Goal: Information Seeking & Learning: Learn about a topic

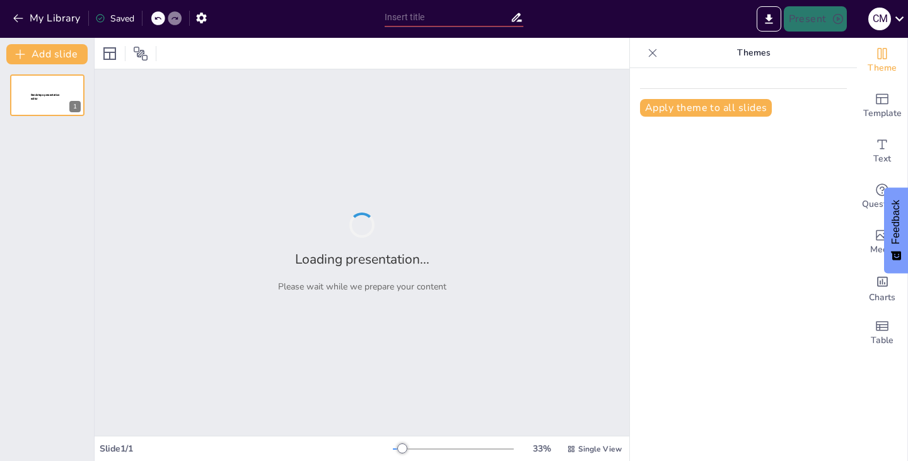
type input "Understanding Homeostasis: The Role of Vital Signs in Physiological Regulation"
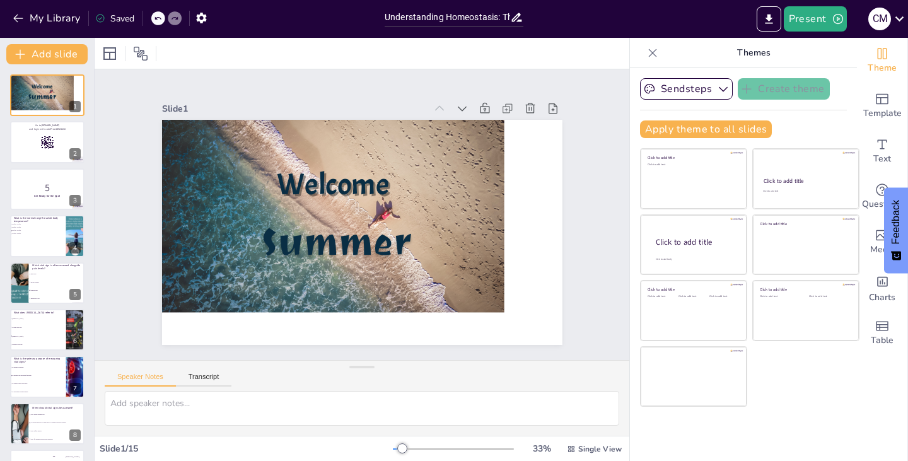
checkbox input "true"
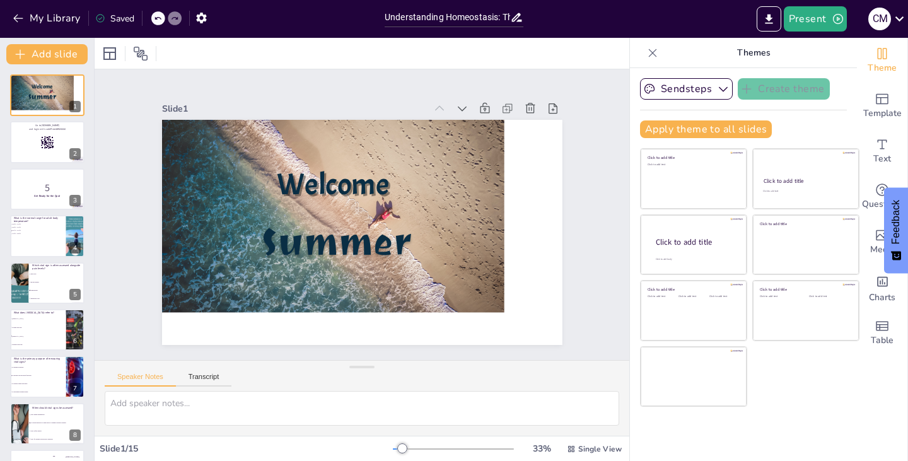
checkbox input "true"
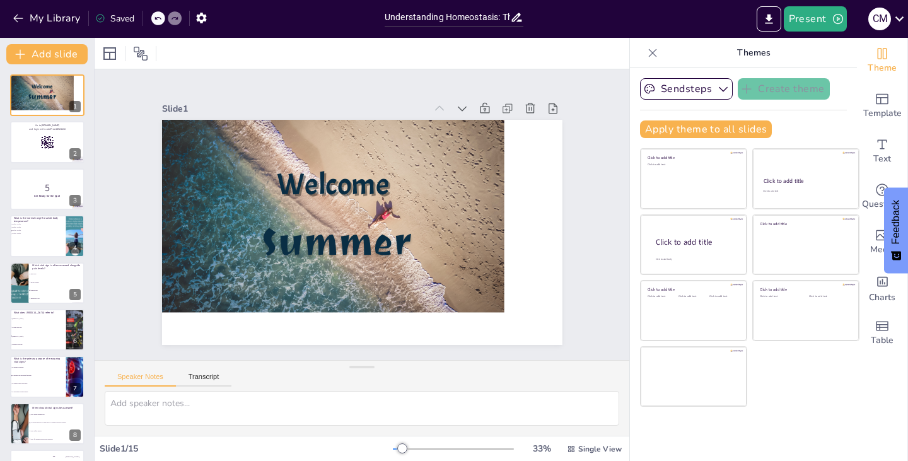
checkbox input "true"
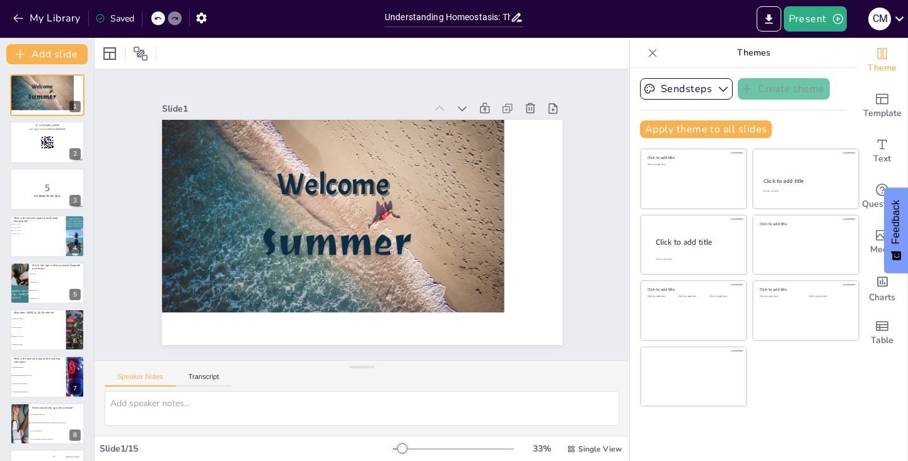
checkbox input "true"
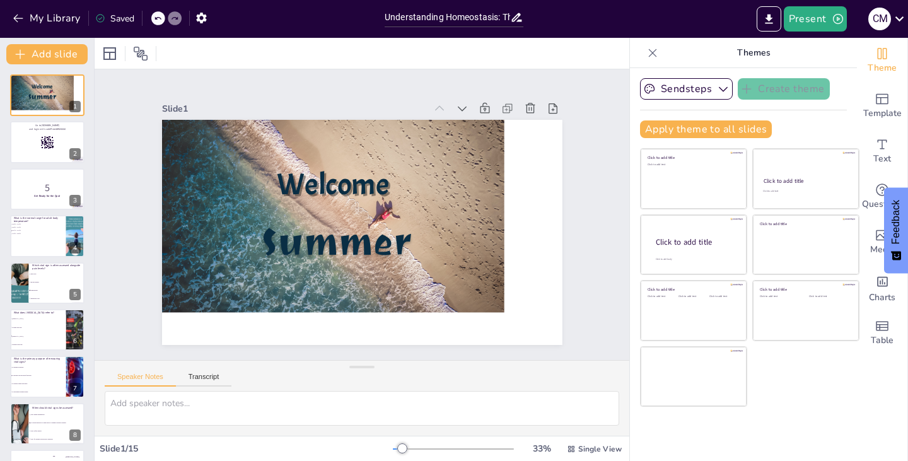
checkbox input "true"
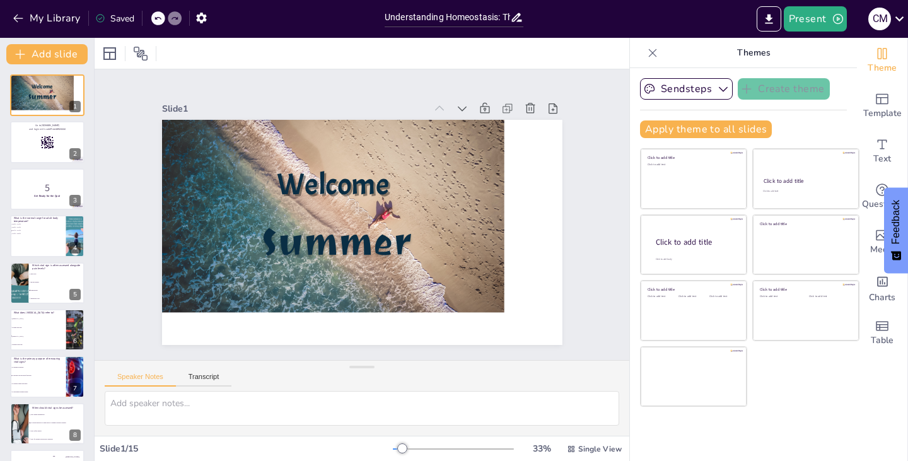
checkbox input "true"
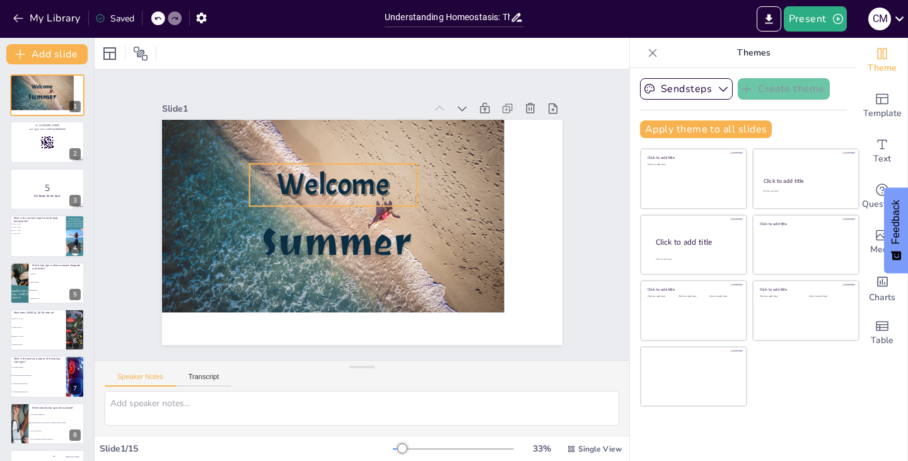
checkbox input "true"
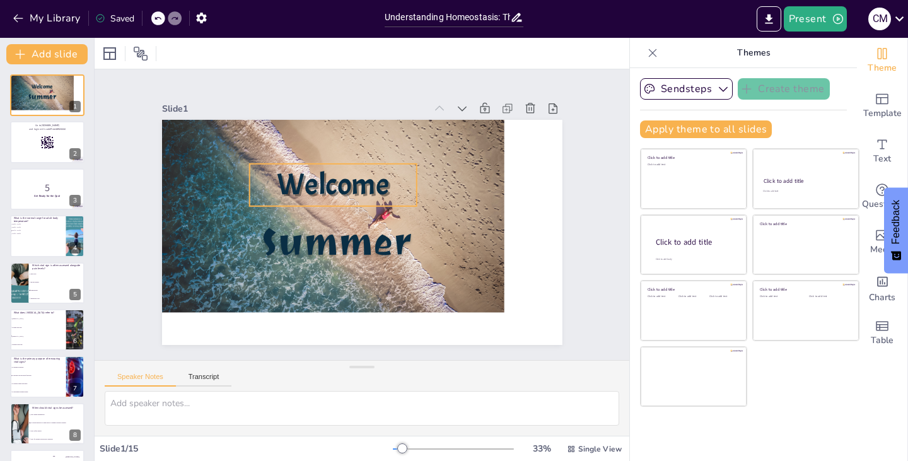
checkbox input "true"
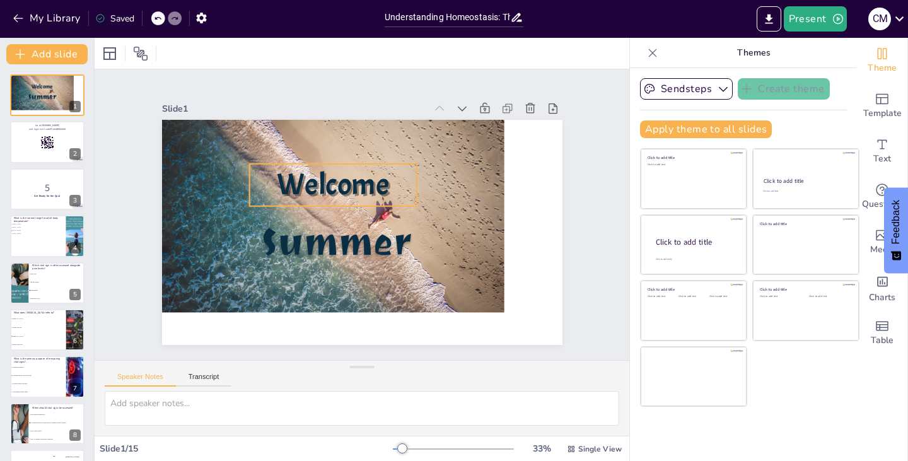
checkbox input "true"
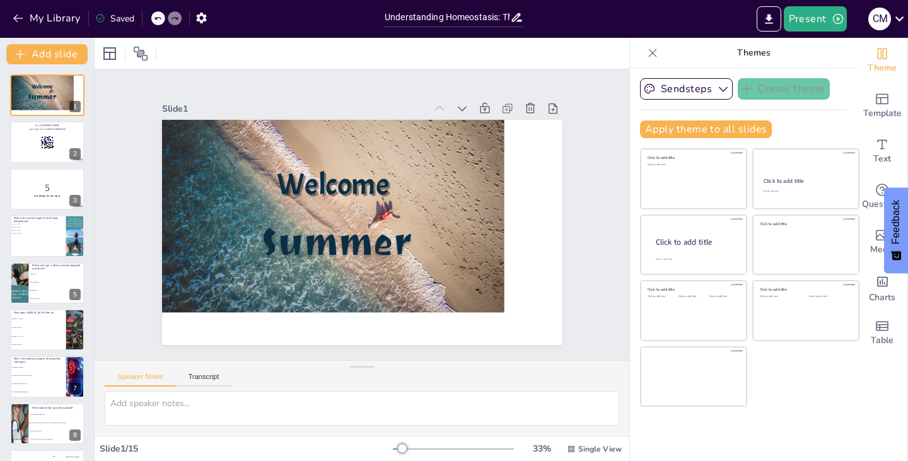
checkbox input "true"
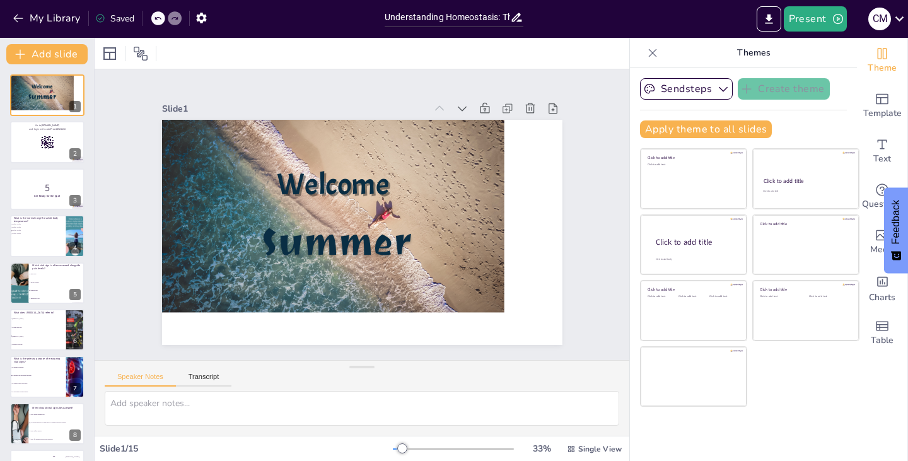
checkbox input "true"
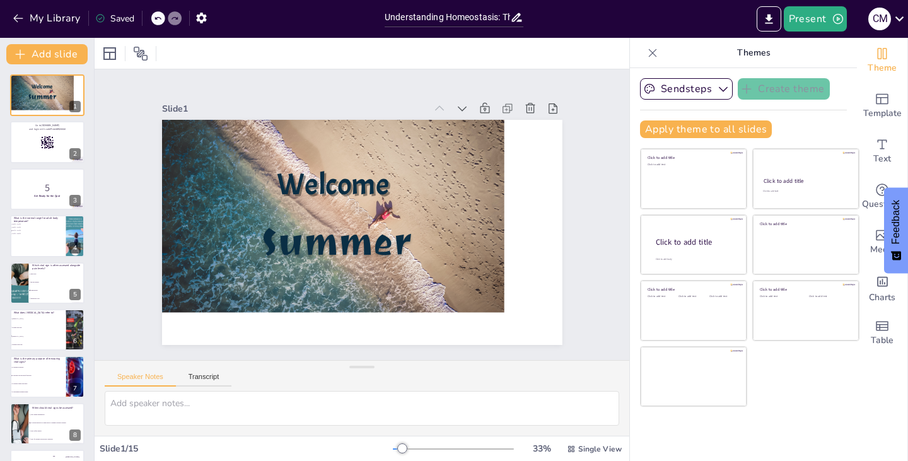
checkbox input "true"
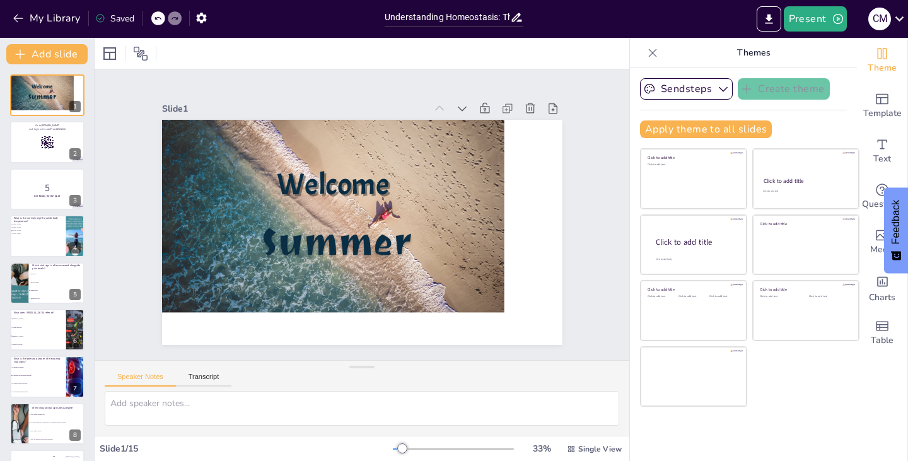
checkbox input "true"
click at [62, 18] on button "My Library" at bounding box center [47, 18] width 76 height 20
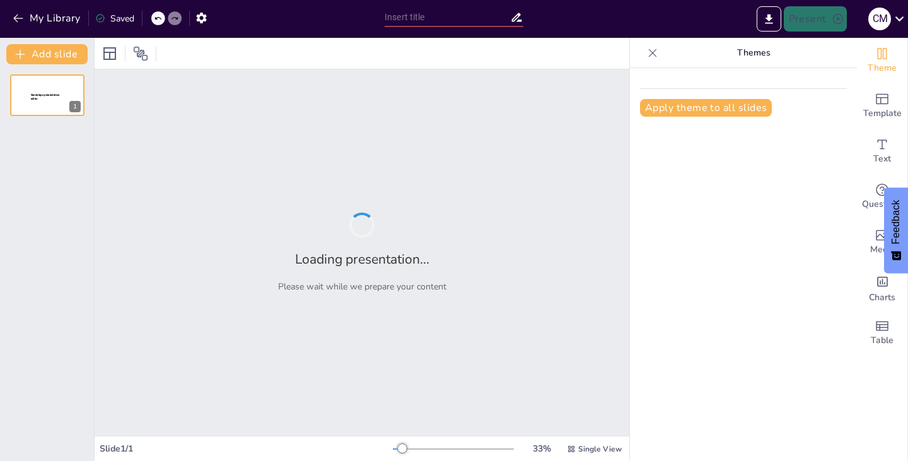
type input "Understanding Homeostasis: The Role of Vital Signs in Physiological Regulation"
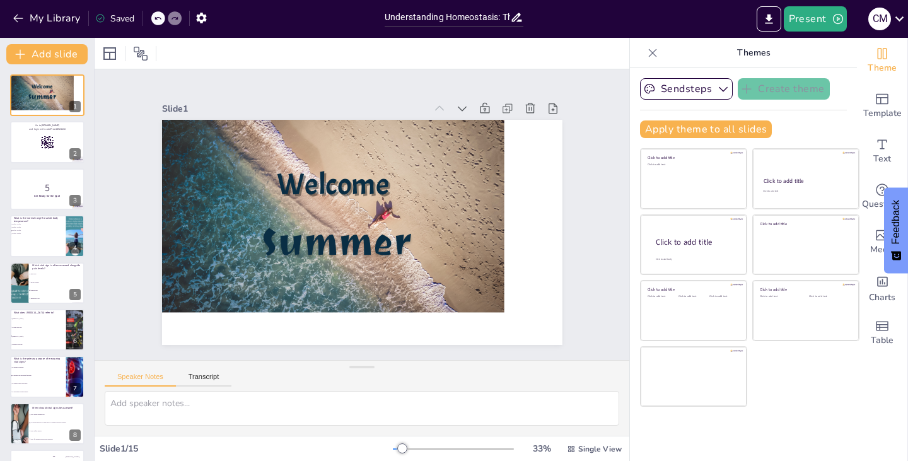
checkbox input "true"
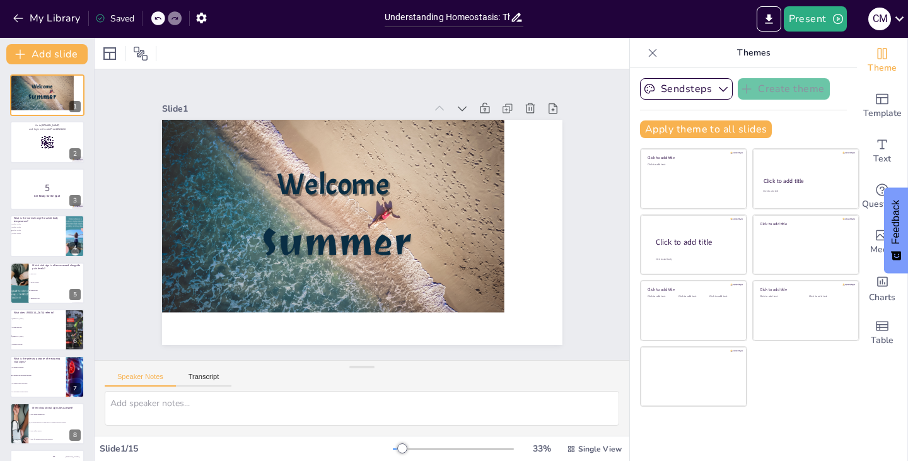
checkbox input "true"
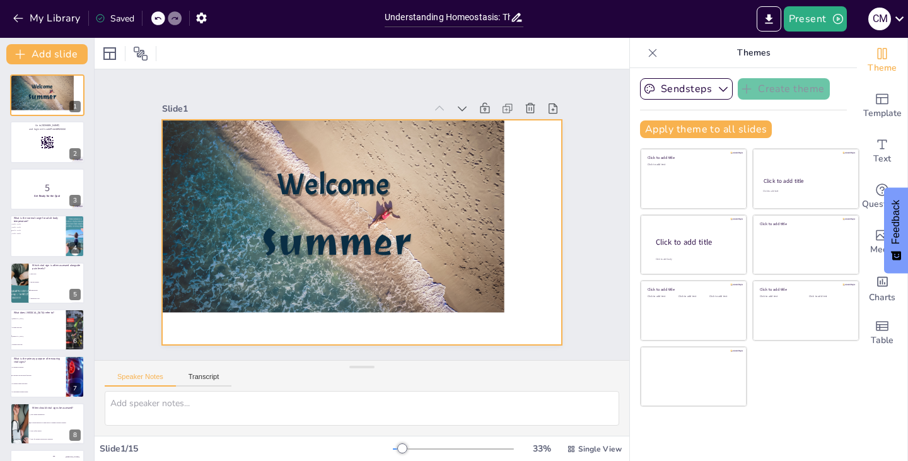
checkbox input "true"
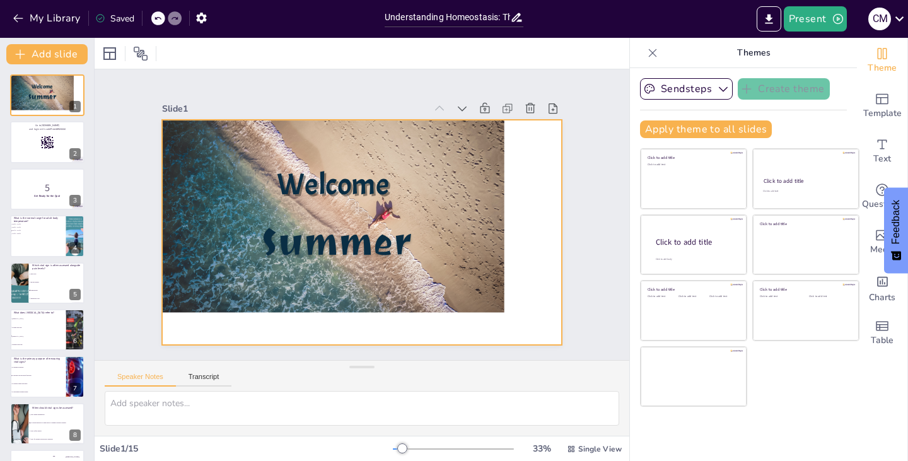
checkbox input "true"
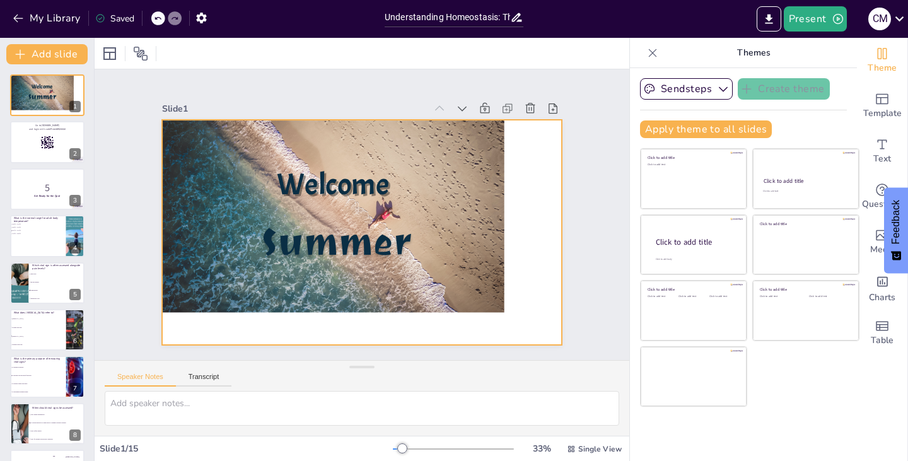
checkbox input "true"
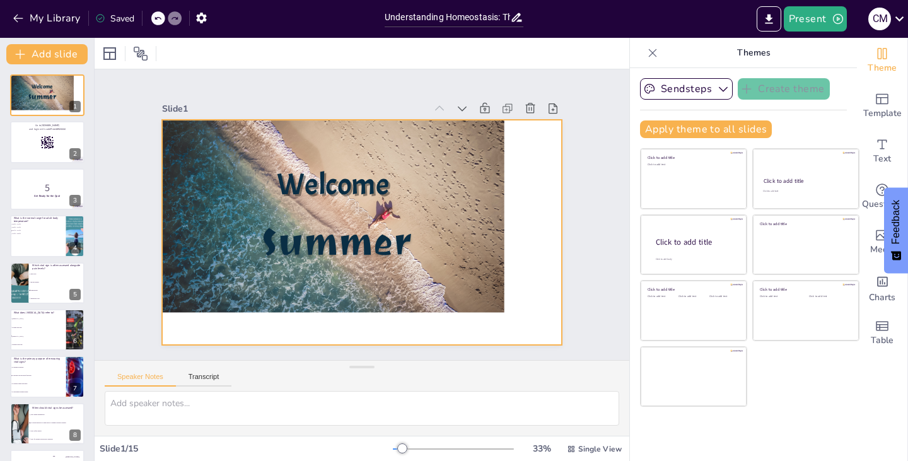
checkbox input "true"
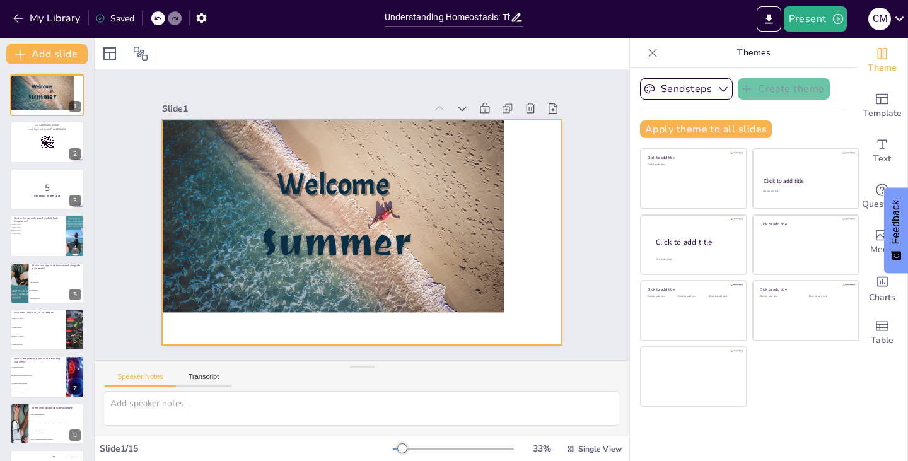
checkbox input "true"
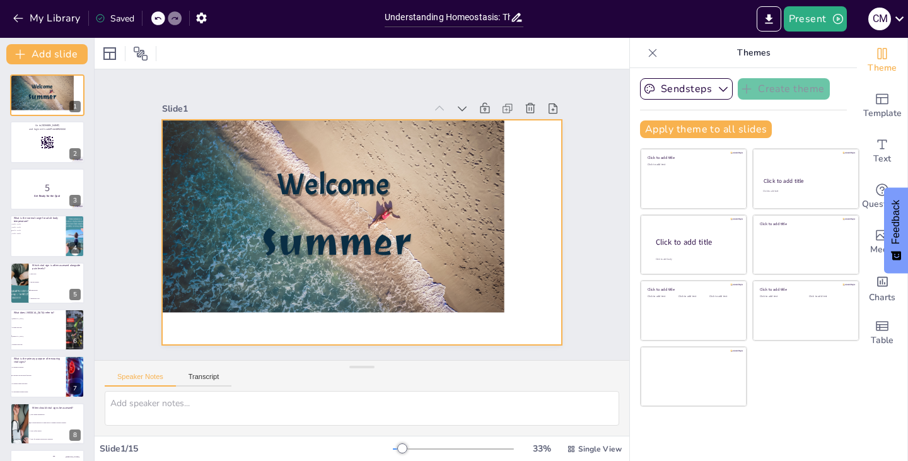
checkbox input "true"
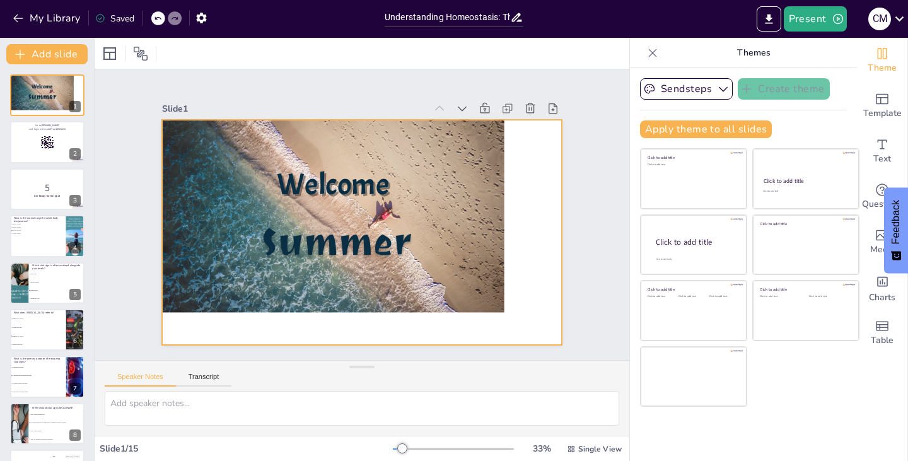
checkbox input "true"
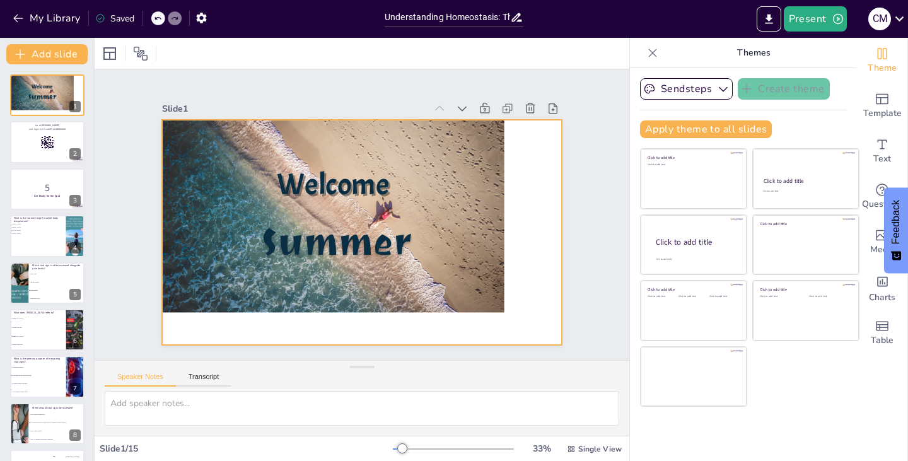
checkbox input "true"
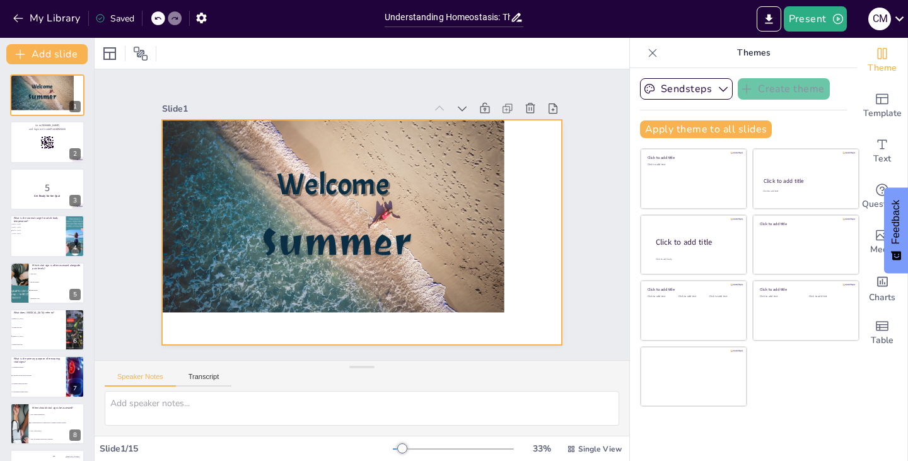
checkbox input "true"
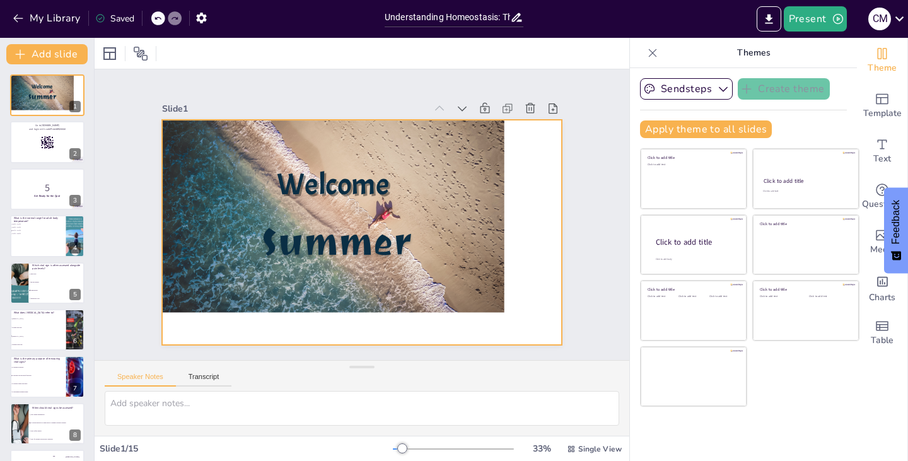
checkbox input "true"
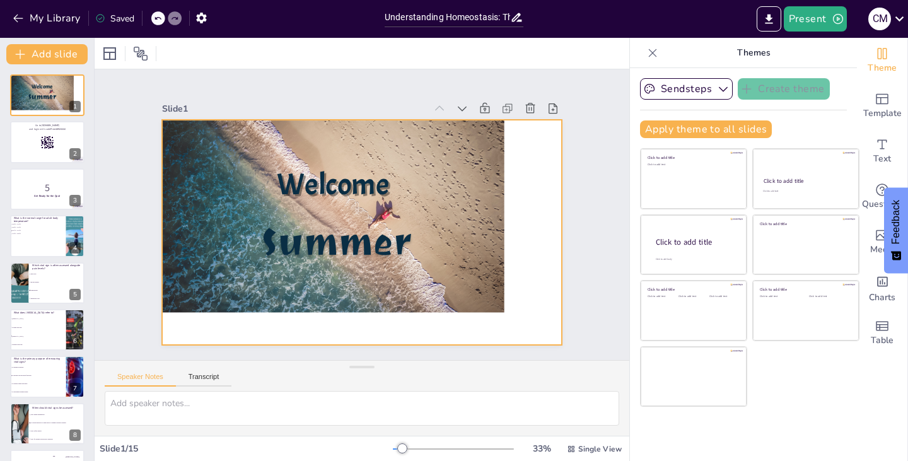
checkbox input "true"
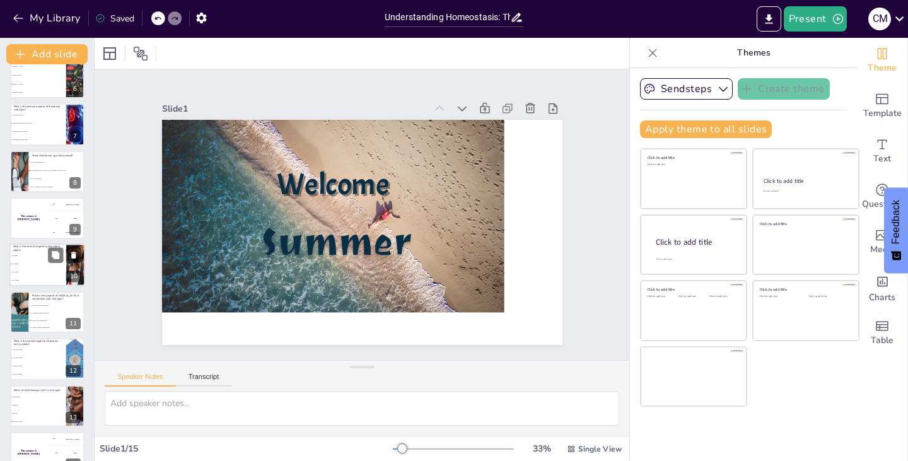
checkbox input "true"
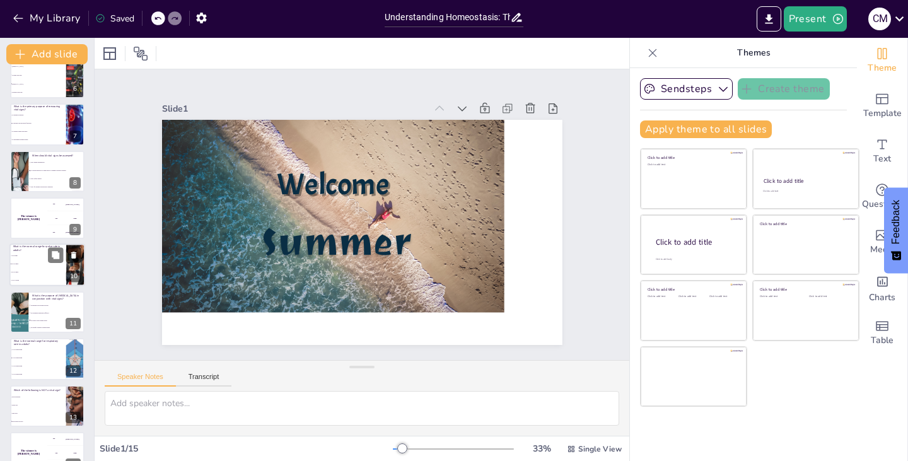
checkbox input "true"
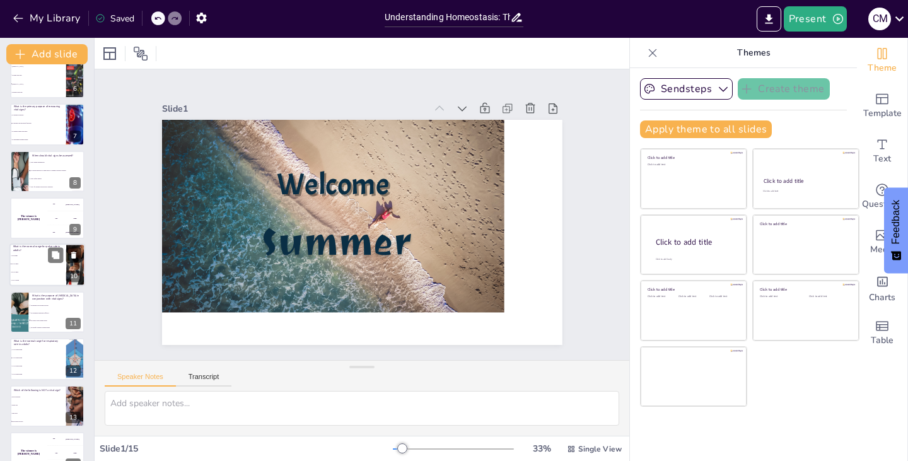
checkbox input "true"
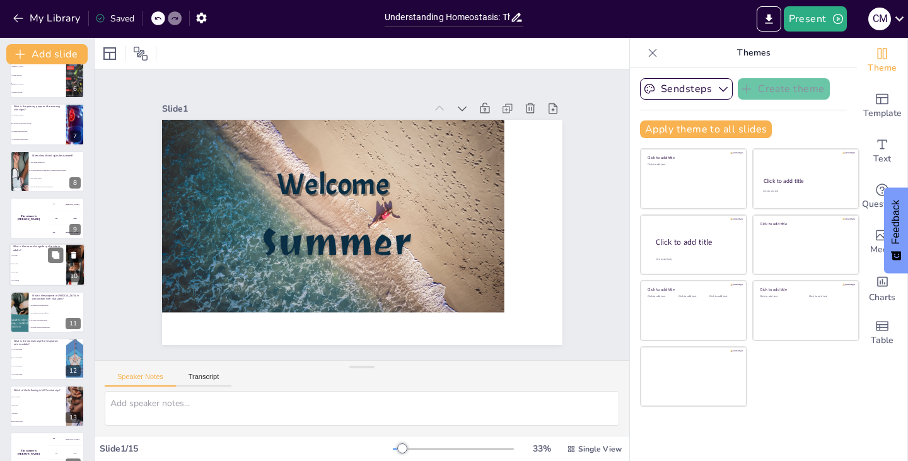
checkbox input "true"
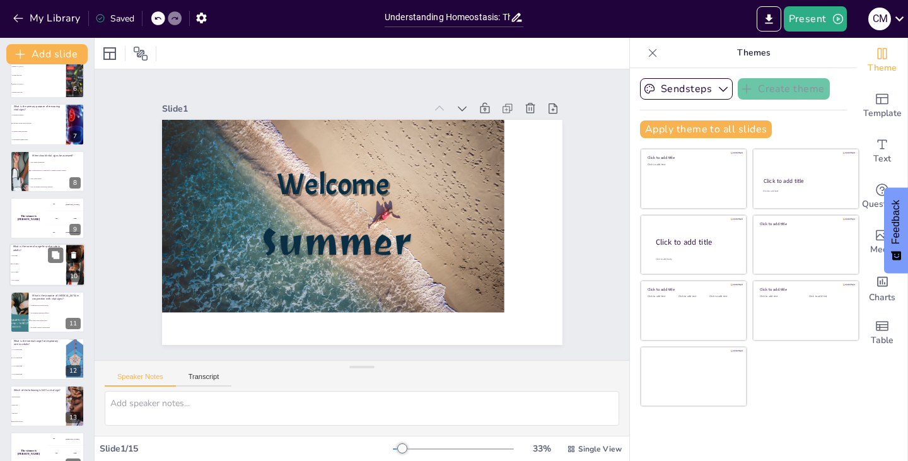
checkbox input "true"
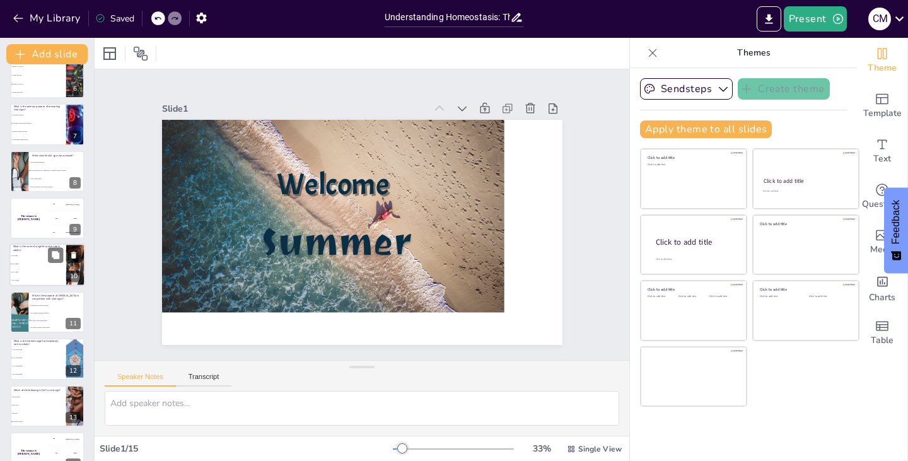
checkbox input "true"
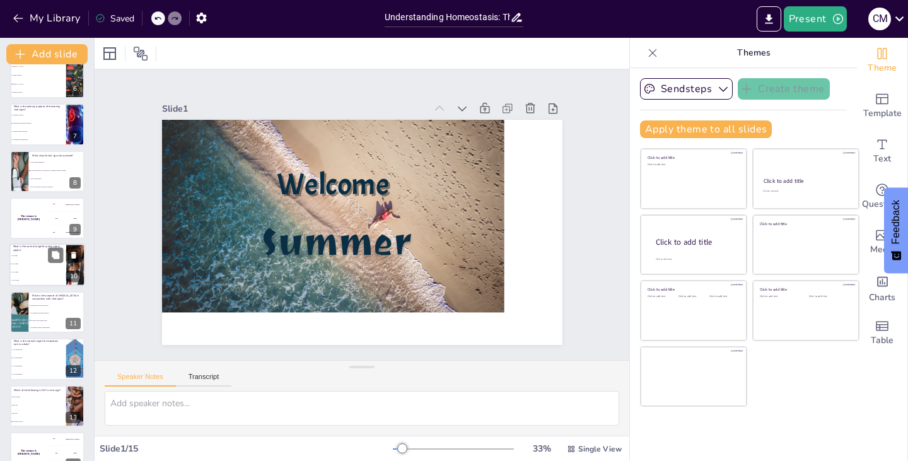
checkbox input "true"
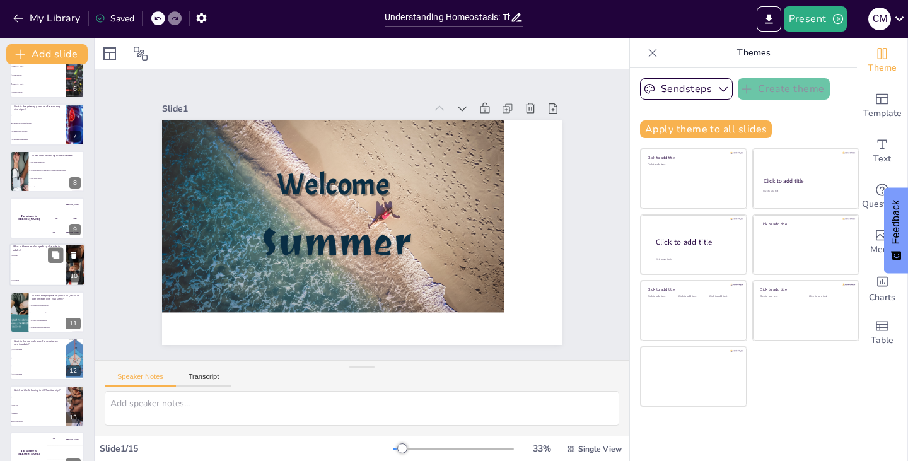
checkbox input "true"
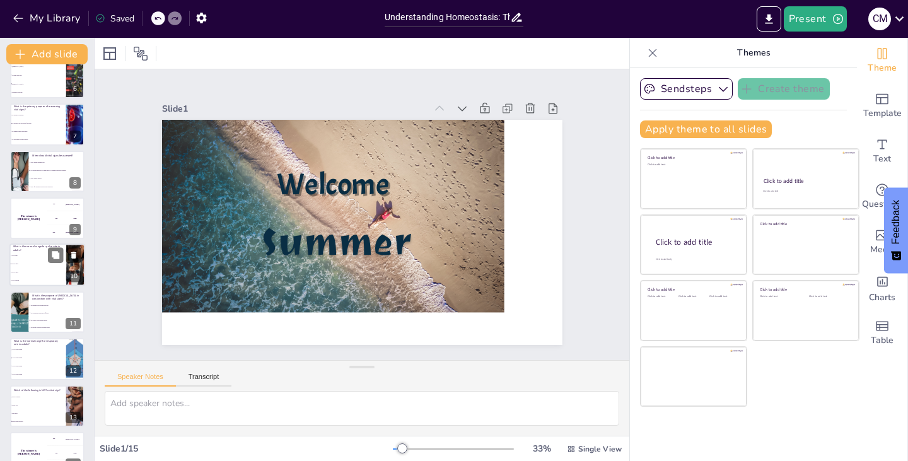
checkbox input "true"
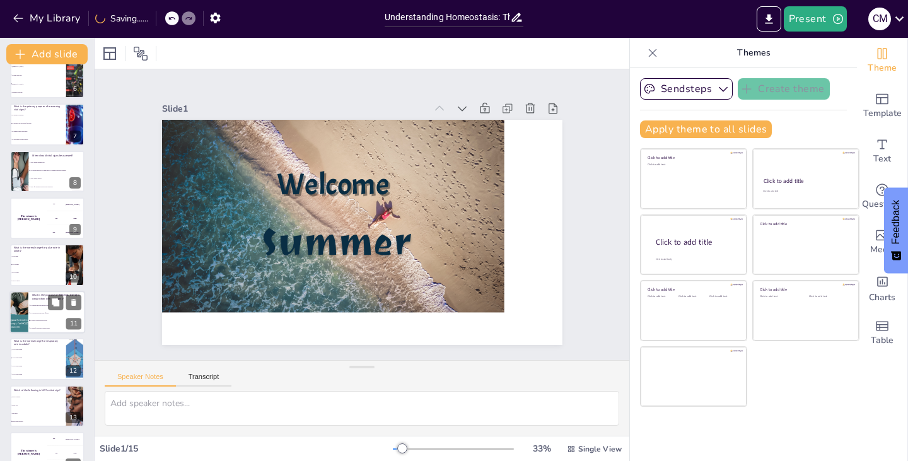
checkbox input "true"
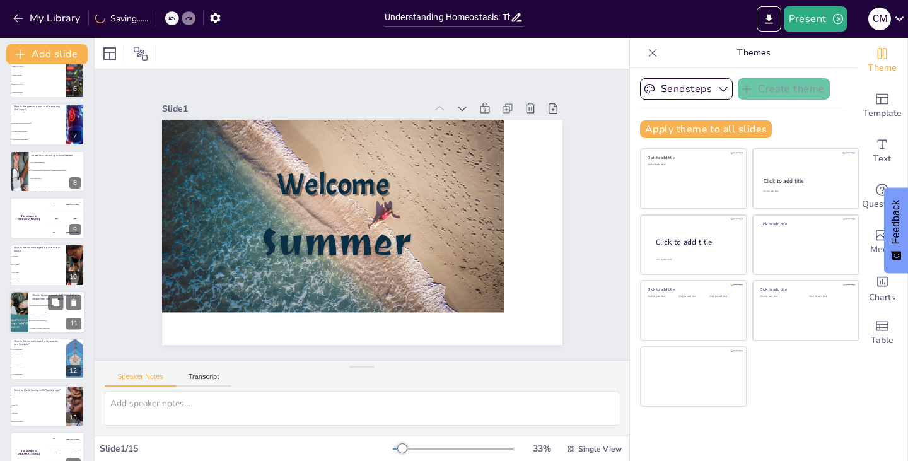
checkbox input "true"
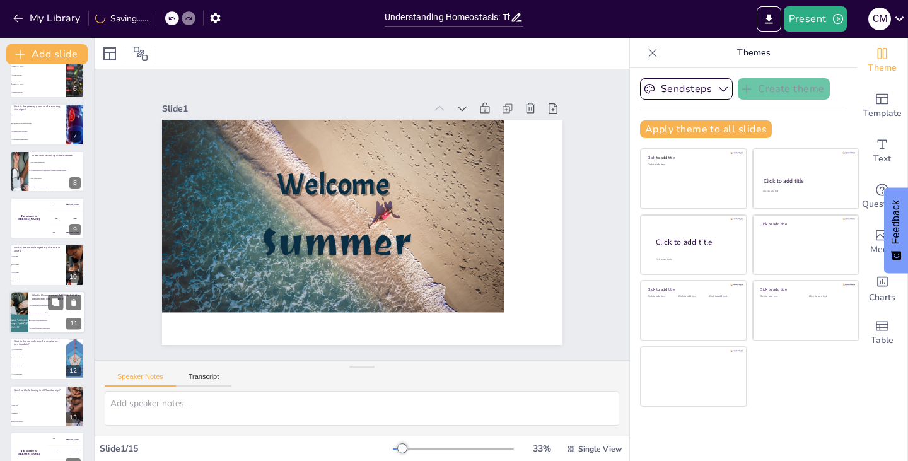
checkbox input "true"
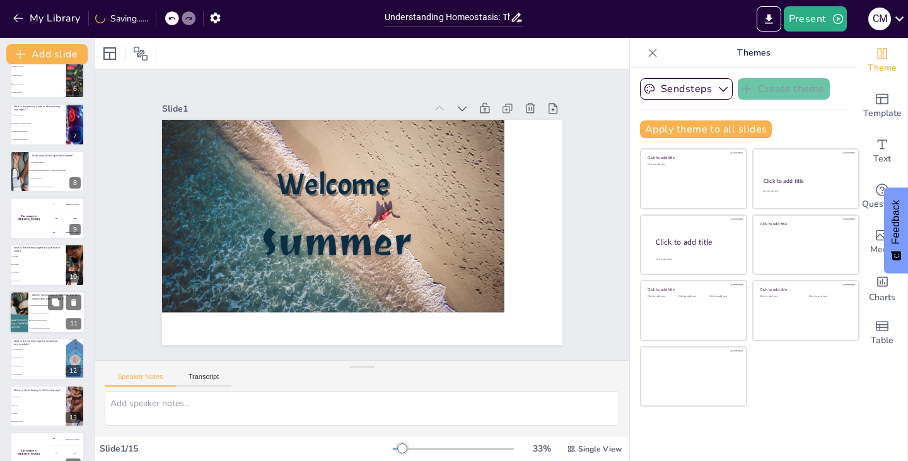
checkbox input "true"
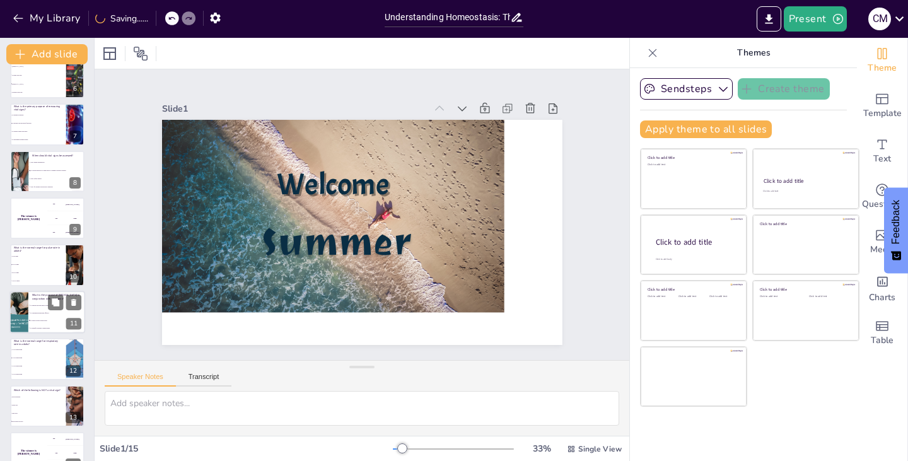
checkbox input "true"
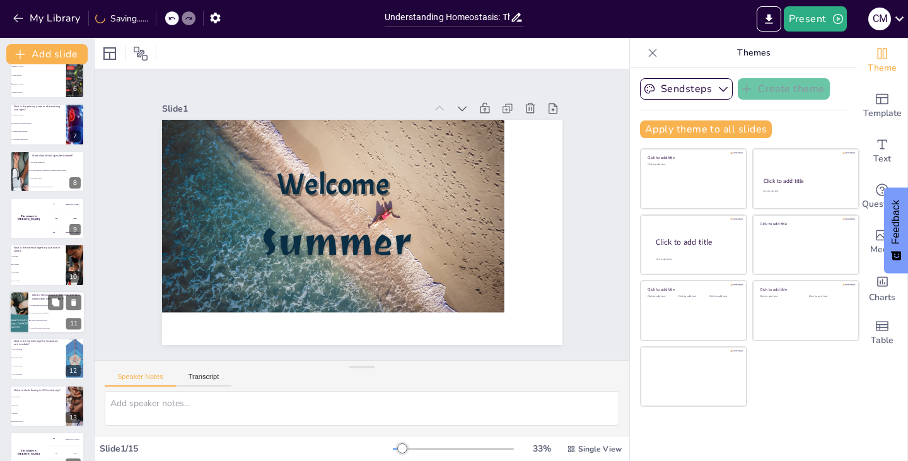
checkbox input "true"
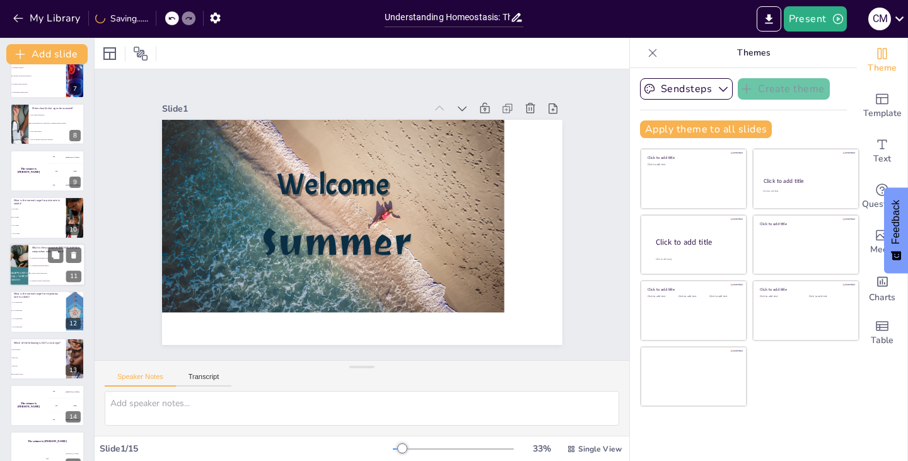
scroll to position [321, 0]
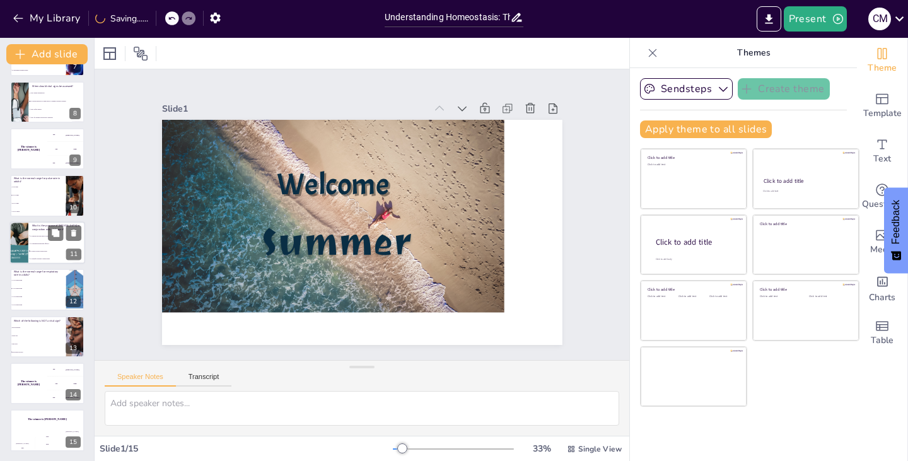
checkbox input "true"
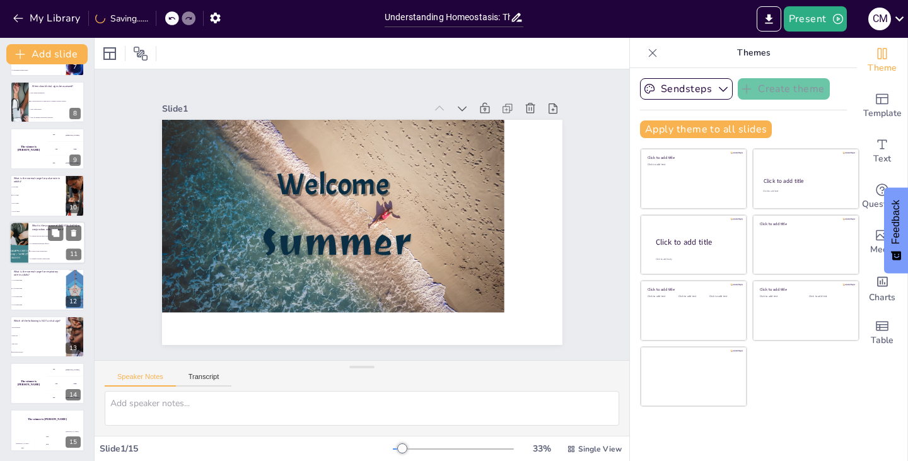
checkbox input "true"
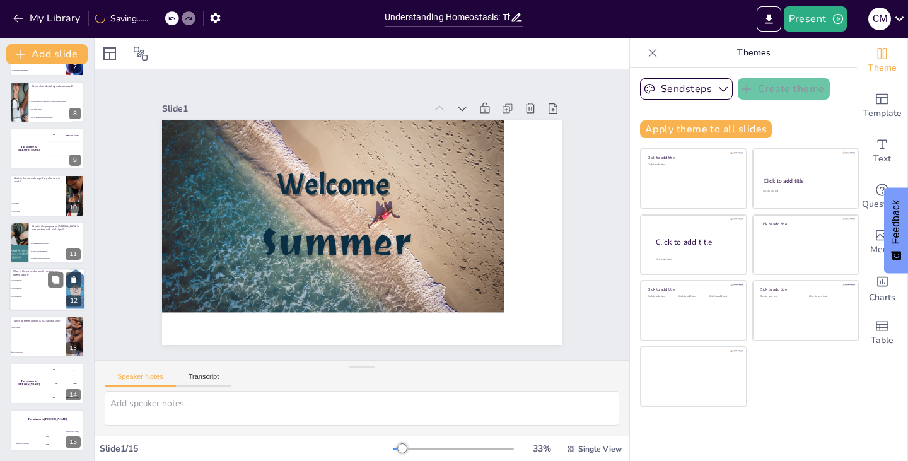
checkbox input "true"
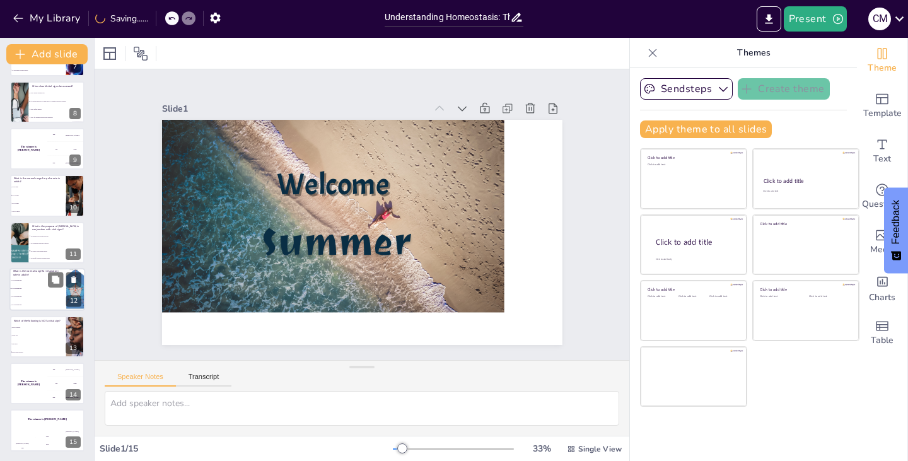
checkbox input "true"
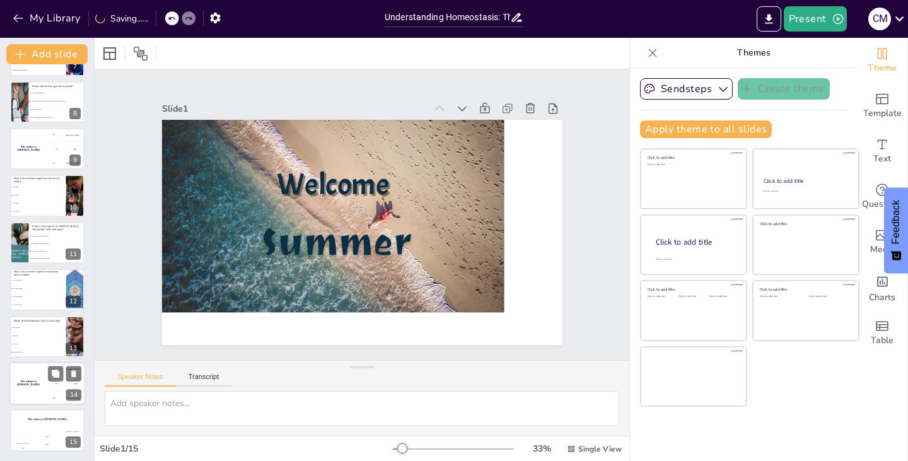
checkbox input "true"
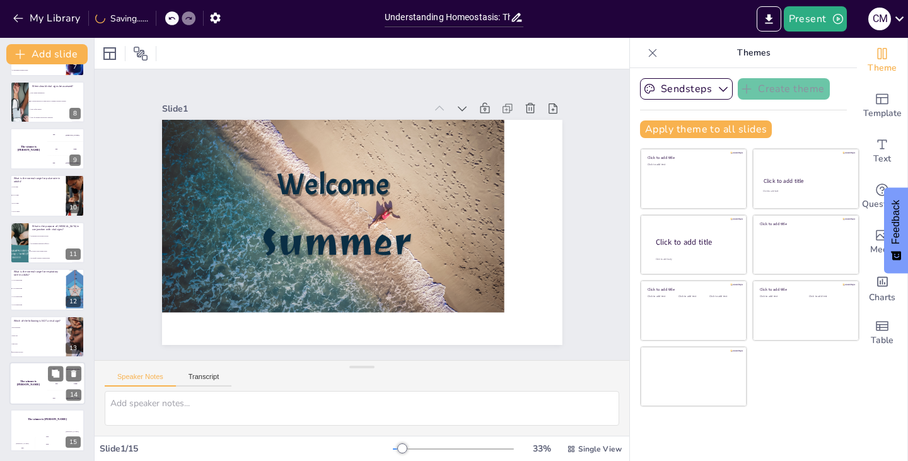
checkbox input "true"
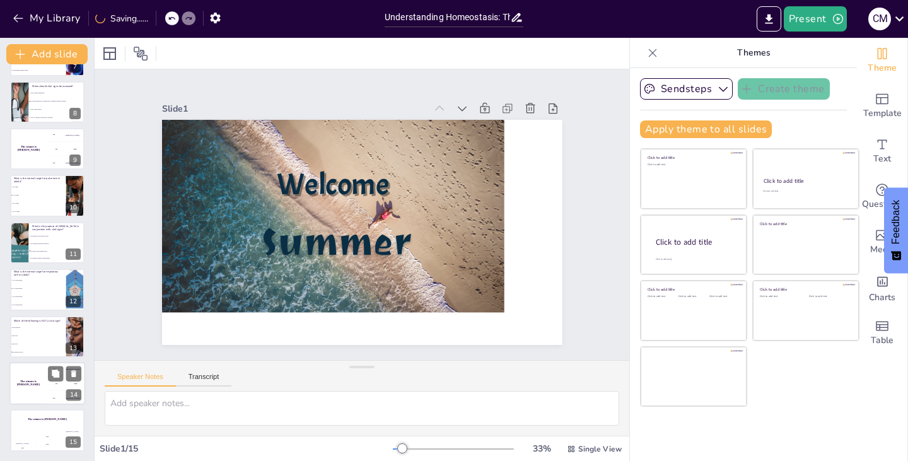
checkbox input "true"
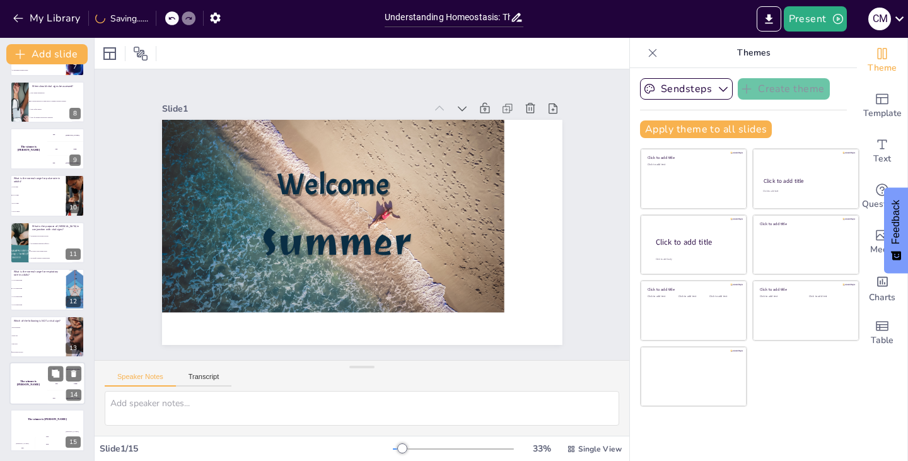
checkbox input "true"
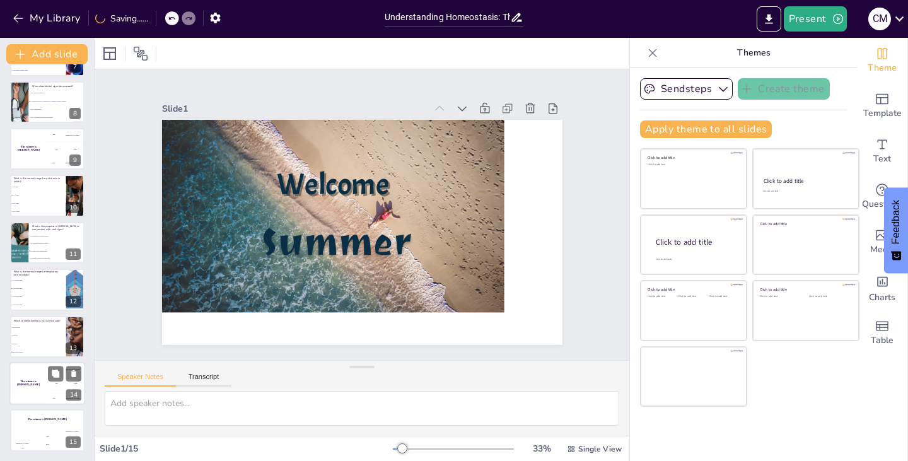
checkbox input "true"
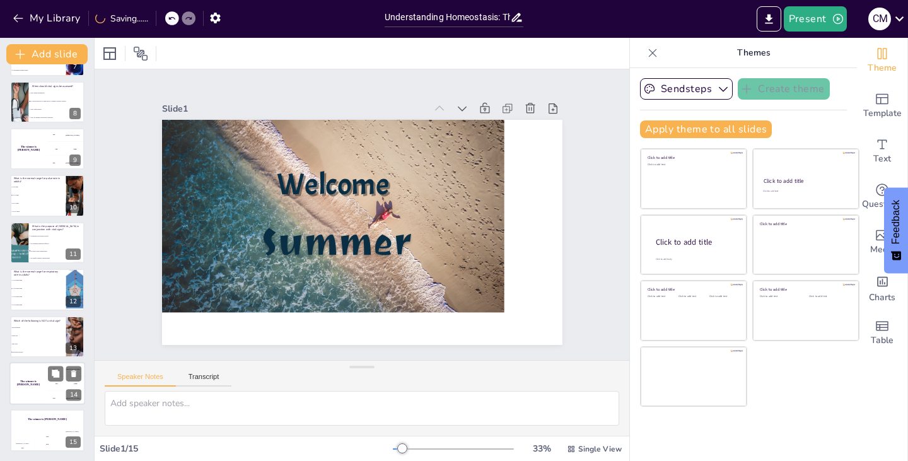
checkbox input "true"
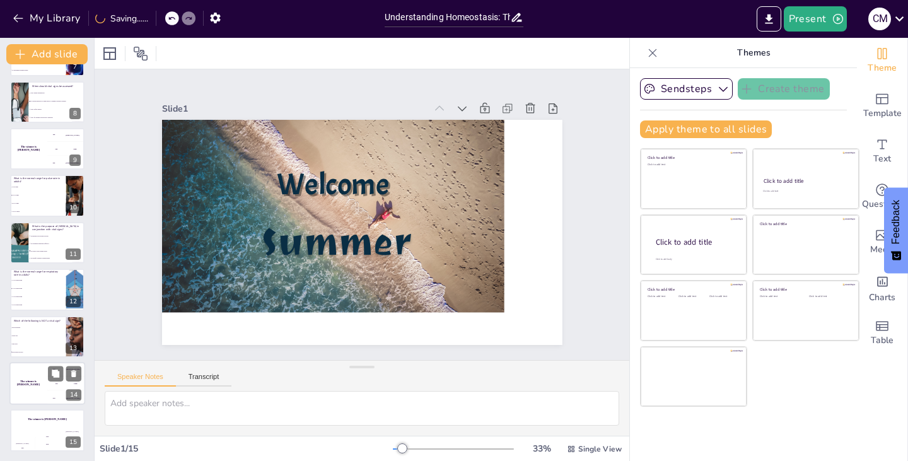
checkbox input "true"
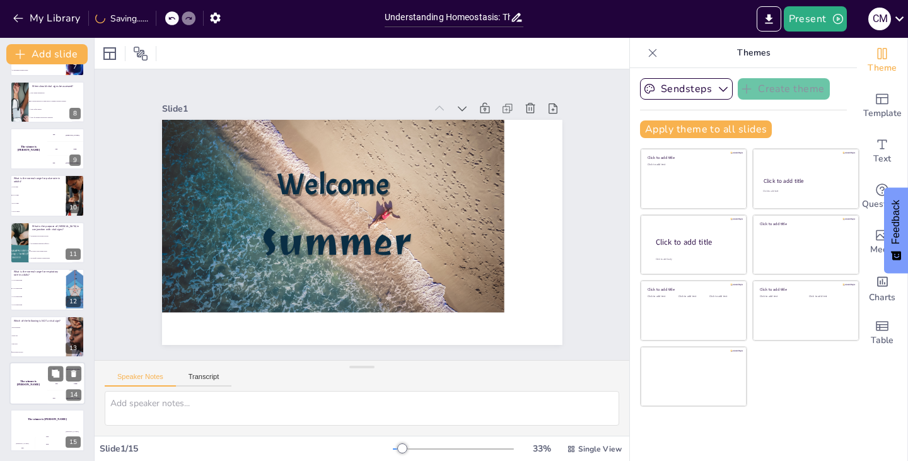
checkbox input "true"
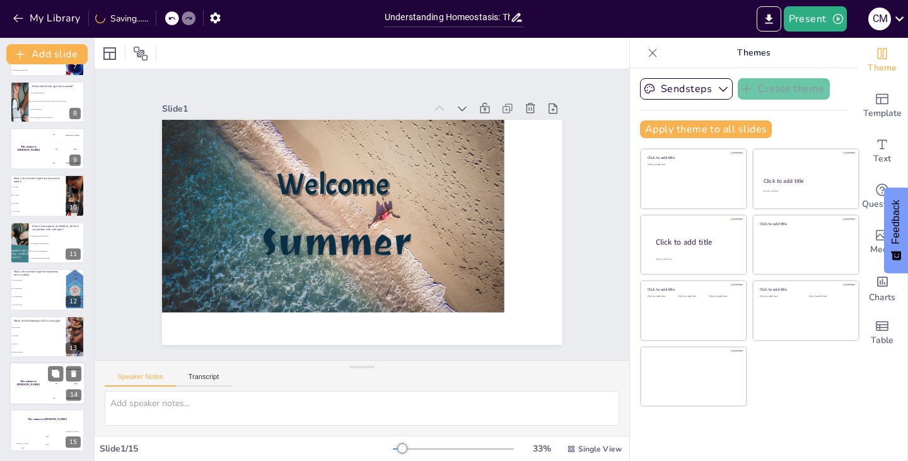
checkbox input "true"
click at [33, 378] on div "The winner is Niels 🏆" at bounding box center [28, 383] width 38 height 43
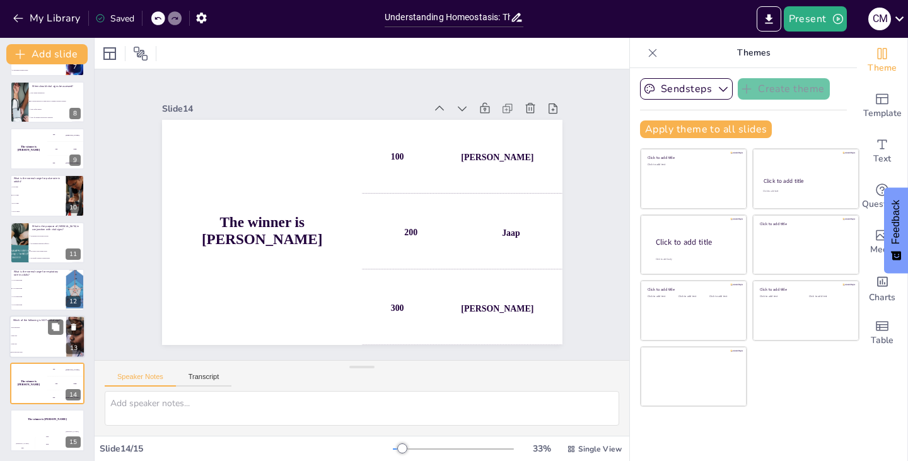
click at [38, 342] on li "Pain level" at bounding box center [37, 344] width 57 height 8
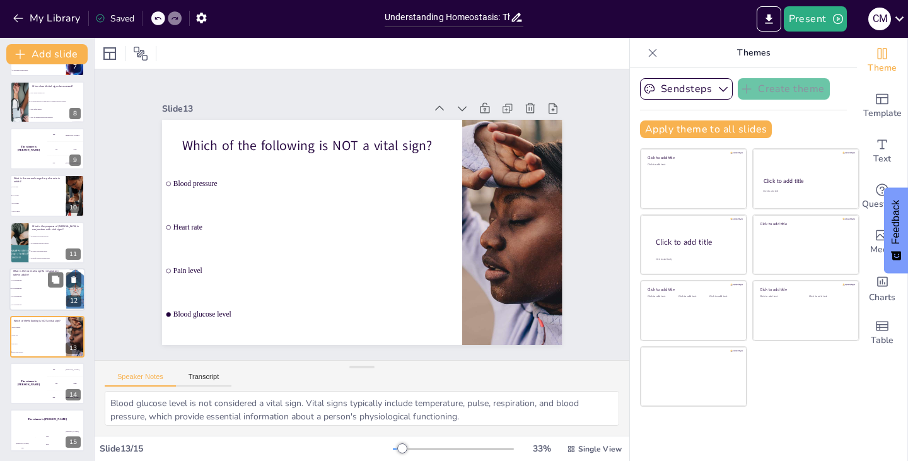
click at [43, 288] on span "12-20 breaths/min" at bounding box center [38, 289] width 54 height 2
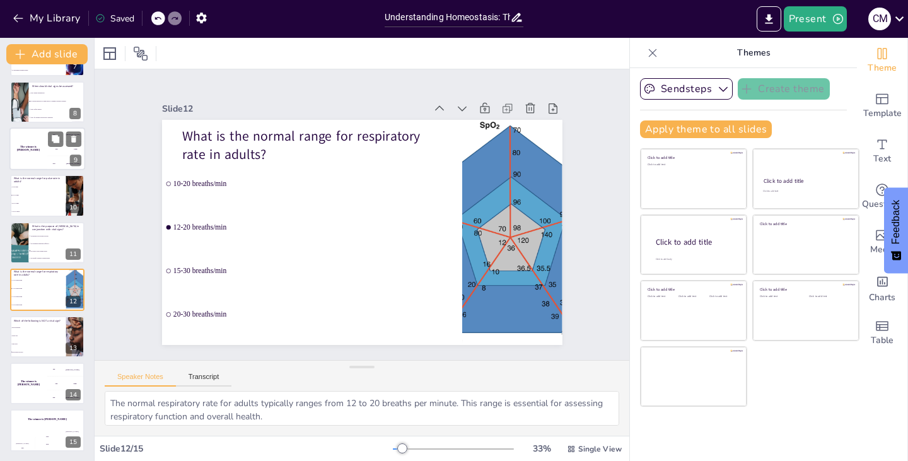
click at [33, 128] on div "The winner is Niels 🏆 100 Hasan 200 Jaap 300 Niels 9" at bounding box center [47, 148] width 76 height 43
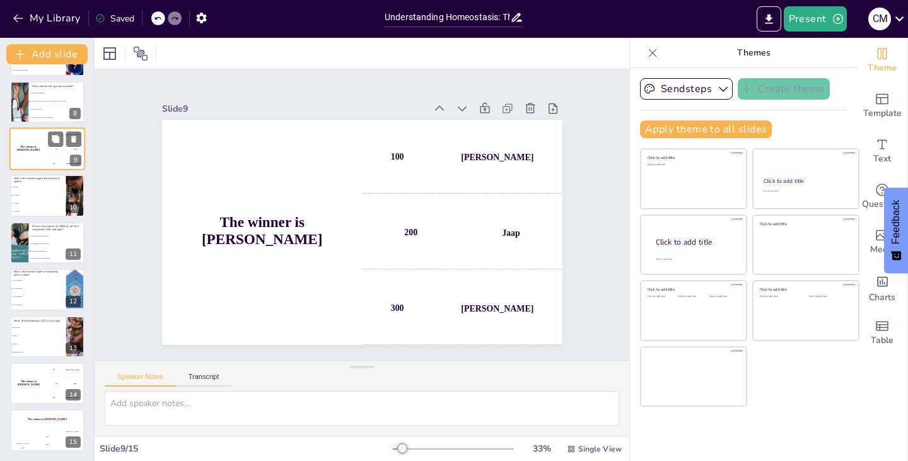
scroll to position [207, 0]
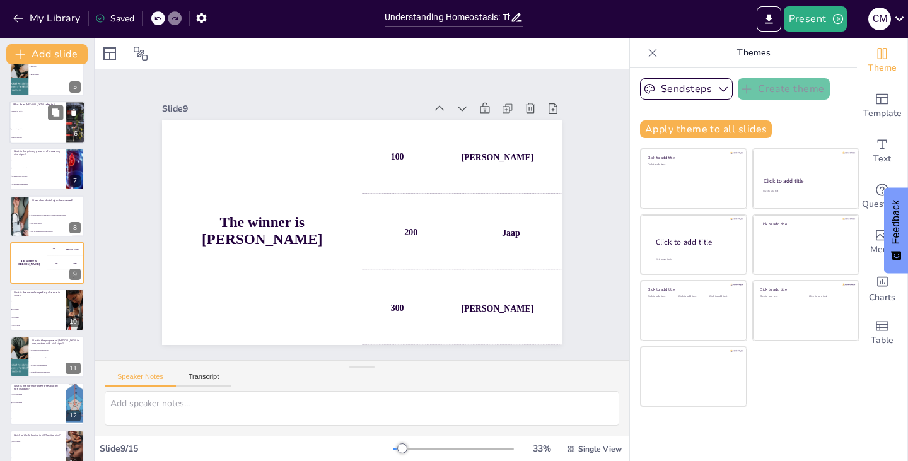
click at [40, 107] on li "[MEDICAL_DATA]" at bounding box center [37, 111] width 57 height 9
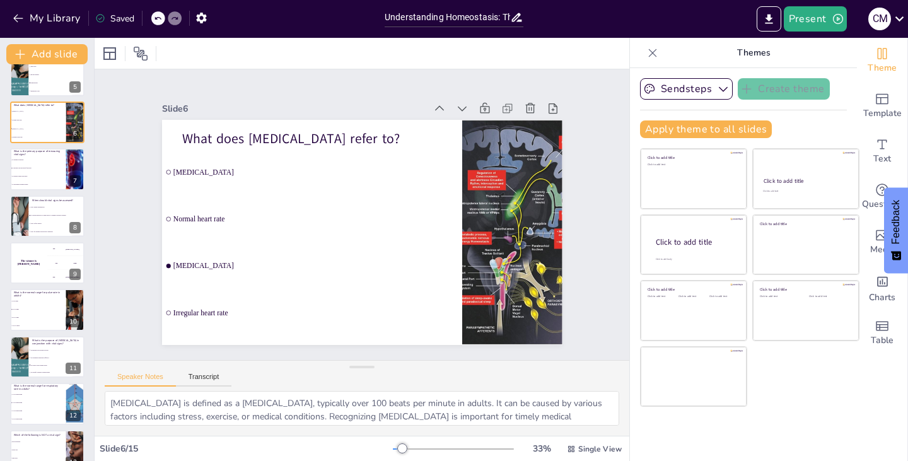
scroll to position [67, 0]
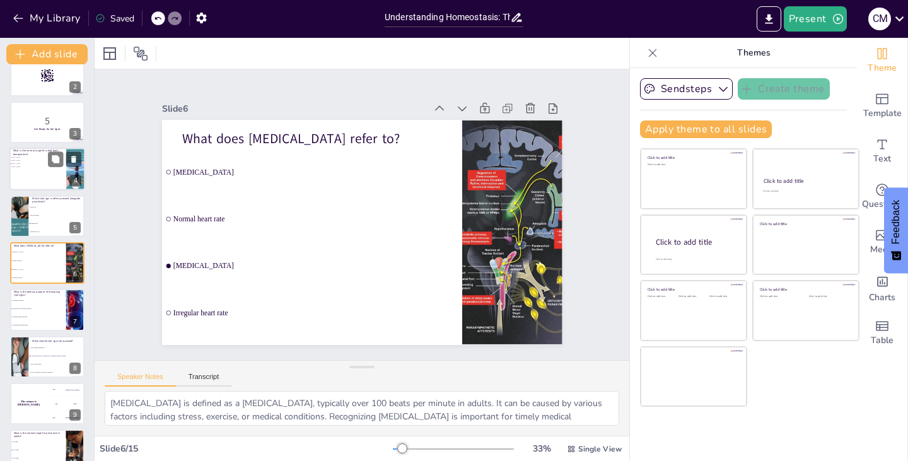
click at [34, 164] on span "36.1°C - 37.2°C" at bounding box center [28, 164] width 35 height 2
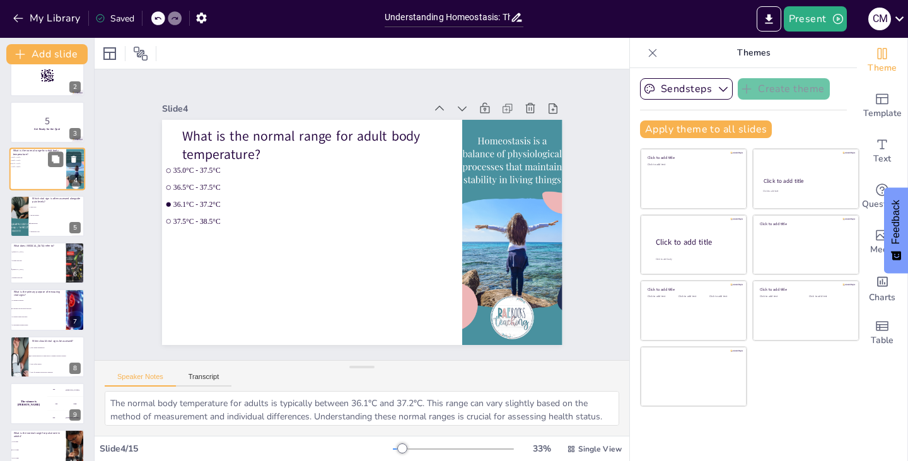
scroll to position [0, 0]
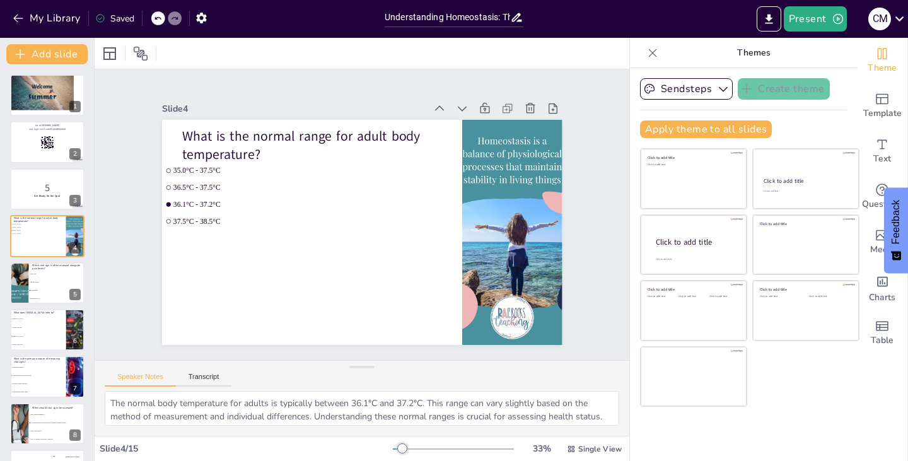
click at [646, 52] on icon at bounding box center [652, 53] width 13 height 13
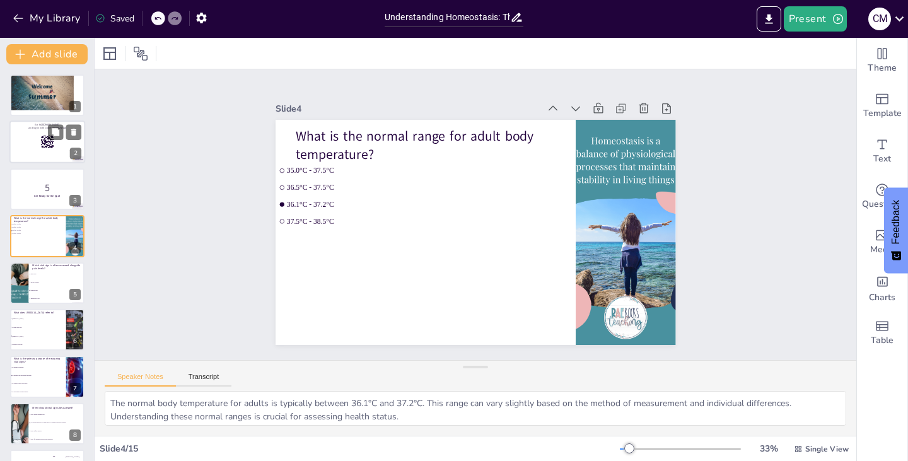
click at [37, 144] on div at bounding box center [47, 142] width 76 height 43
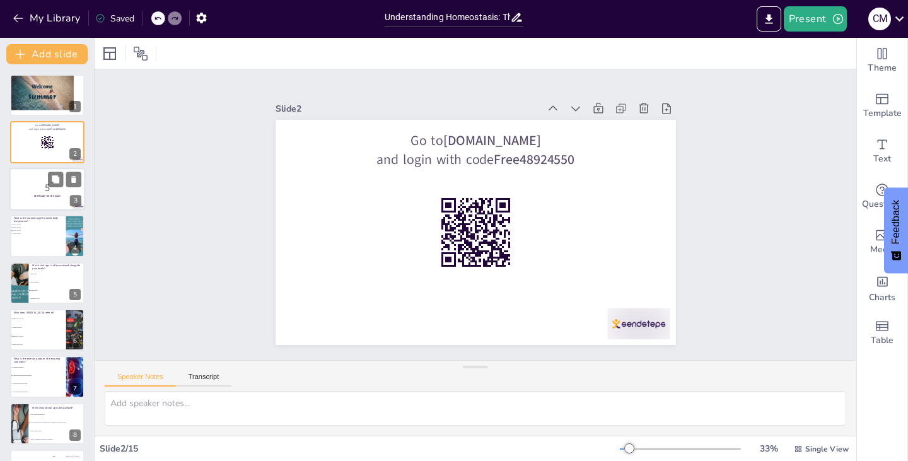
click at [26, 187] on p "5" at bounding box center [47, 187] width 68 height 14
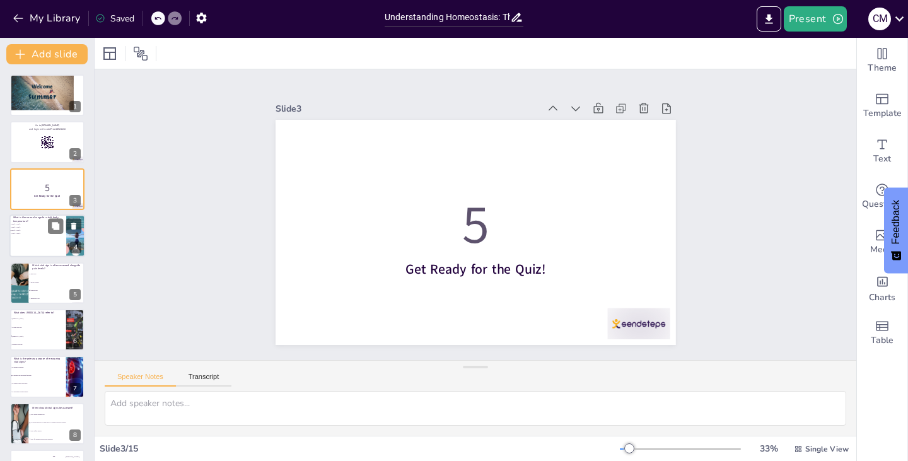
click at [26, 221] on p "What is the normal range for adult body temperature?" at bounding box center [37, 219] width 49 height 7
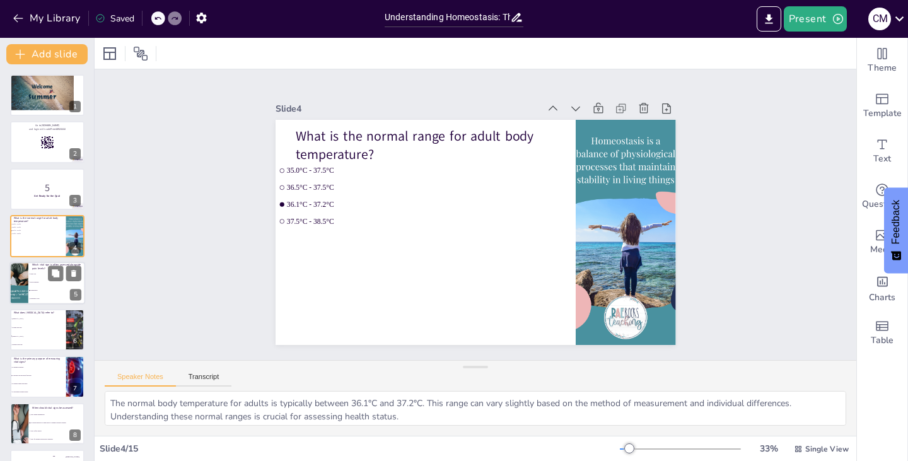
click at [43, 265] on p "Which vital sign is often assessed alongside pain levels?" at bounding box center [56, 266] width 49 height 7
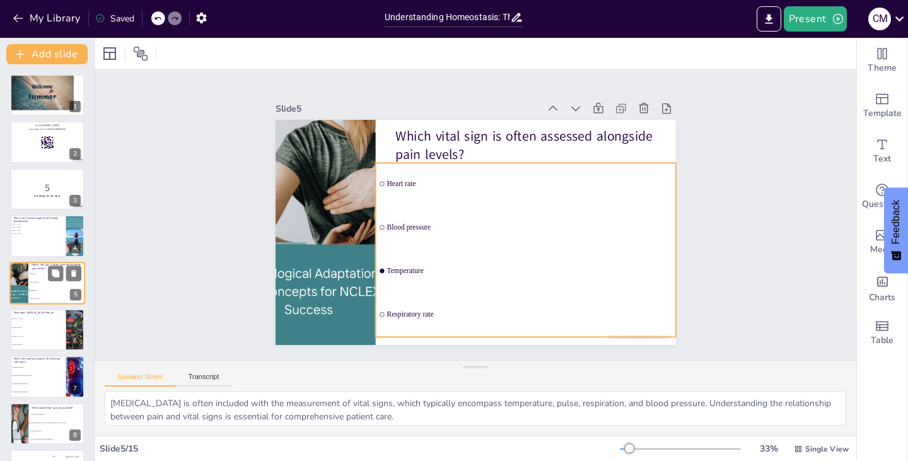
scroll to position [20, 0]
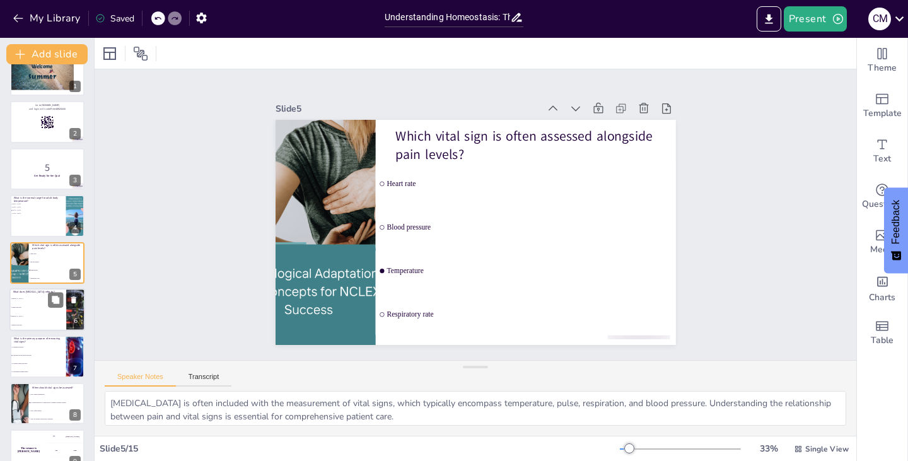
click at [42, 303] on li "Normal heart rate" at bounding box center [37, 307] width 57 height 9
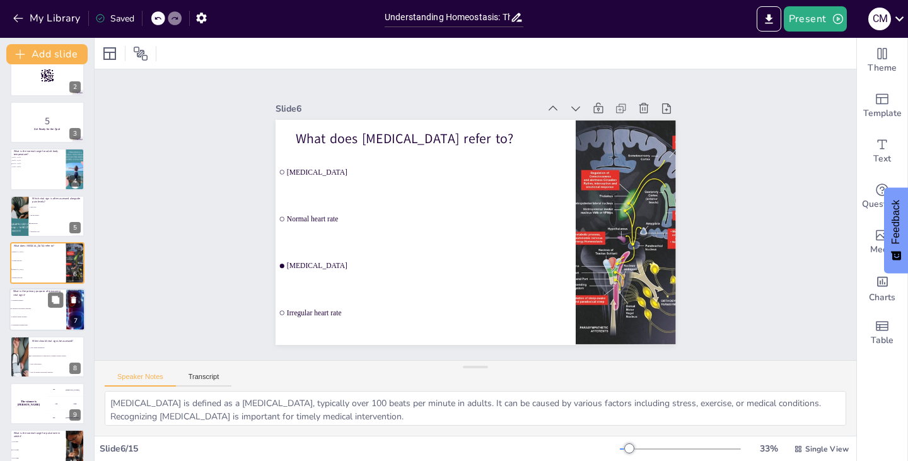
click at [22, 316] on span "To predict patient outcomes" at bounding box center [38, 317] width 54 height 2
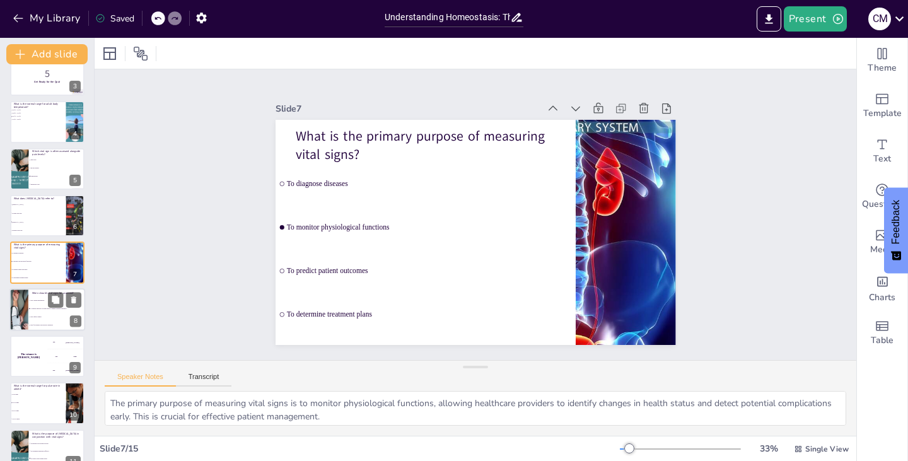
click at [26, 327] on div at bounding box center [19, 309] width 72 height 43
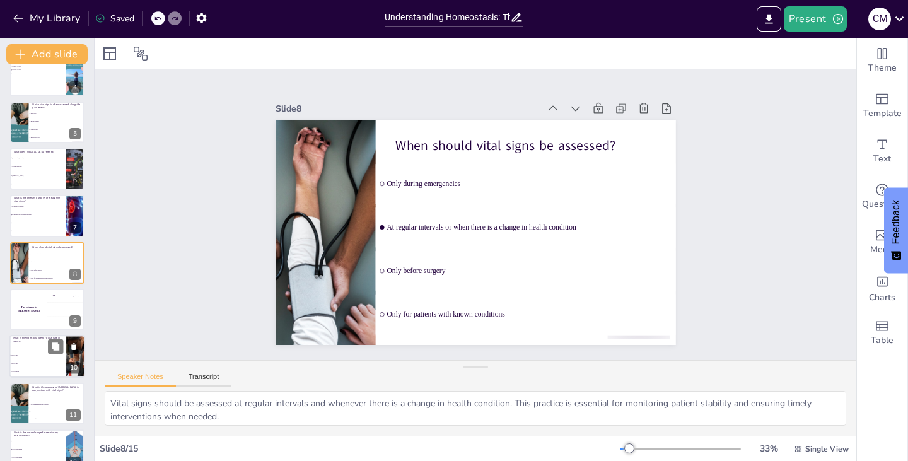
click at [27, 347] on span "40-60 bpm" at bounding box center [38, 348] width 54 height 2
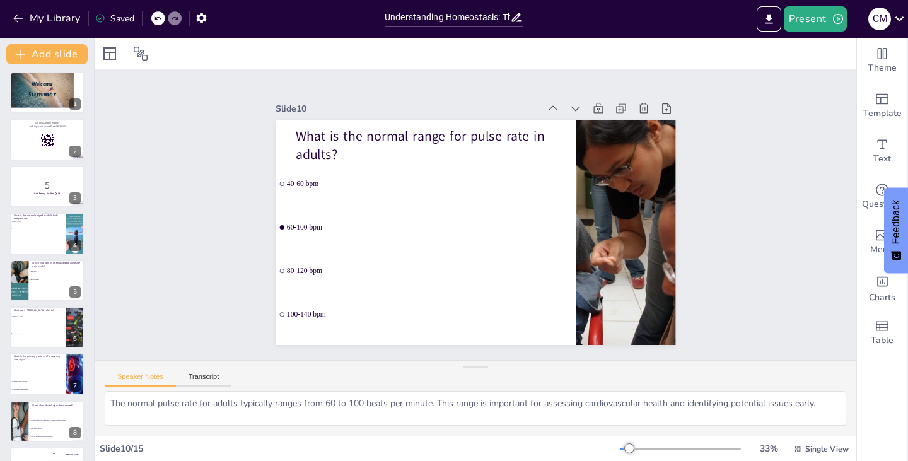
scroll to position [0, 0]
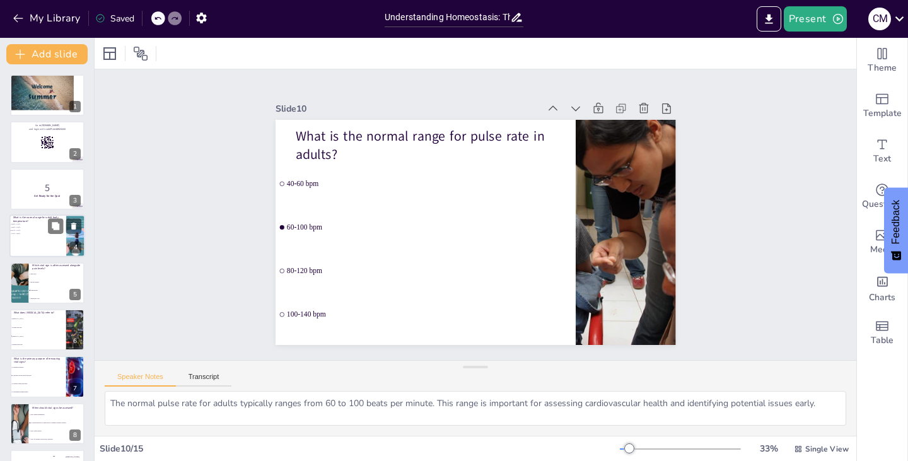
click at [28, 233] on span "37.5°C - 38.5°C" at bounding box center [28, 234] width 35 height 2
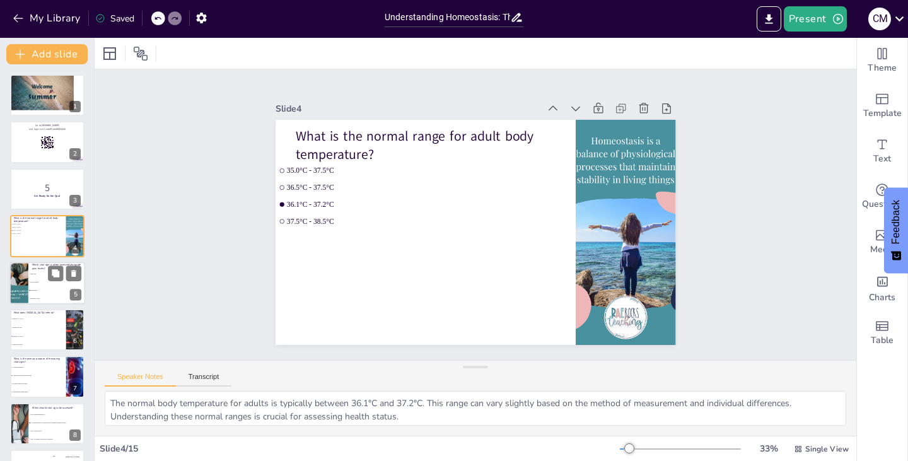
click at [35, 274] on span "Heart rate" at bounding box center [57, 274] width 54 height 2
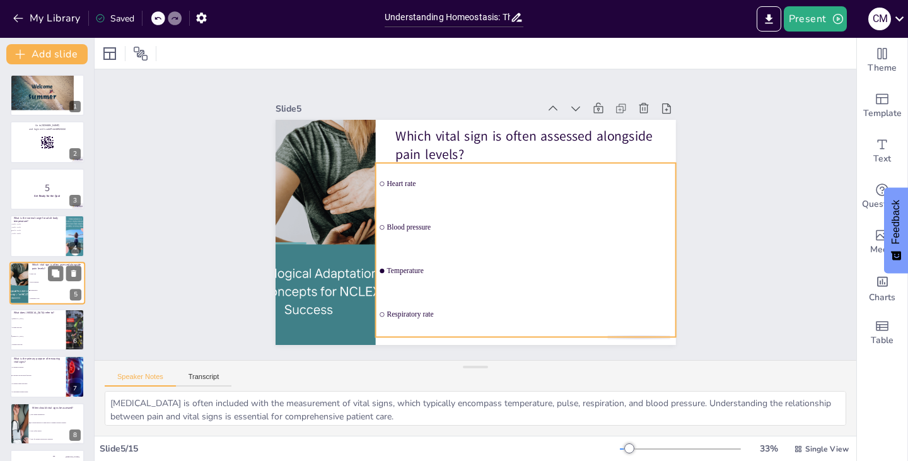
scroll to position [20, 0]
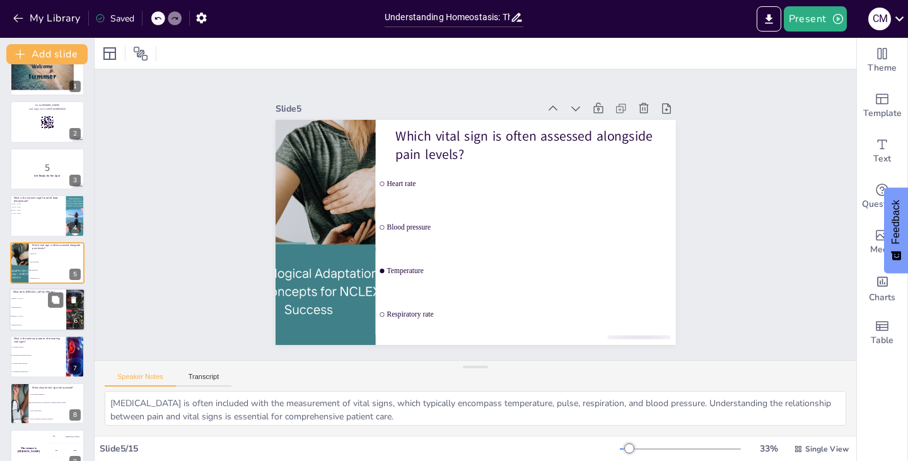
click at [35, 316] on span "[MEDICAL_DATA]" at bounding box center [38, 316] width 54 height 2
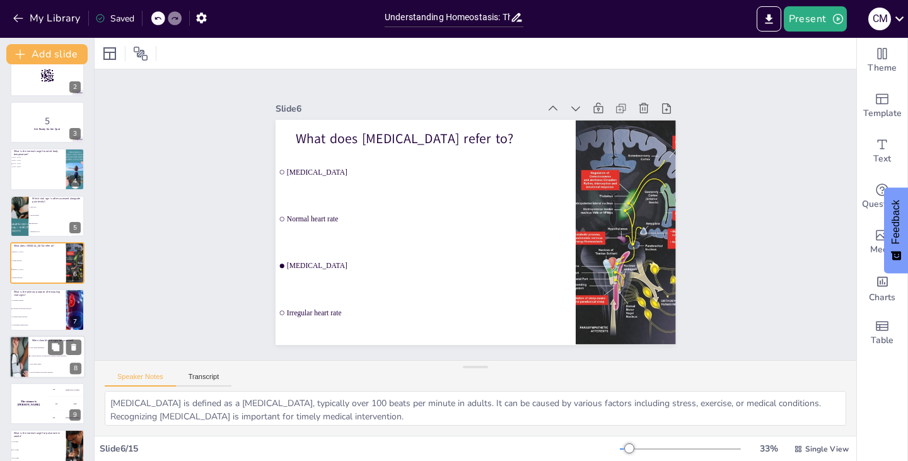
click at [33, 349] on li "Only during emergencies" at bounding box center [56, 348] width 57 height 8
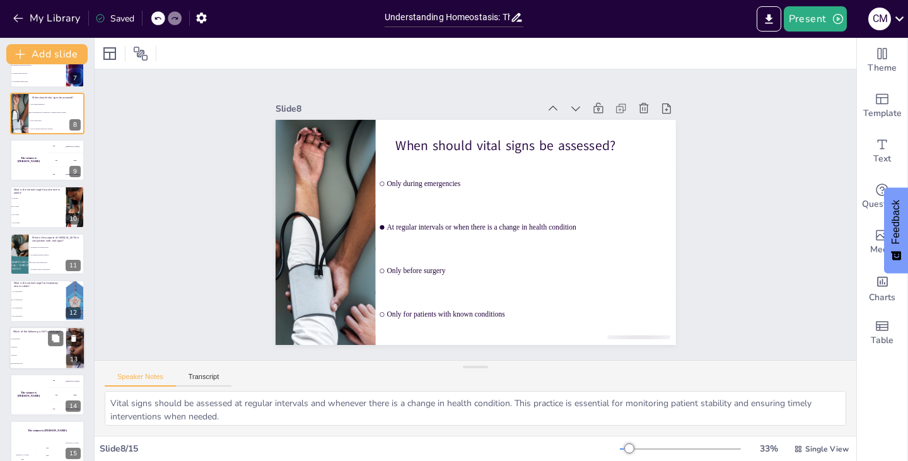
scroll to position [321, 0]
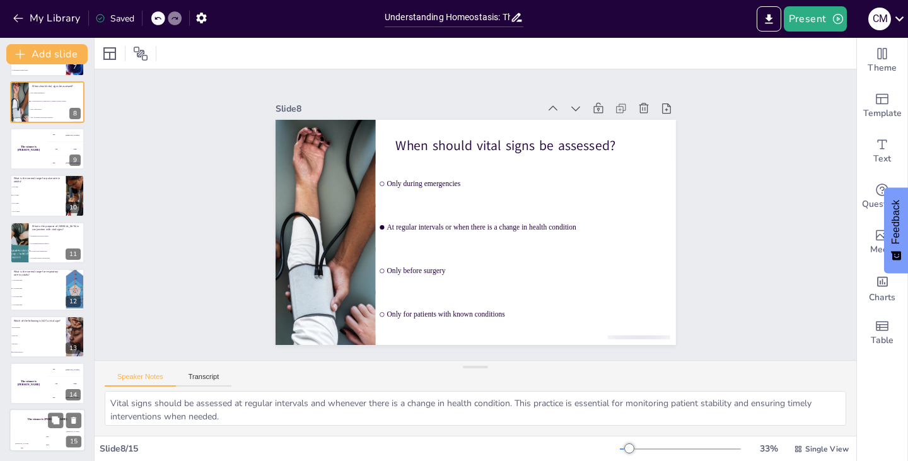
click at [24, 418] on h4 "The winner is Niels 🏆" at bounding box center [47, 419] width 76 height 3
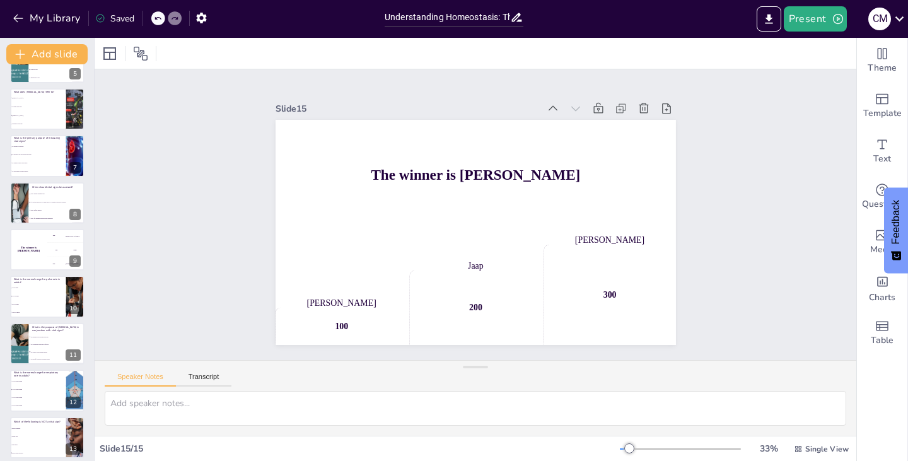
scroll to position [195, 0]
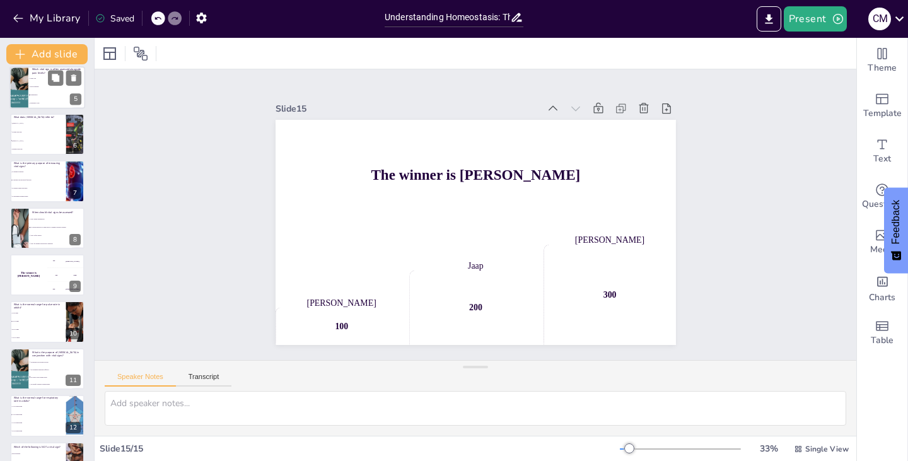
click at [33, 79] on li "Heart rate" at bounding box center [56, 78] width 57 height 8
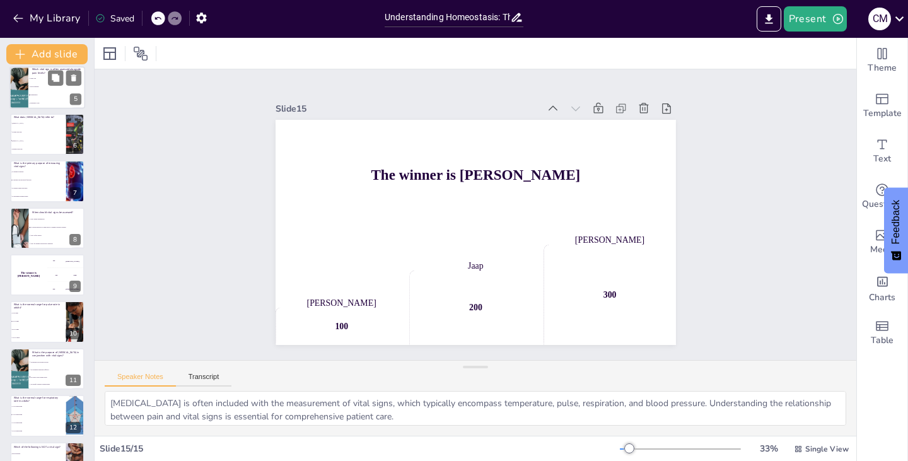
scroll to position [20, 0]
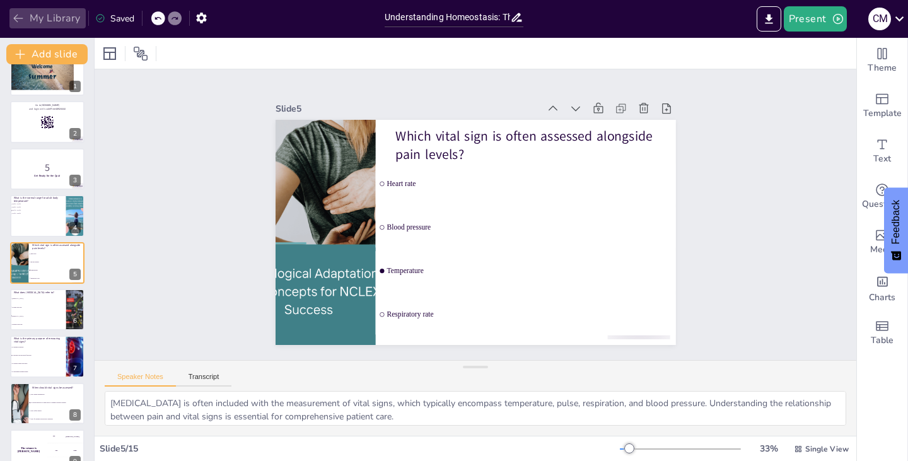
click at [39, 13] on button "My Library" at bounding box center [47, 18] width 76 height 20
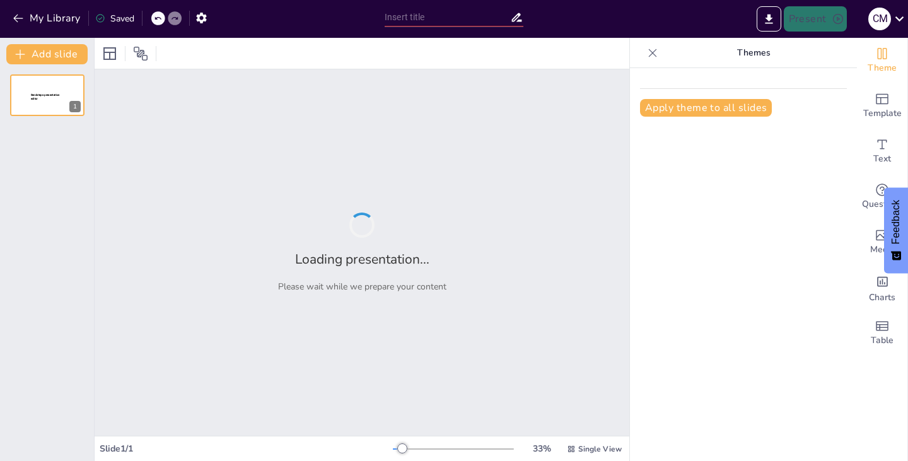
type input "Understanding Homeostasis: The Role of Vital Signs in Physiological Regulation"
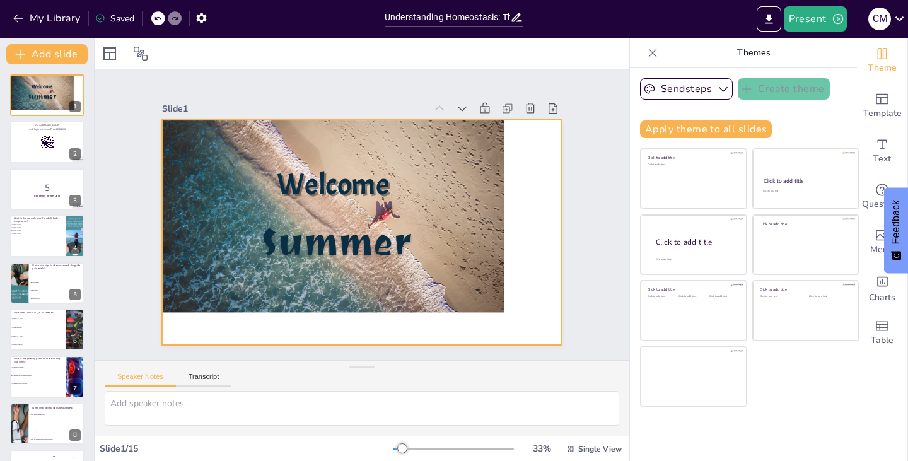
checkbox input "true"
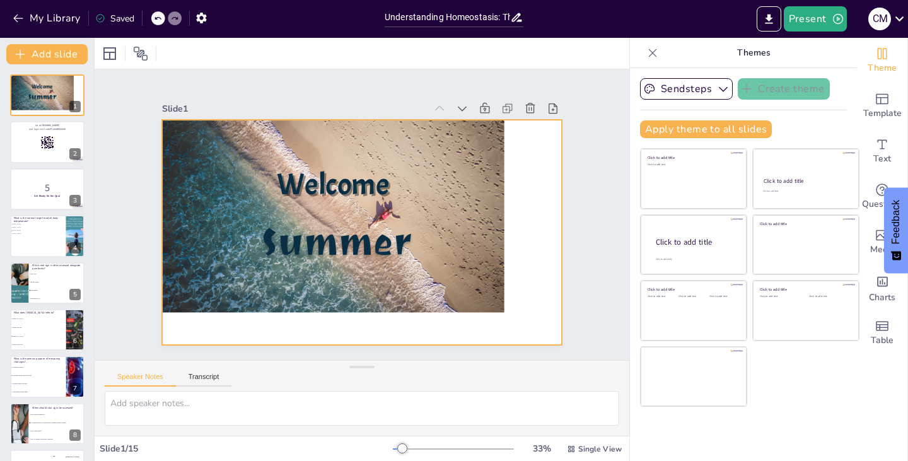
checkbox input "true"
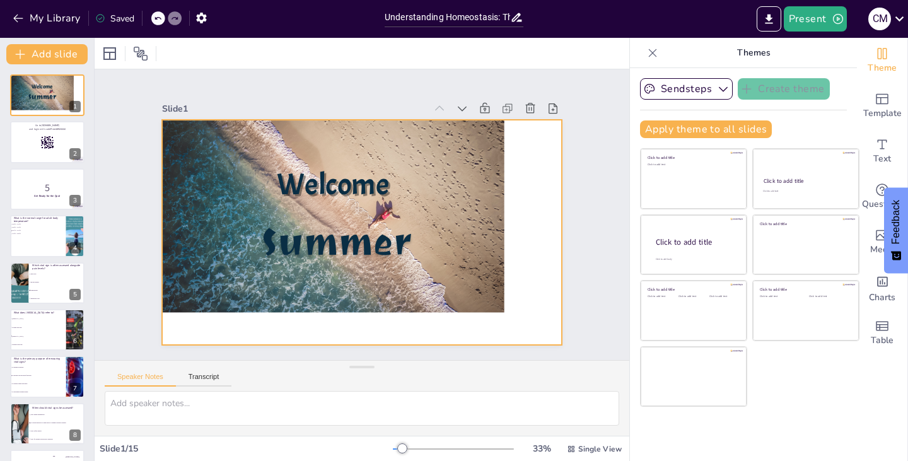
checkbox input "true"
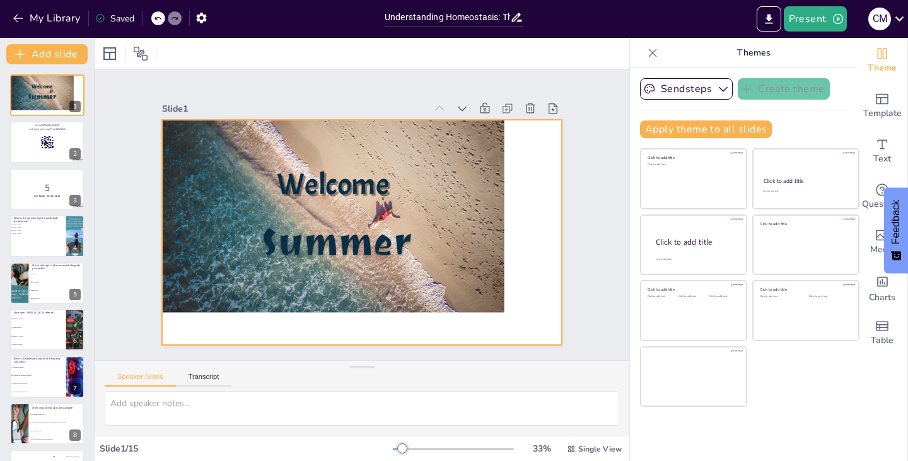
checkbox input "true"
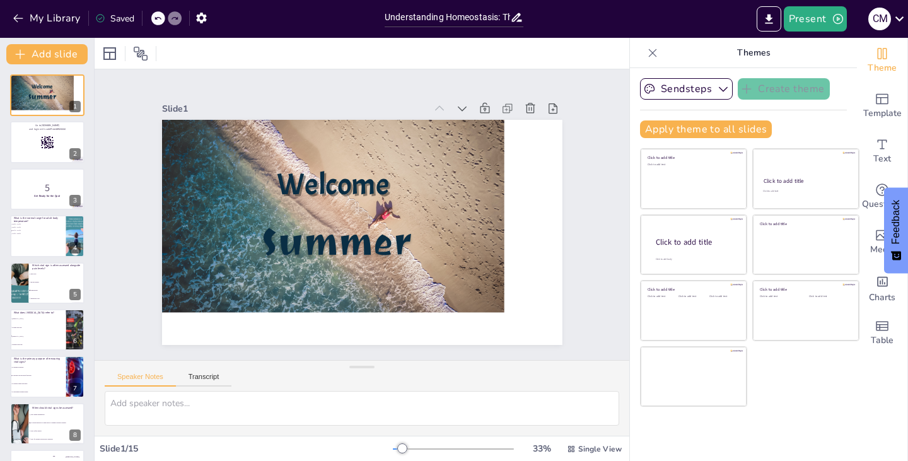
checkbox input "true"
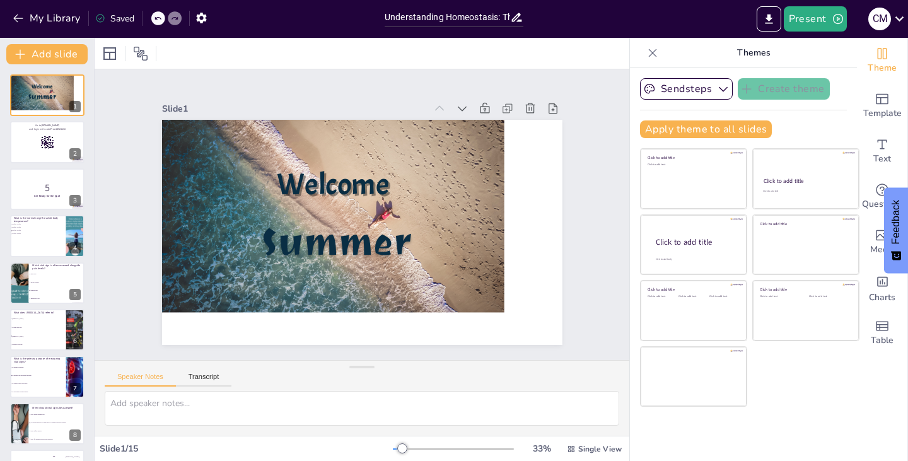
checkbox input "true"
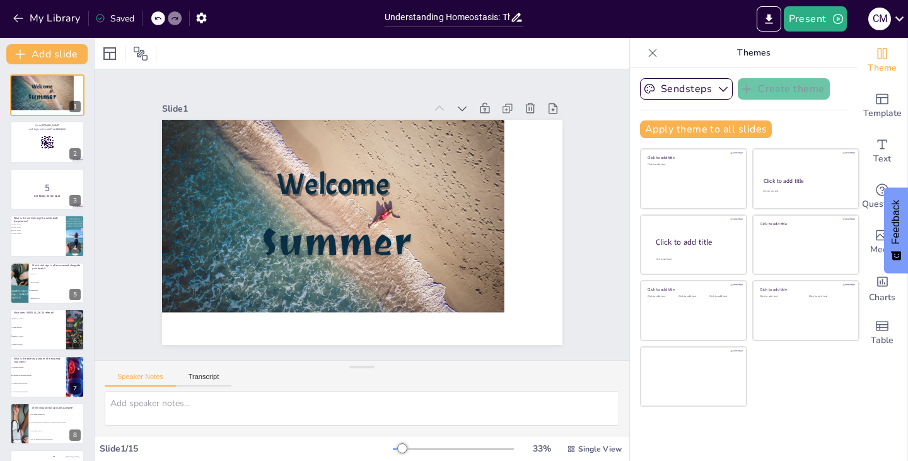
checkbox input "true"
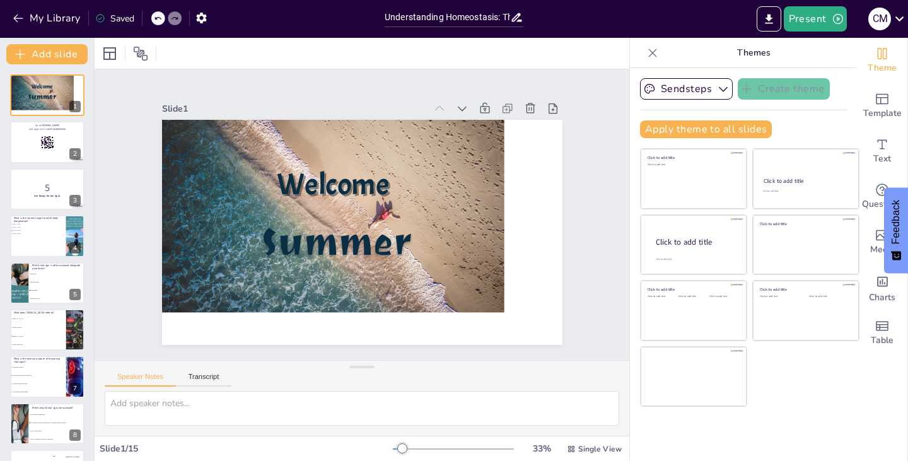
checkbox input "true"
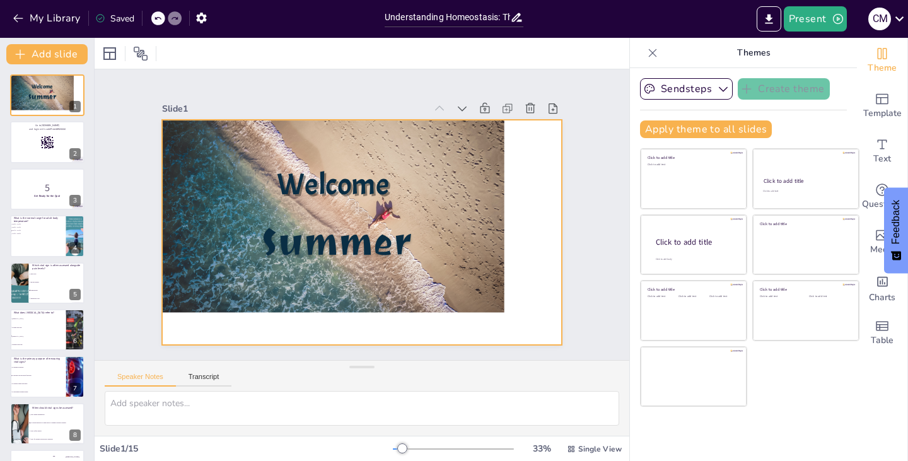
checkbox input "true"
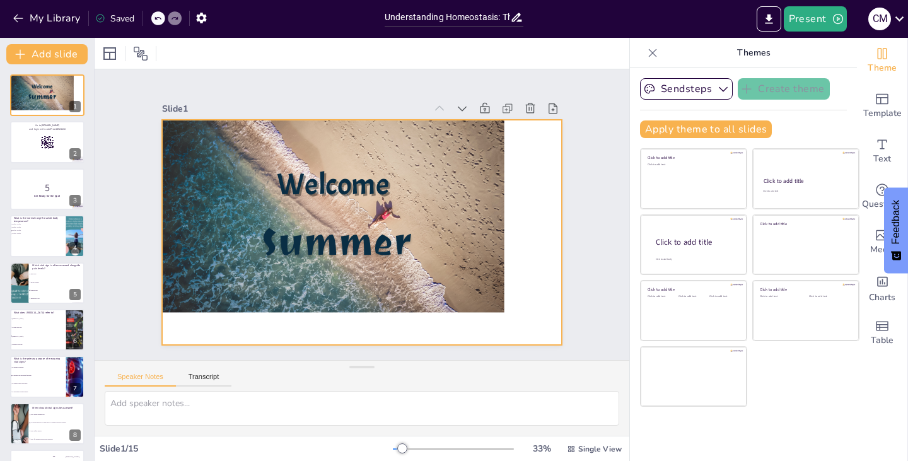
checkbox input "true"
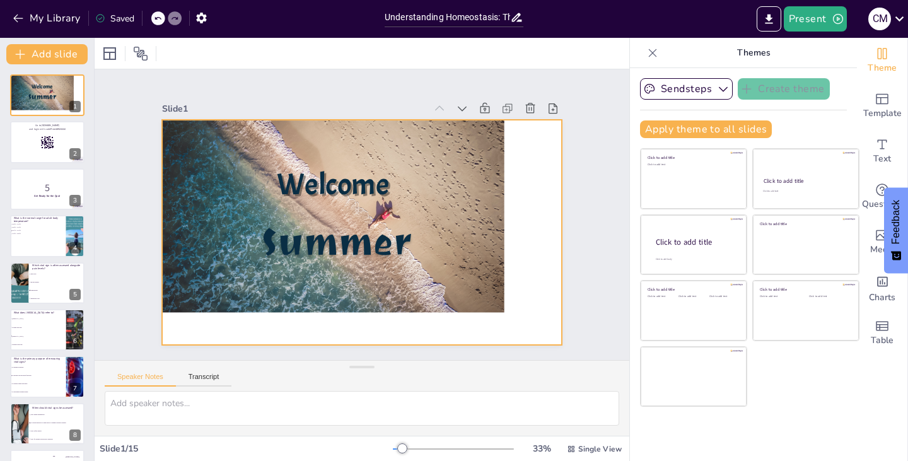
checkbox input "true"
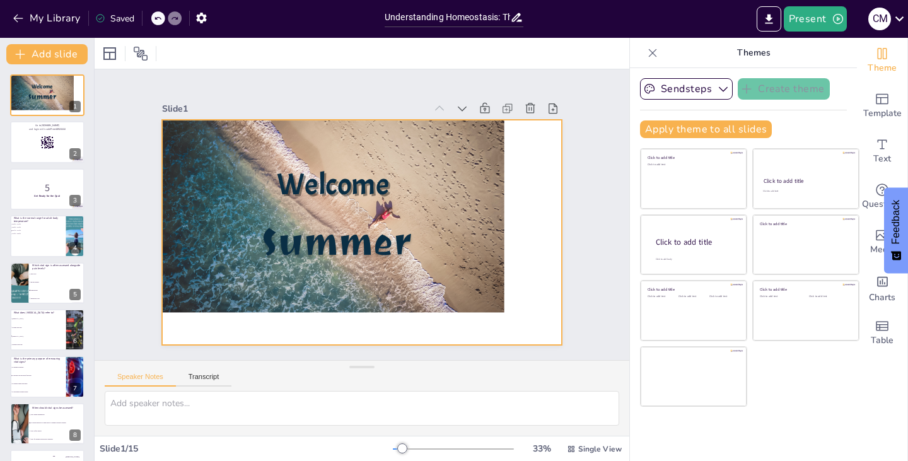
checkbox input "true"
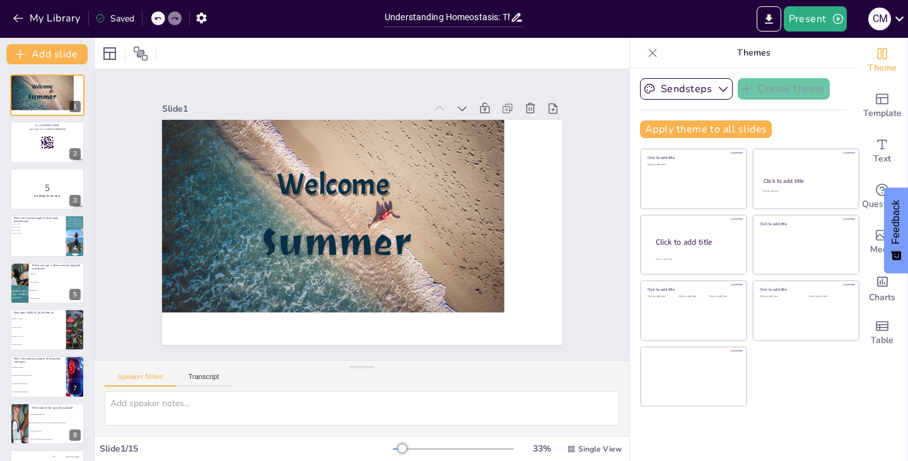
checkbox input "true"
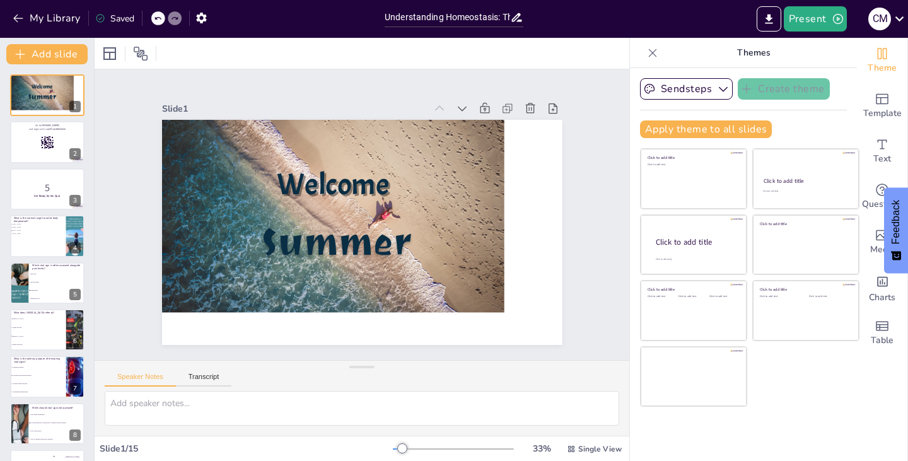
checkbox input "true"
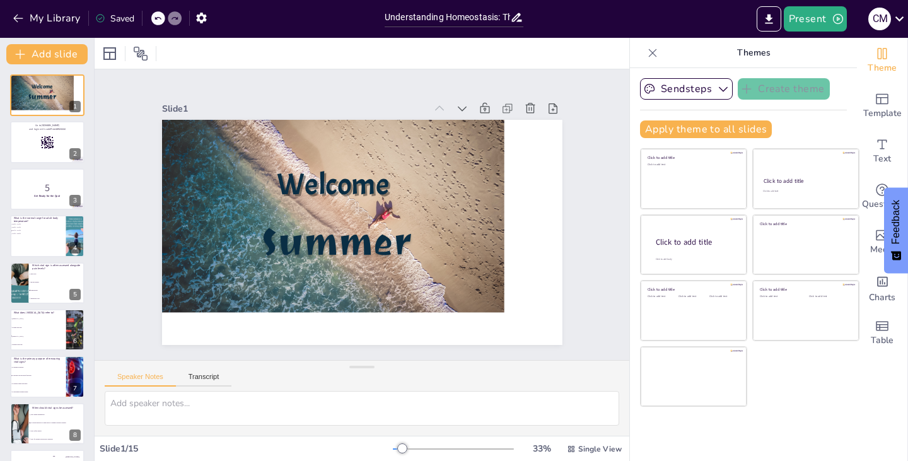
checkbox input "true"
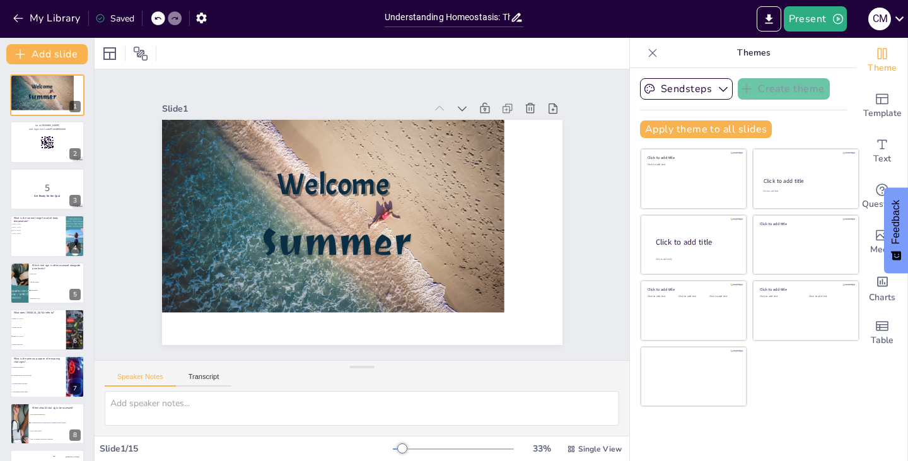
checkbox input "true"
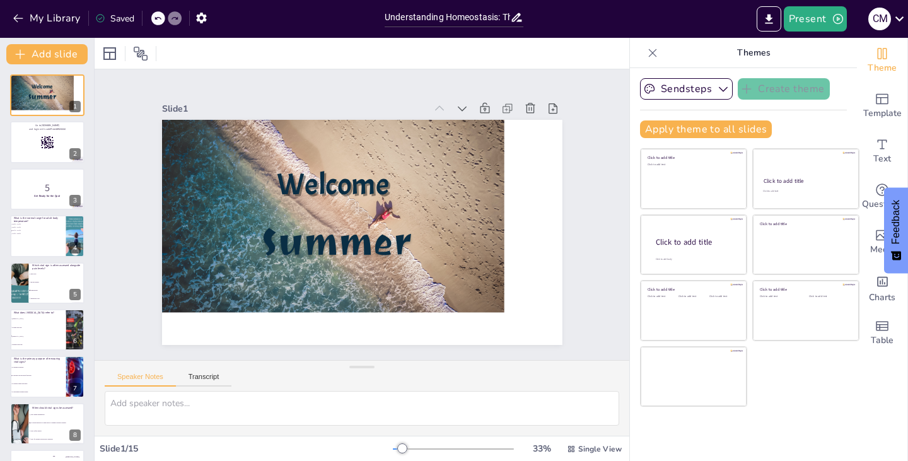
checkbox input "true"
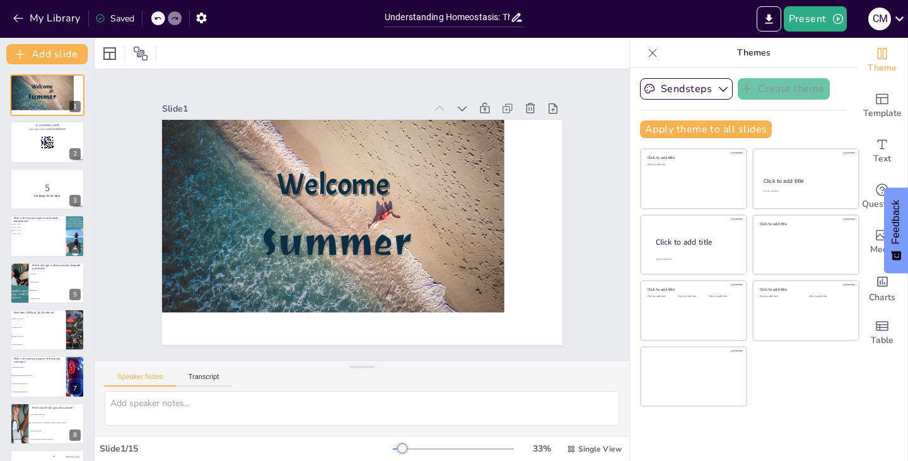
checkbox input "true"
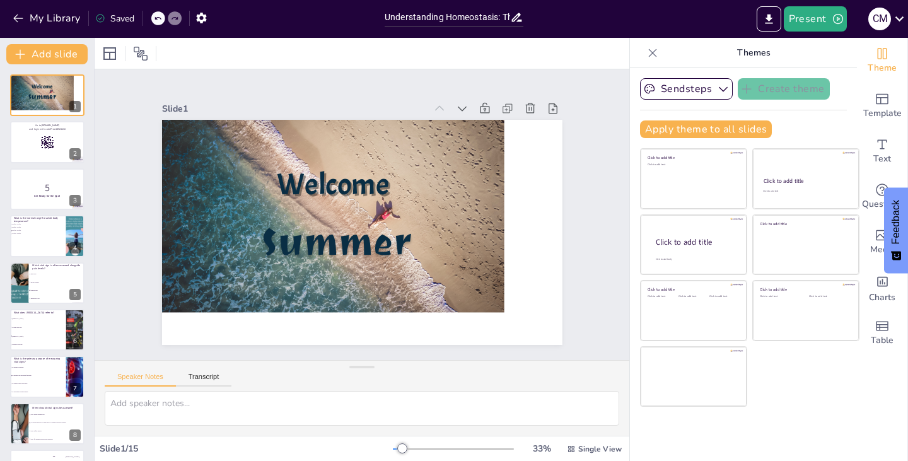
checkbox input "true"
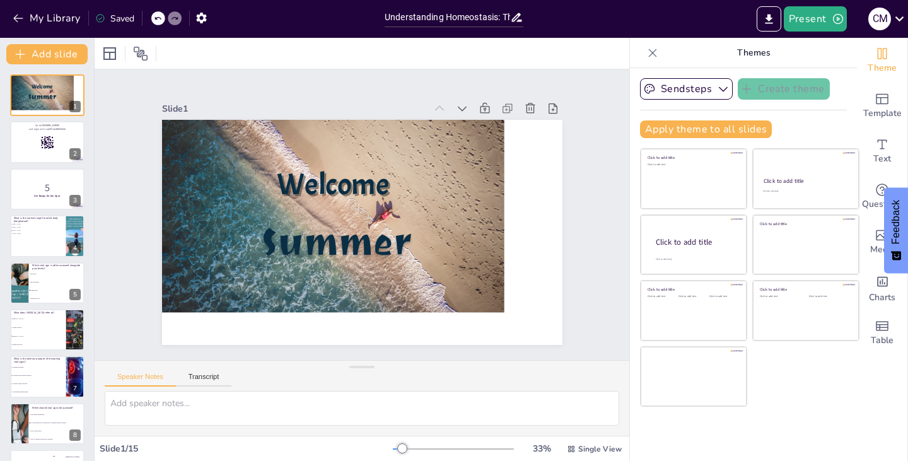
checkbox input "true"
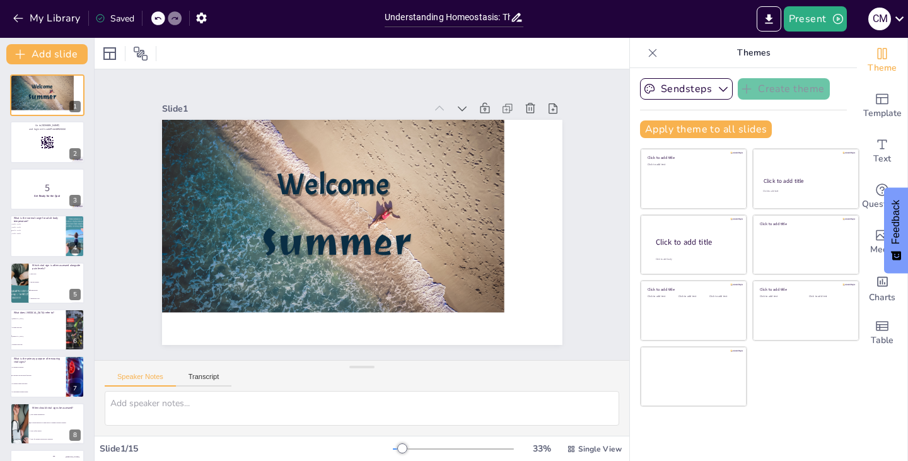
checkbox input "true"
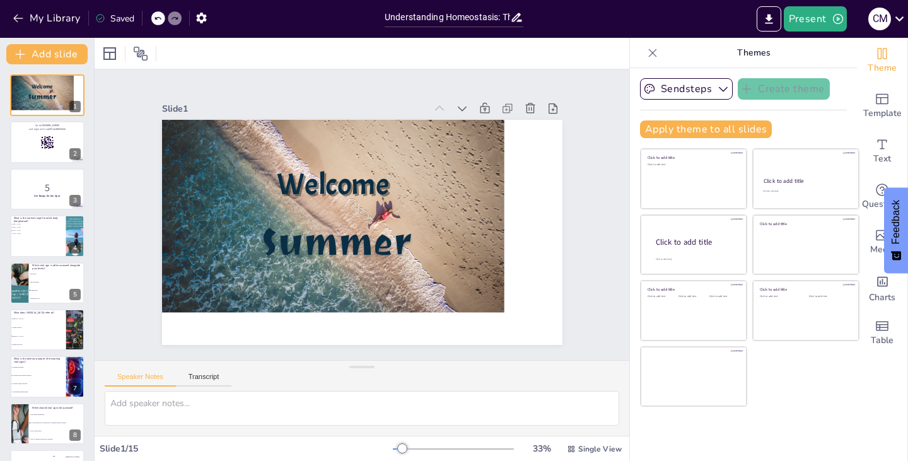
checkbox input "true"
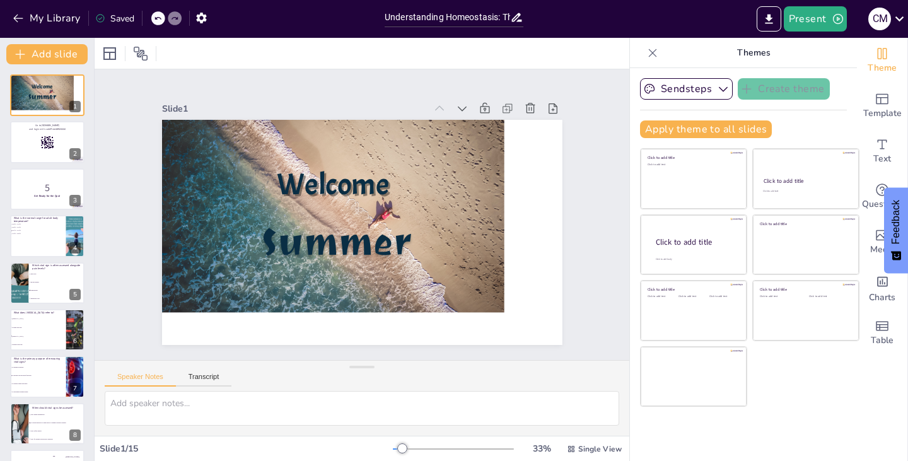
checkbox input "true"
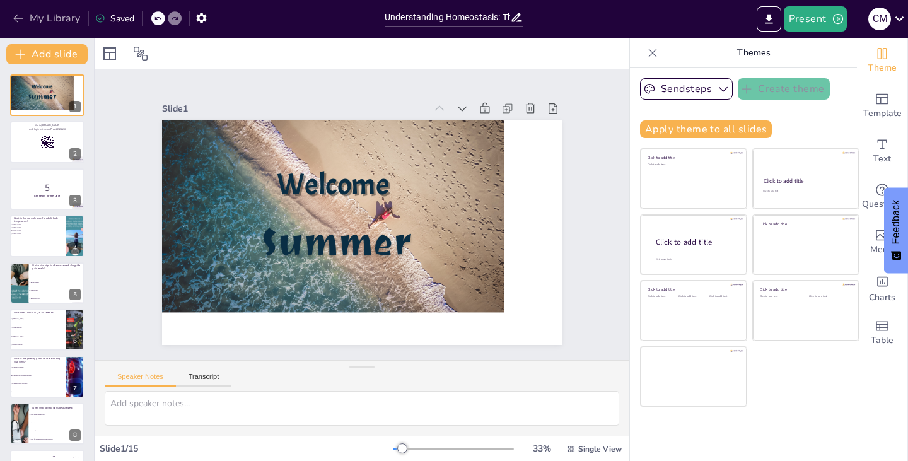
checkbox input "true"
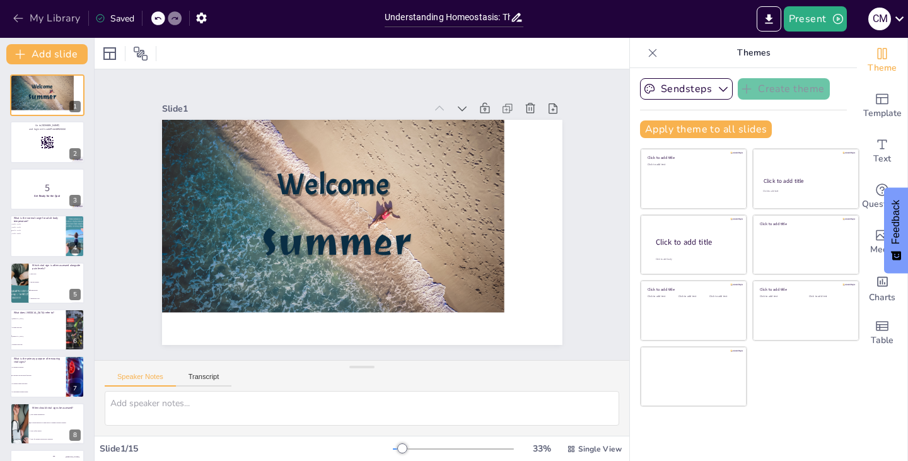
checkbox input "true"
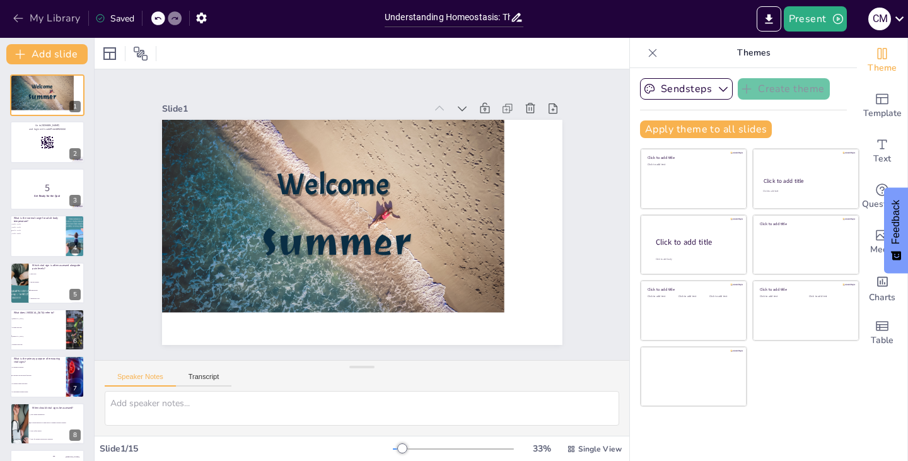
checkbox input "true"
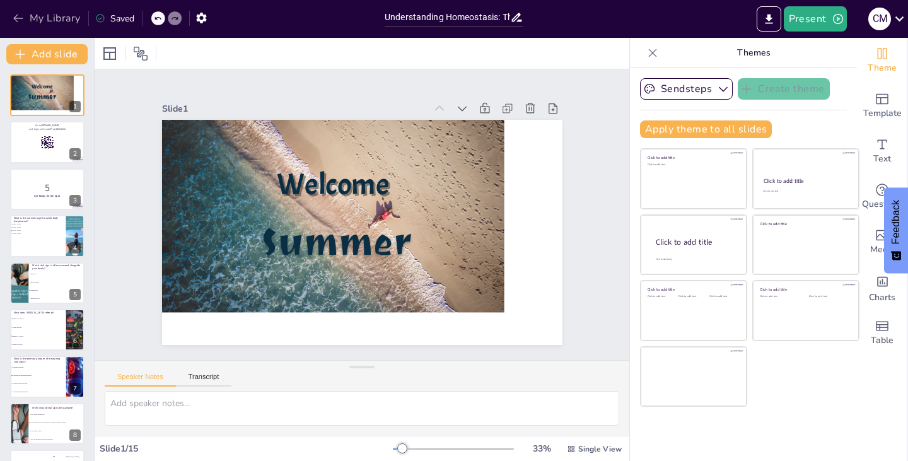
checkbox input "true"
click at [59, 23] on button "My Library" at bounding box center [47, 18] width 76 height 20
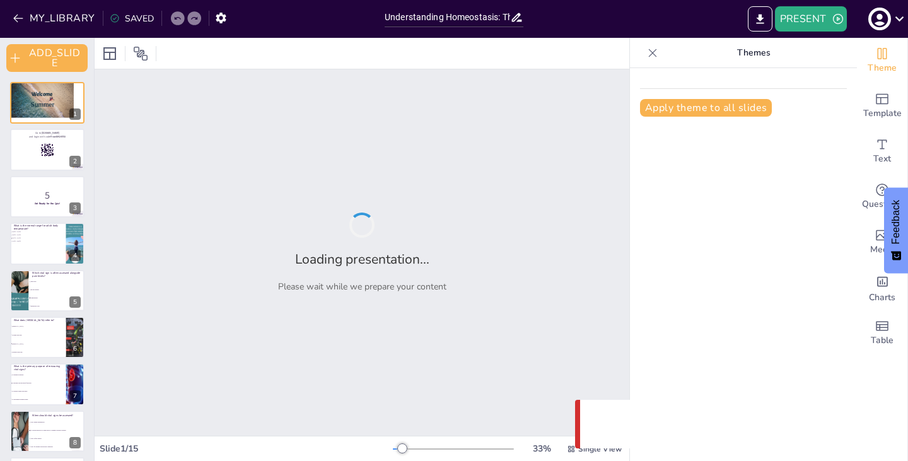
checkbox input "true"
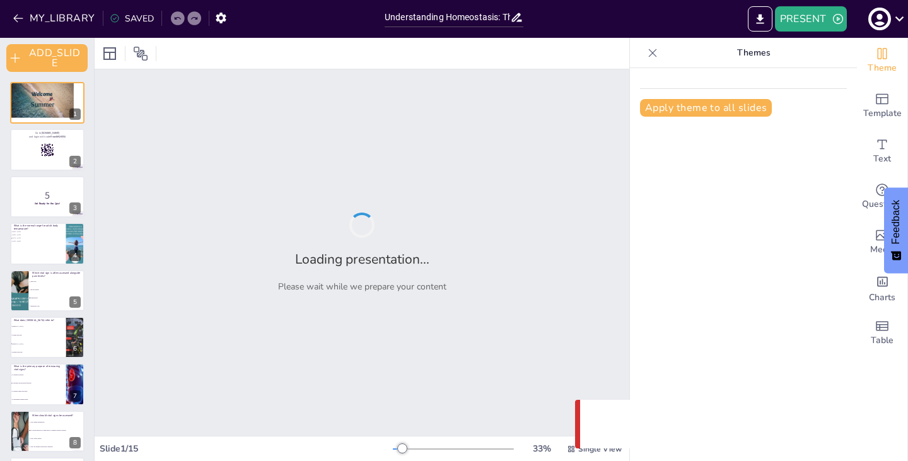
checkbox input "true"
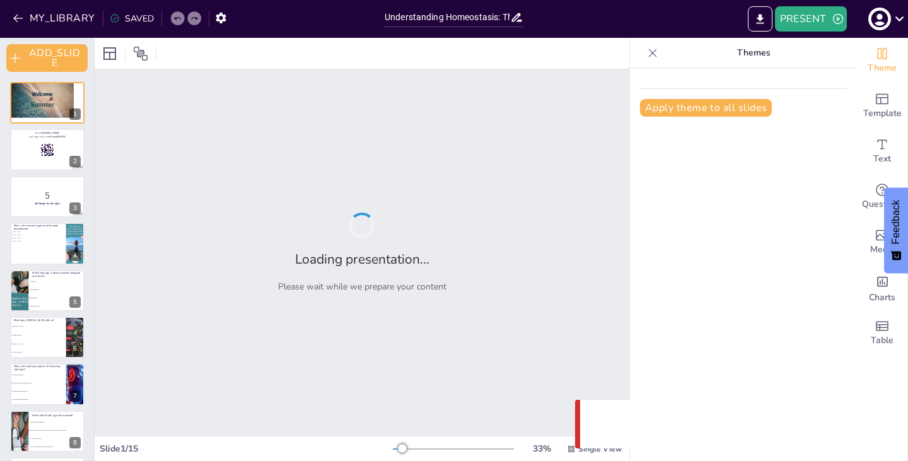
checkbox input "true"
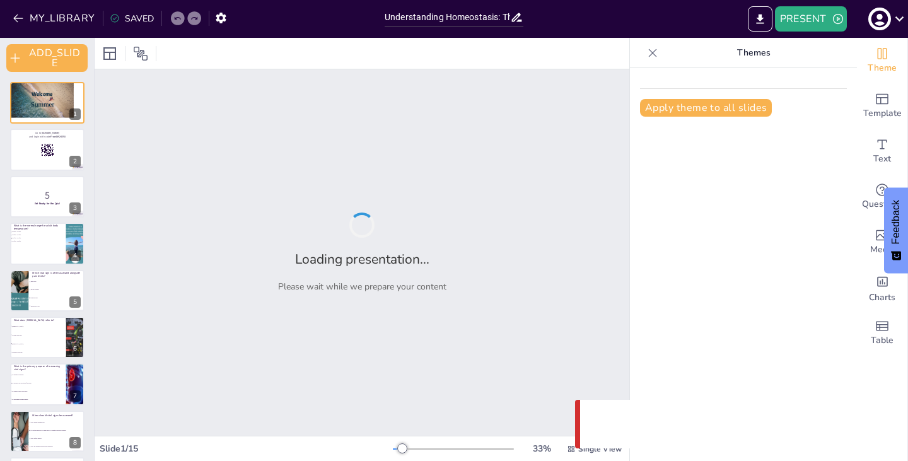
checkbox input "true"
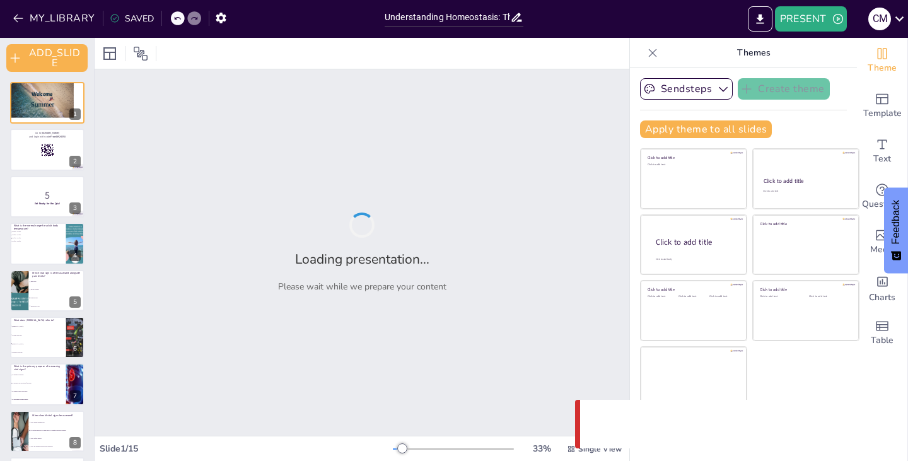
checkbox input "true"
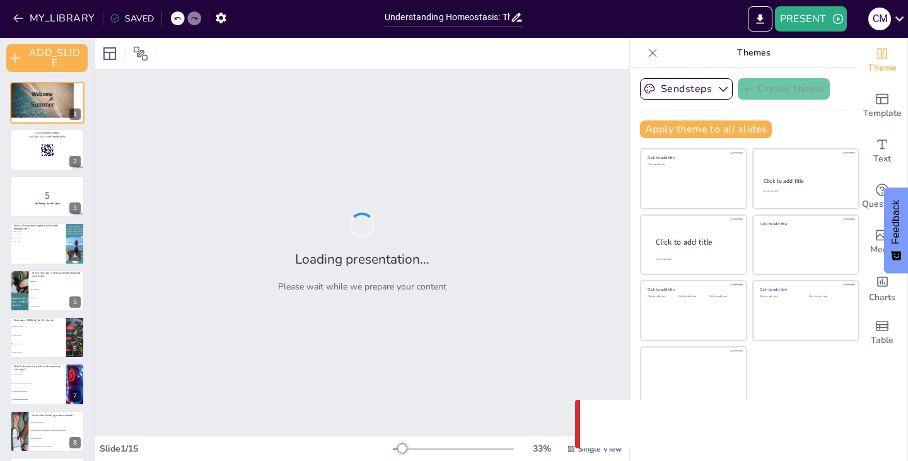
checkbox input "true"
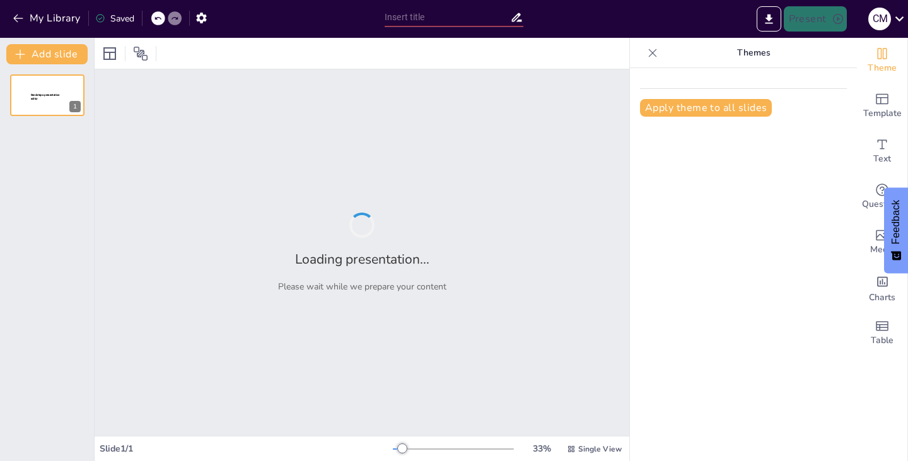
type input "Understanding Homeostasis: The Role of Vital Signs in Physiological Regulation"
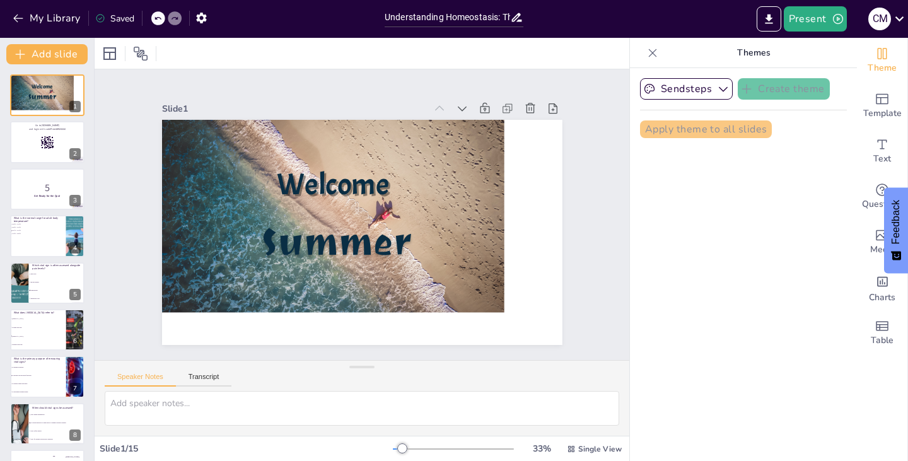
checkbox input "true"
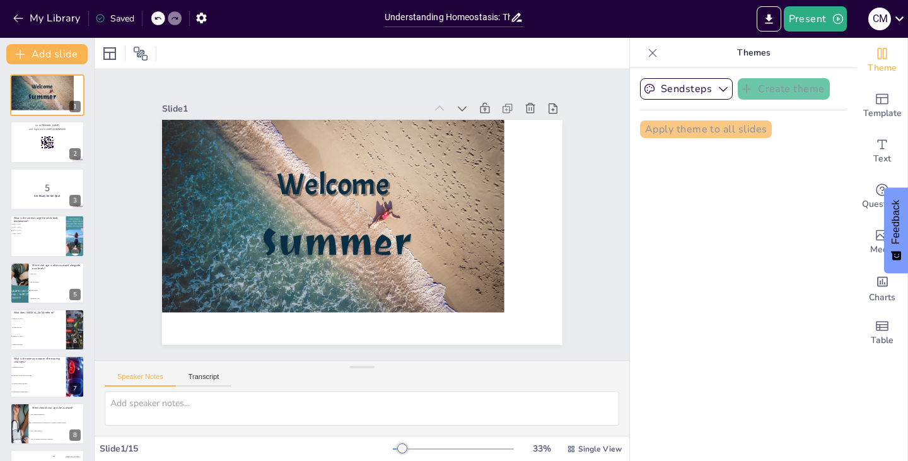
checkbox input "true"
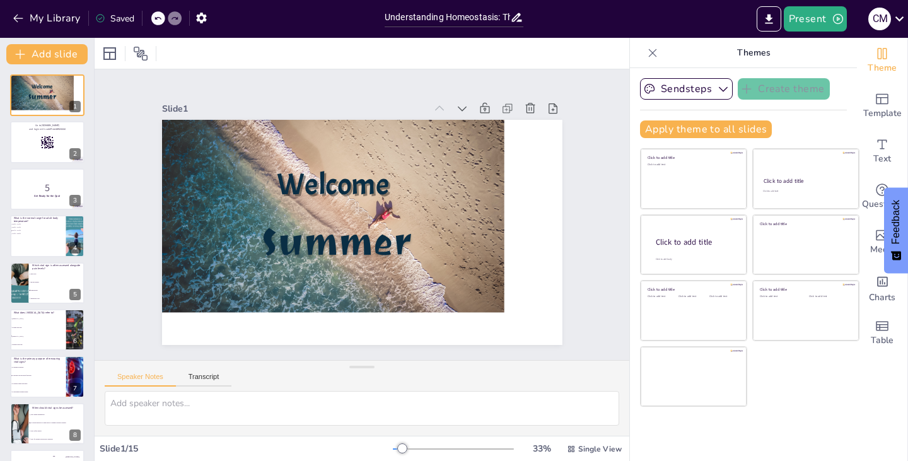
checkbox input "true"
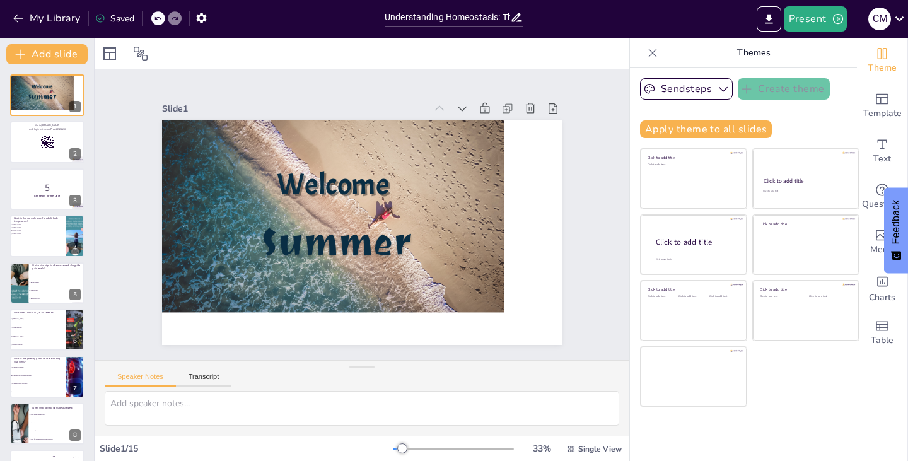
checkbox input "true"
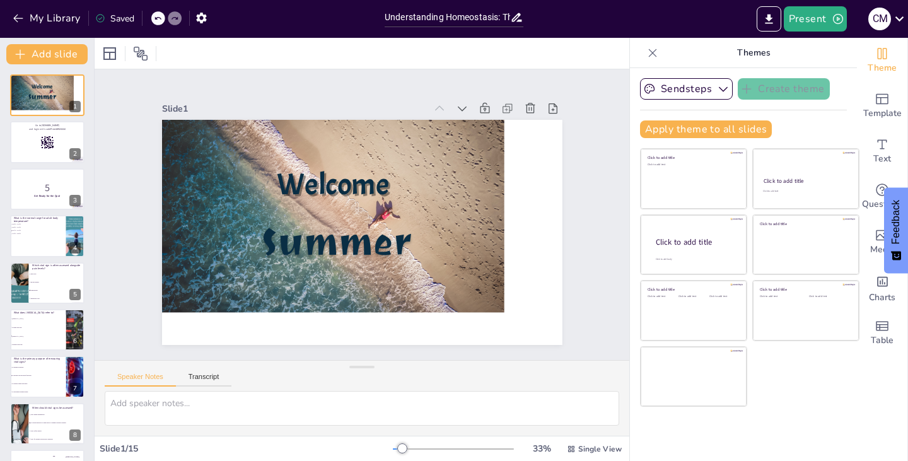
checkbox input "true"
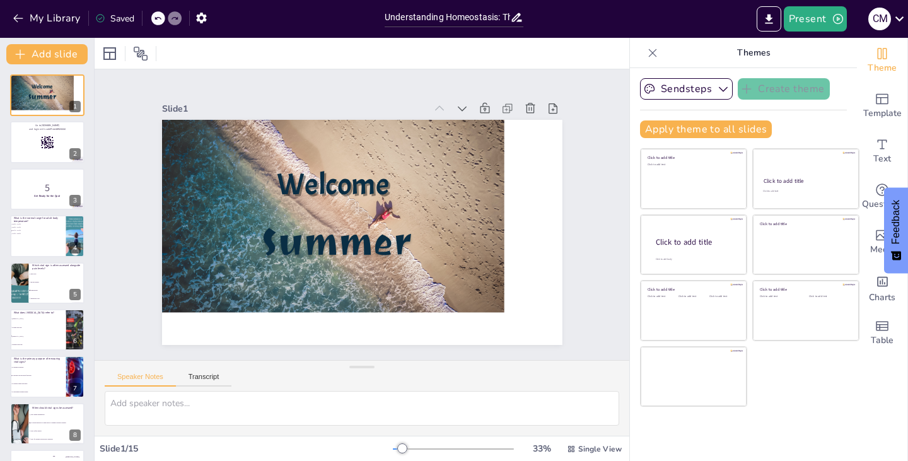
checkbox input "true"
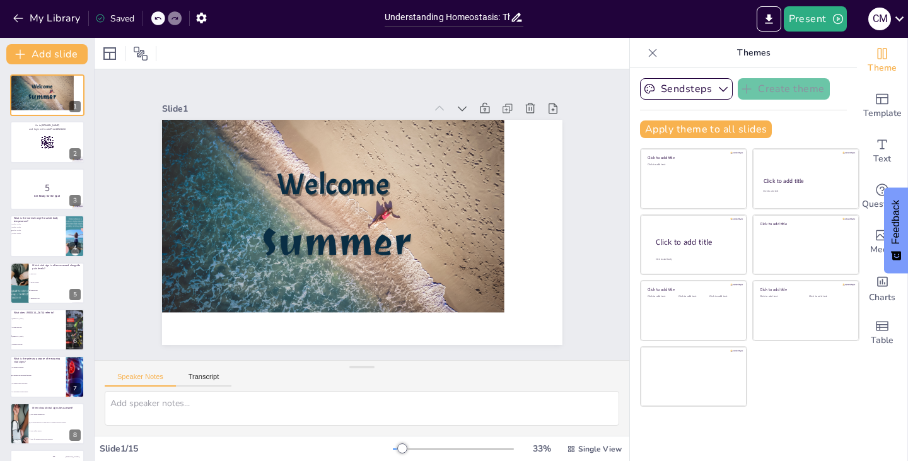
checkbox input "true"
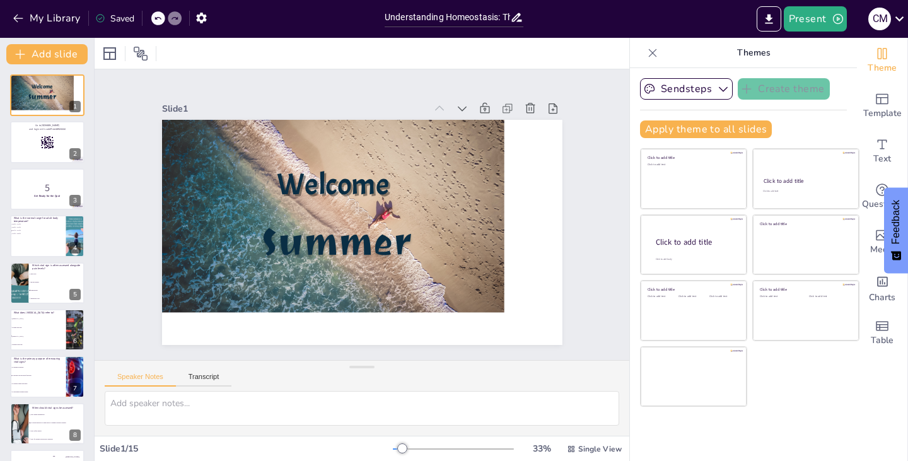
checkbox input "true"
click at [649, 52] on icon at bounding box center [653, 53] width 8 height 8
checkbox input "true"
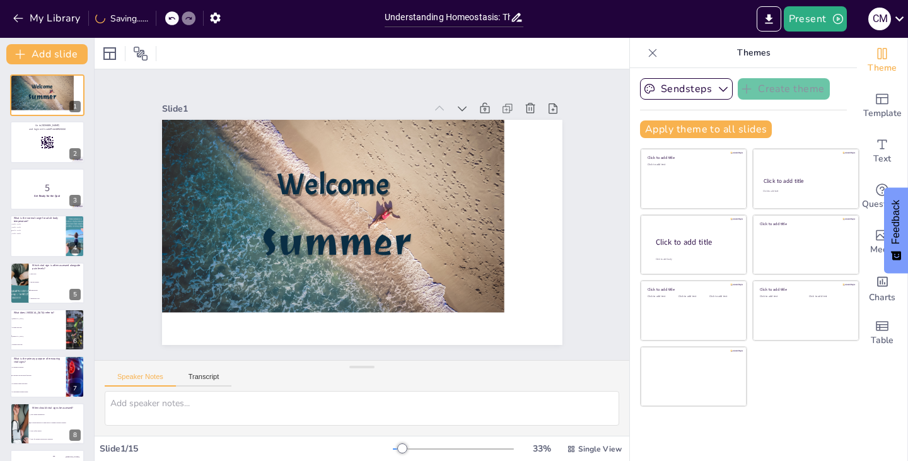
checkbox input "true"
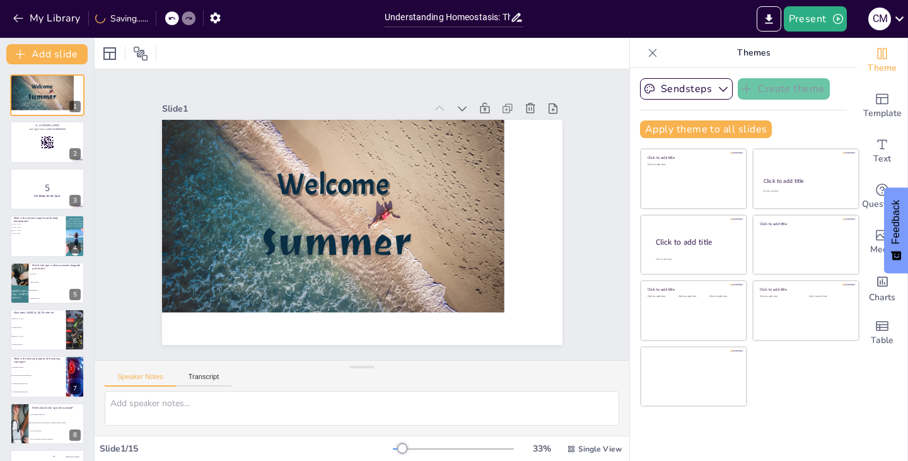
checkbox input "true"
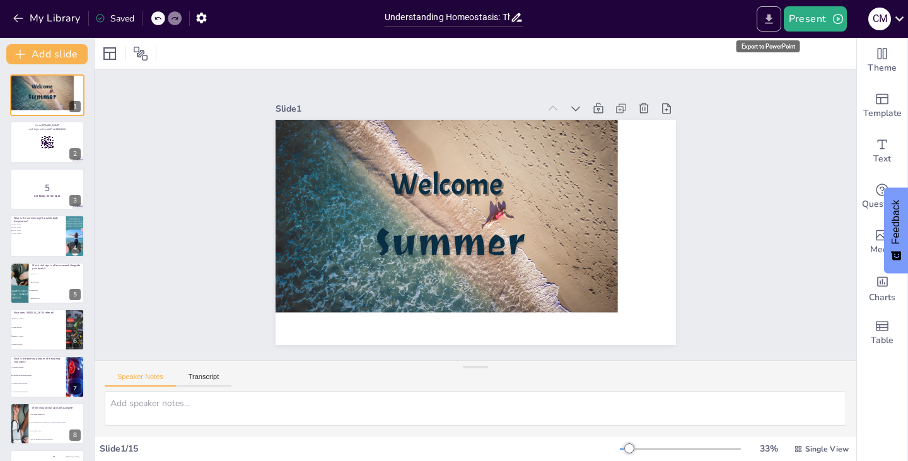
click at [768, 20] on icon "Export to PowerPoint" at bounding box center [769, 18] width 8 height 9
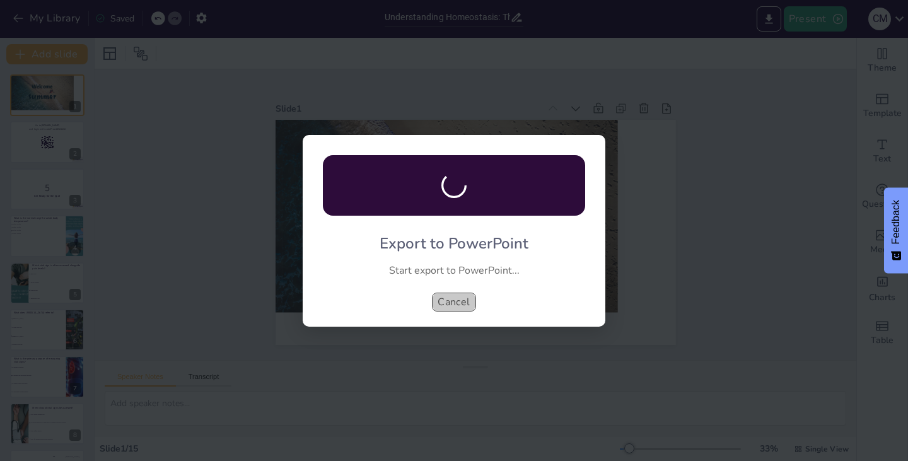
click at [463, 305] on button "Cancel" at bounding box center [454, 301] width 44 height 19
checkbox input "true"
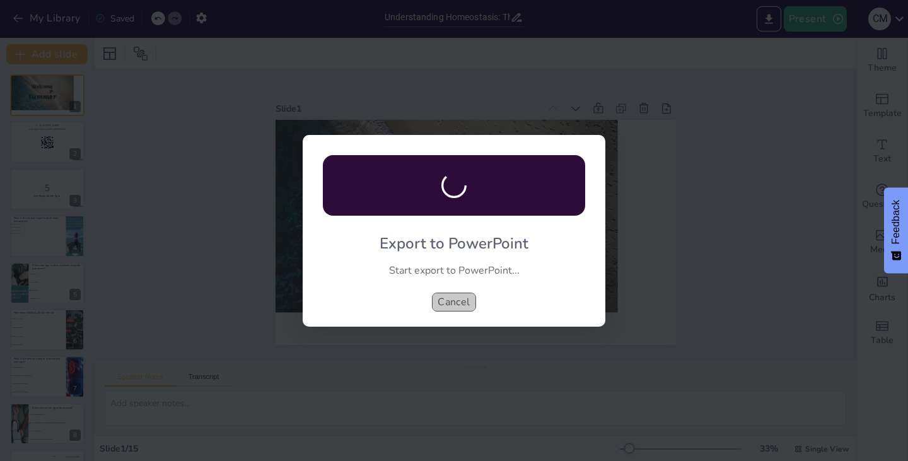
checkbox input "true"
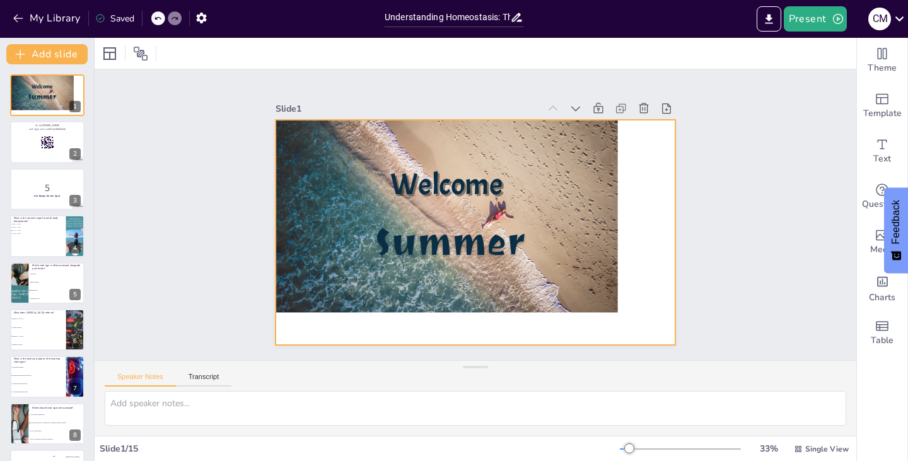
checkbox input "true"
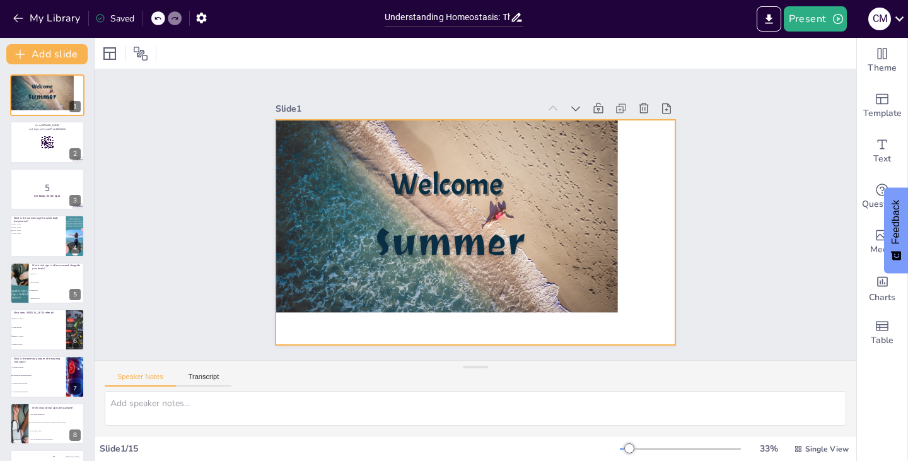
checkbox input "true"
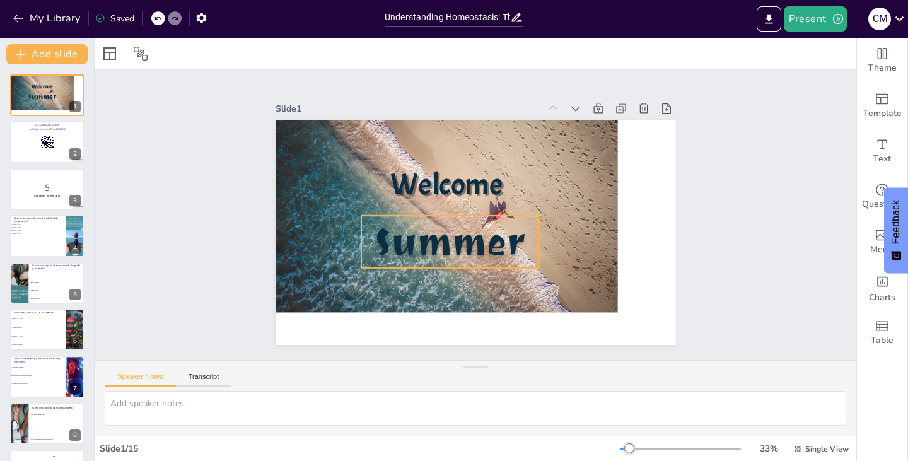
checkbox input "true"
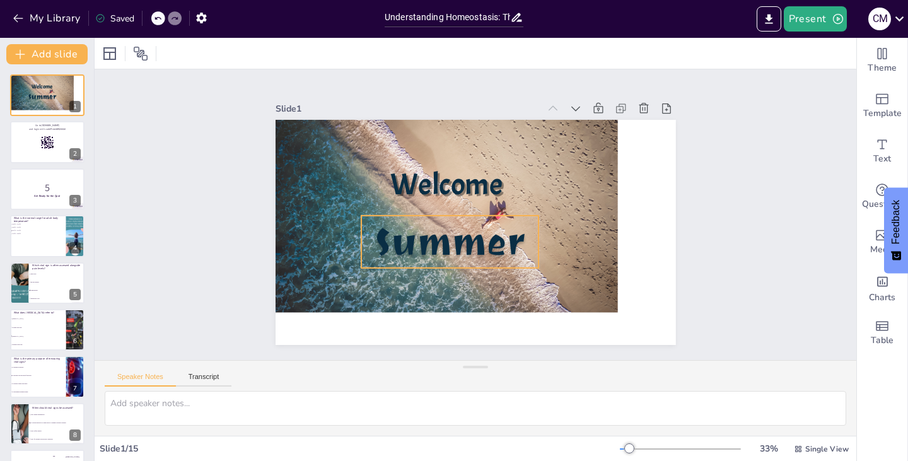
checkbox input "true"
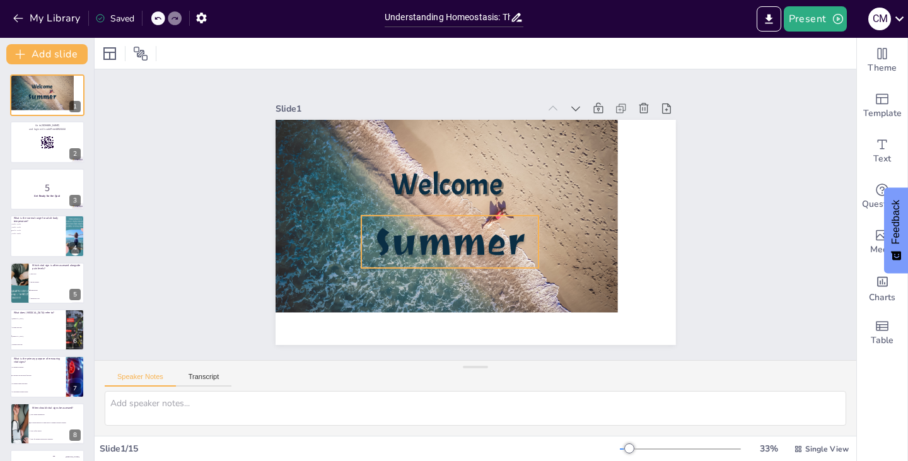
checkbox input "true"
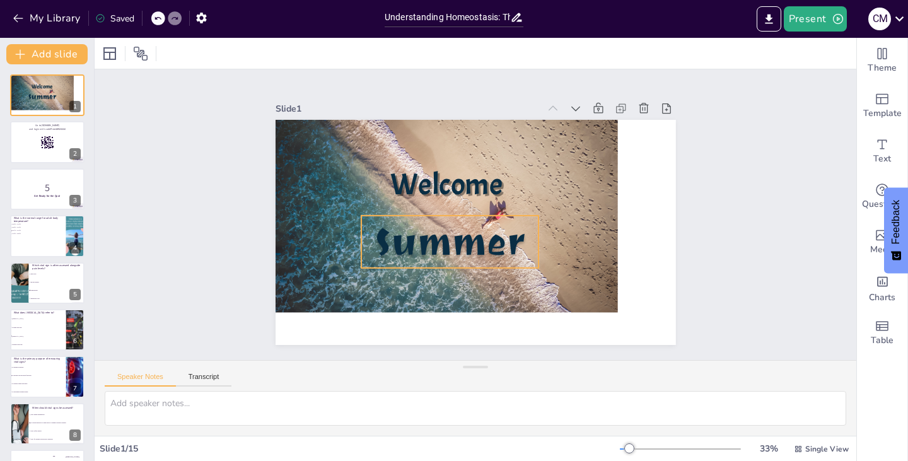
checkbox input "true"
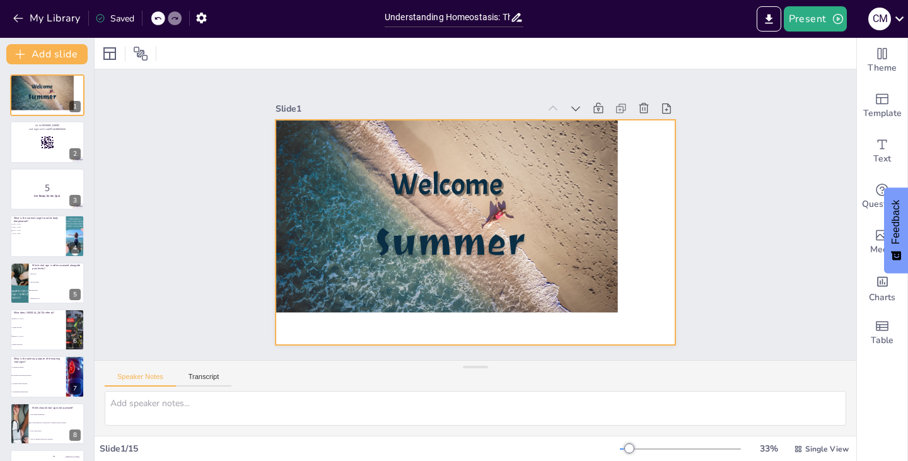
checkbox input "true"
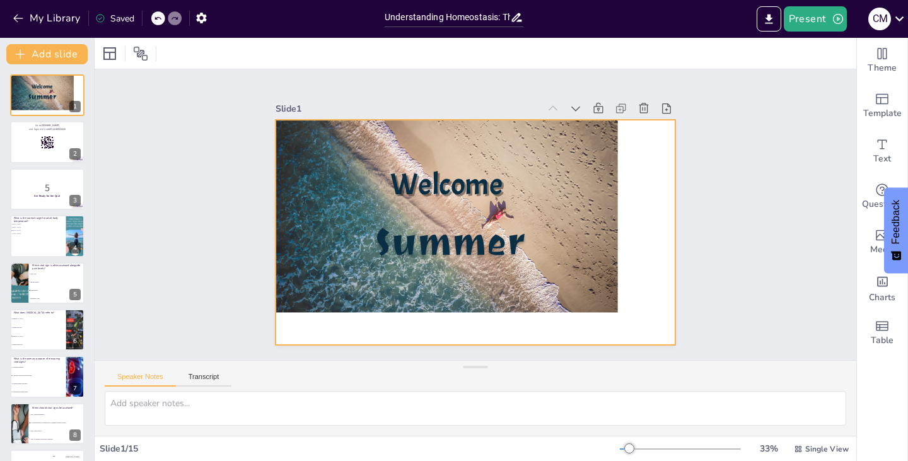
checkbox input "true"
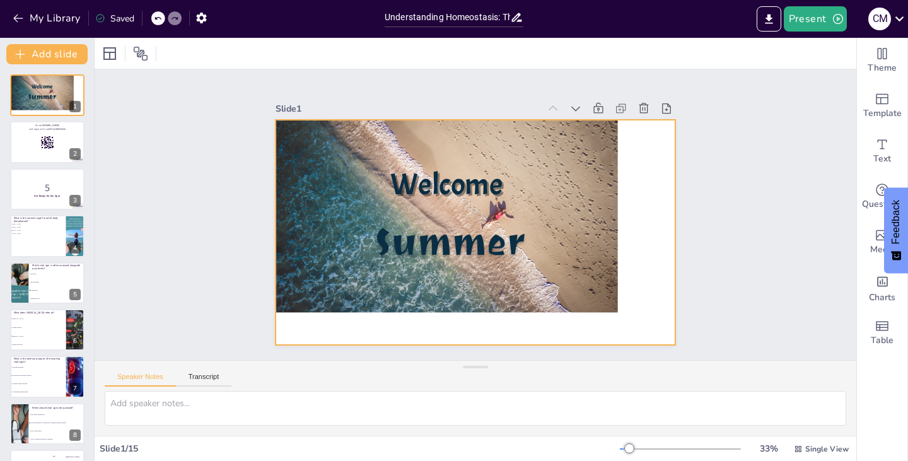
checkbox input "true"
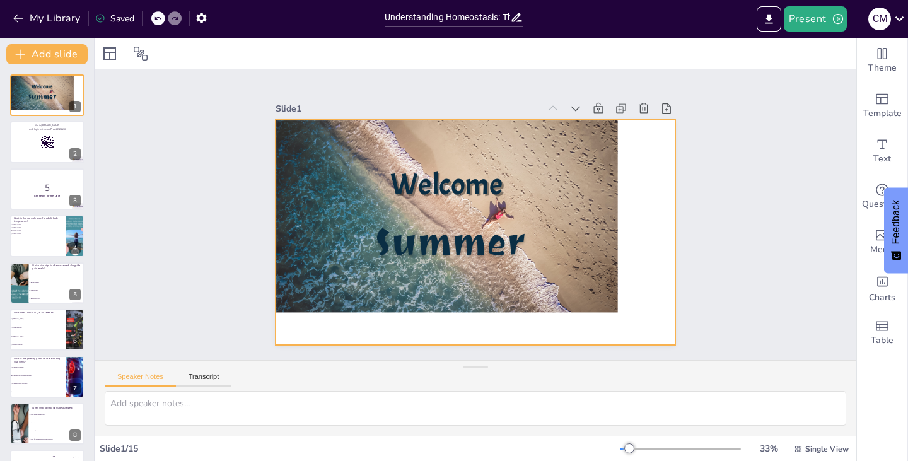
checkbox input "true"
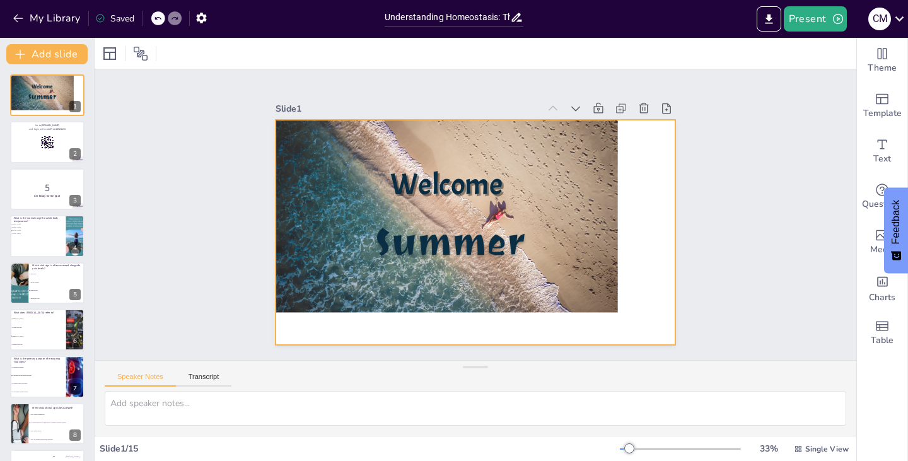
checkbox input "true"
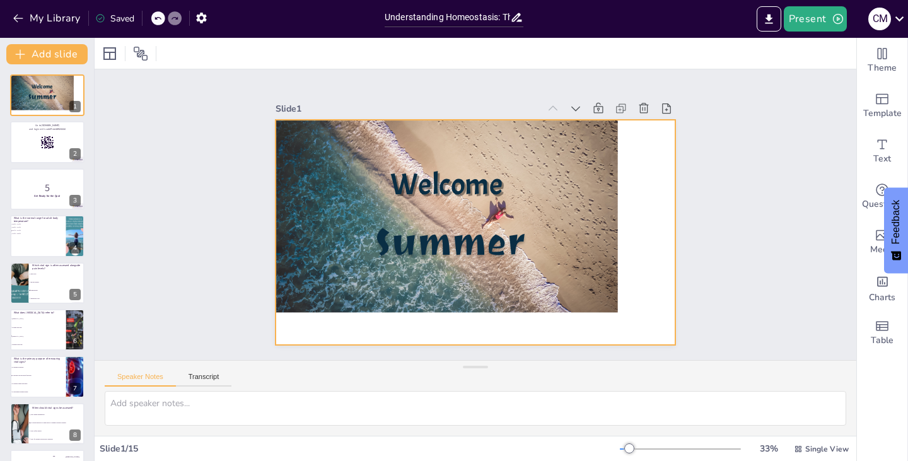
checkbox input "true"
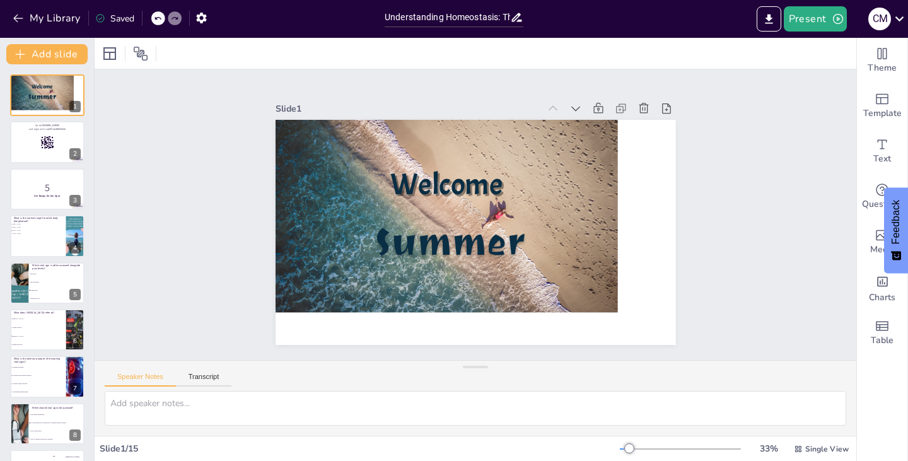
checkbox input "true"
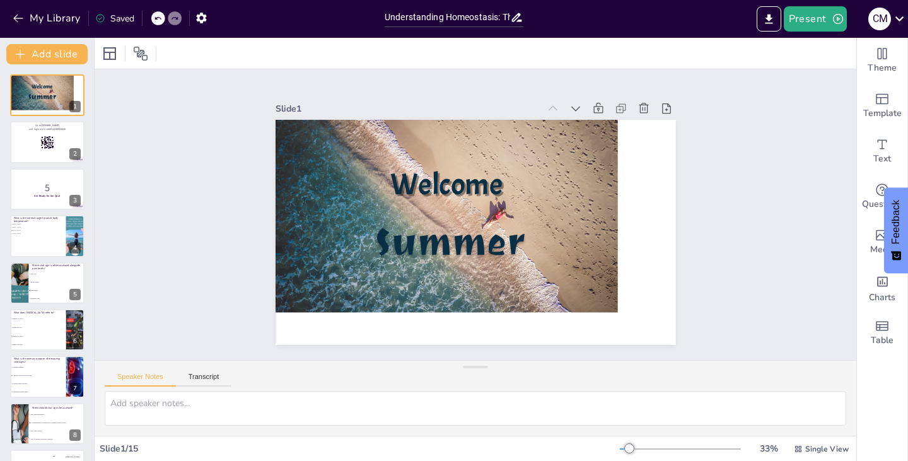
checkbox input "true"
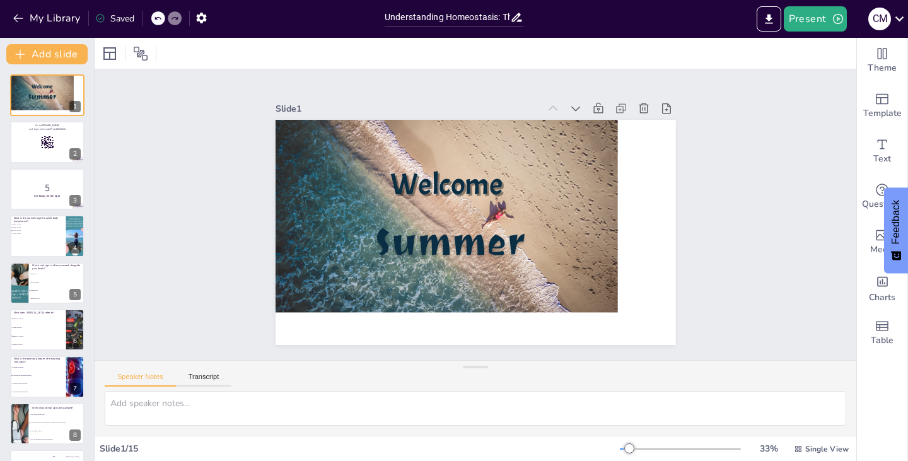
checkbox input "true"
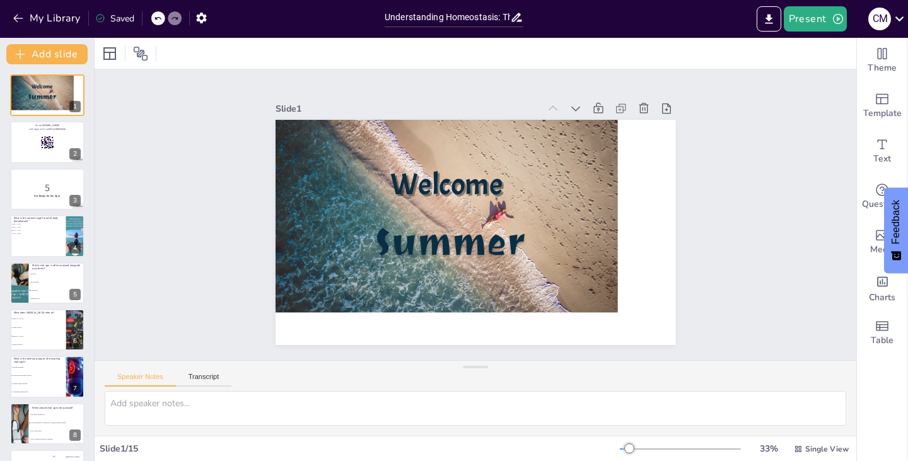
checkbox input "true"
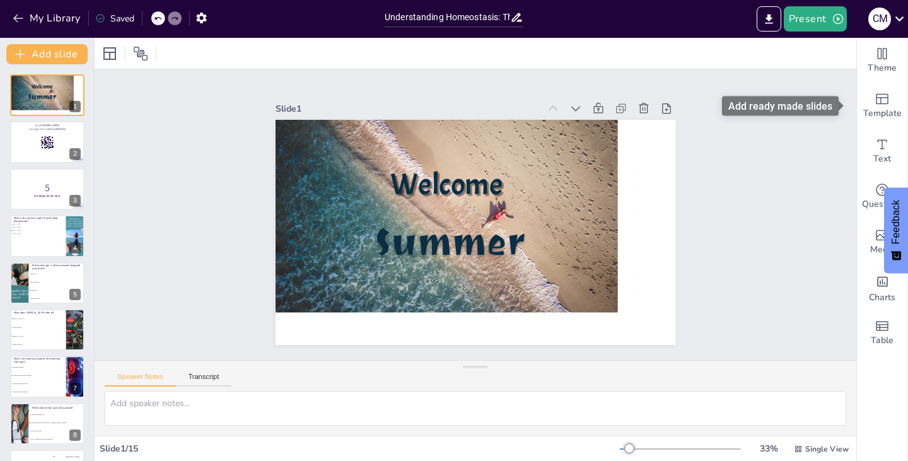
checkbox input "true"
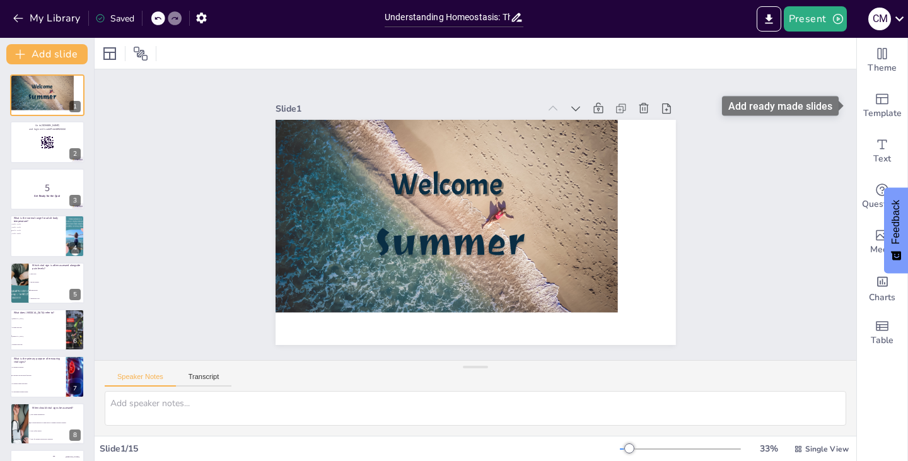
checkbox input "true"
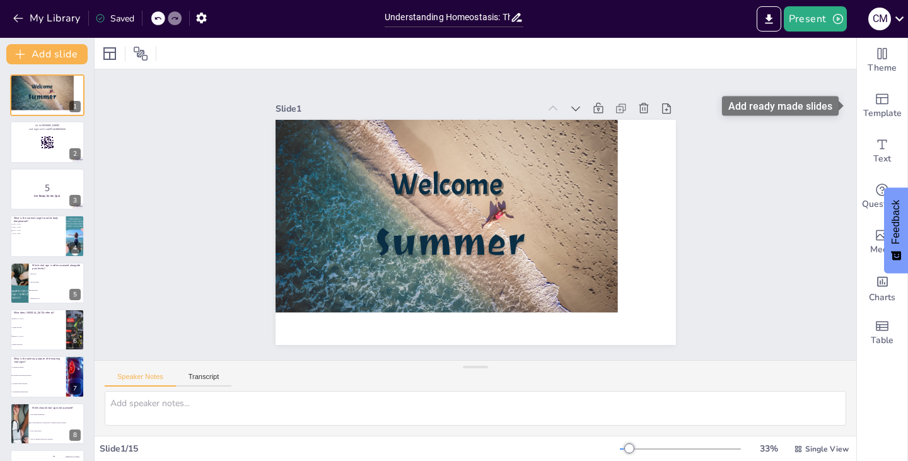
checkbox input "true"
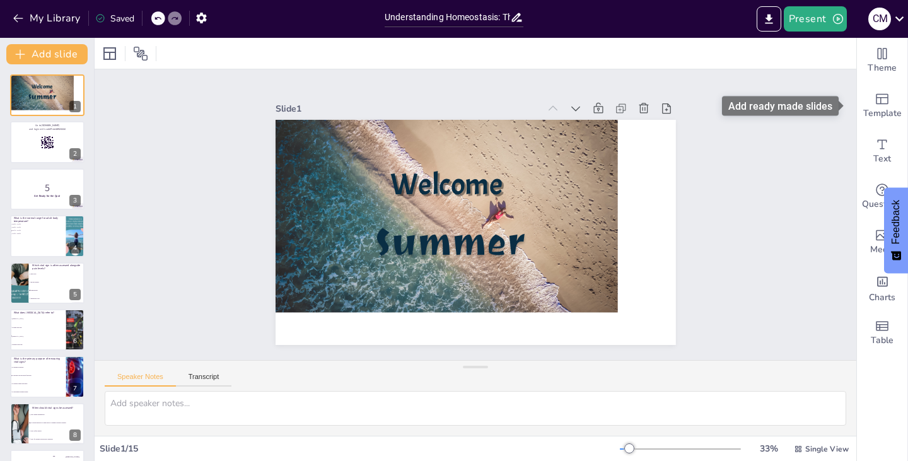
checkbox input "true"
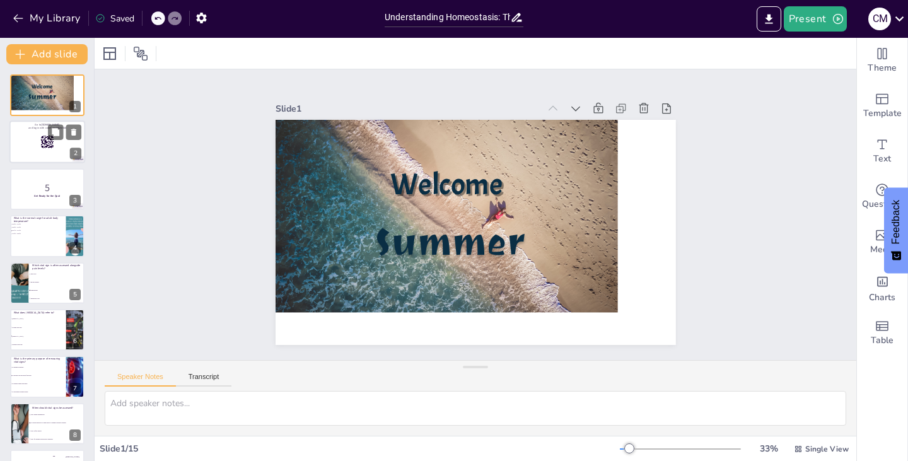
checkbox input "true"
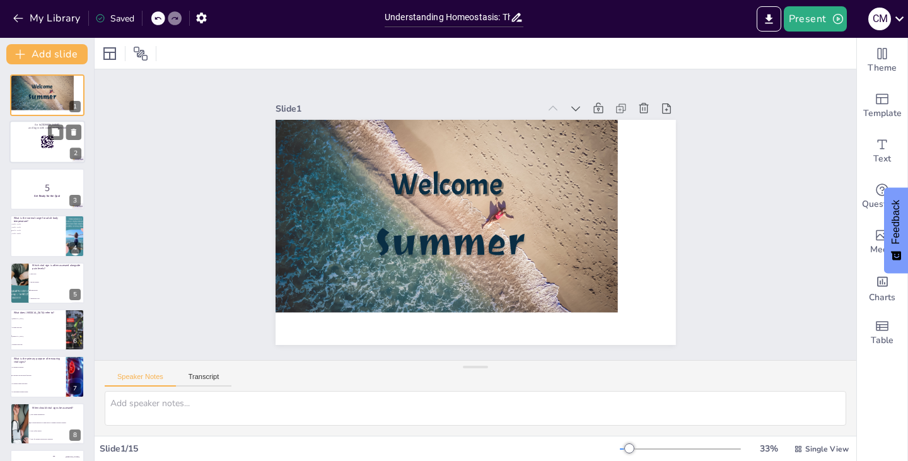
checkbox input "true"
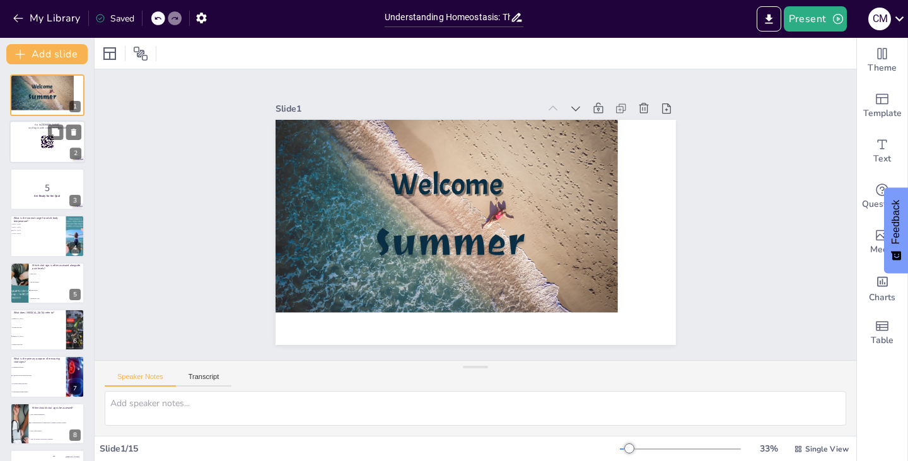
checkbox input "true"
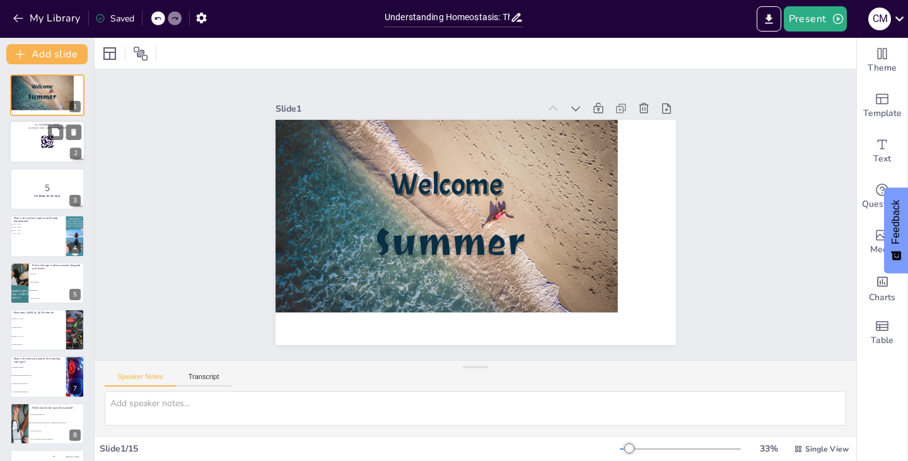
checkbox input "true"
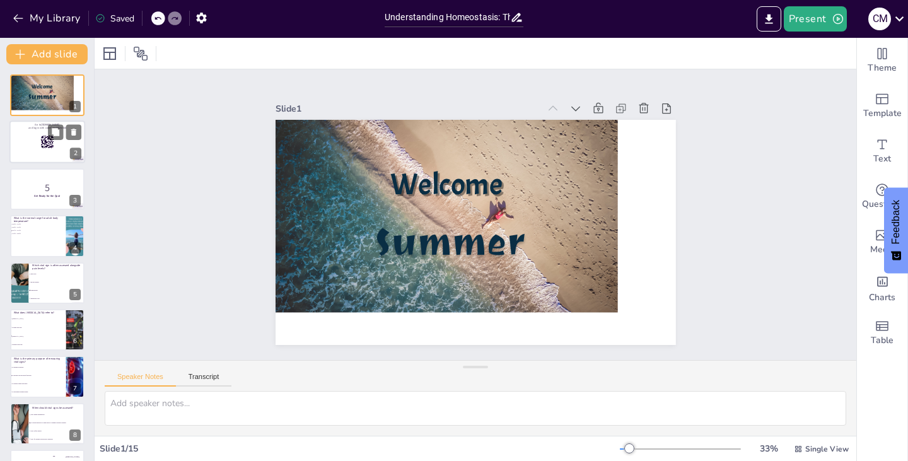
checkbox input "true"
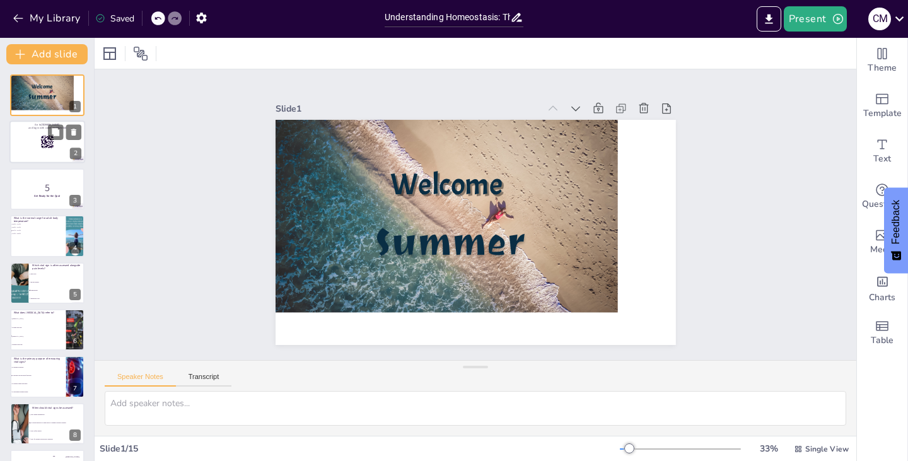
checkbox input "true"
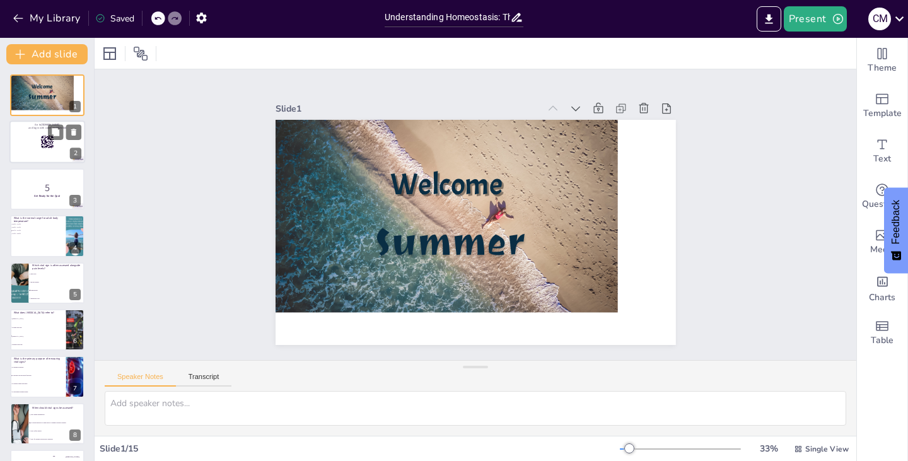
checkbox input "true"
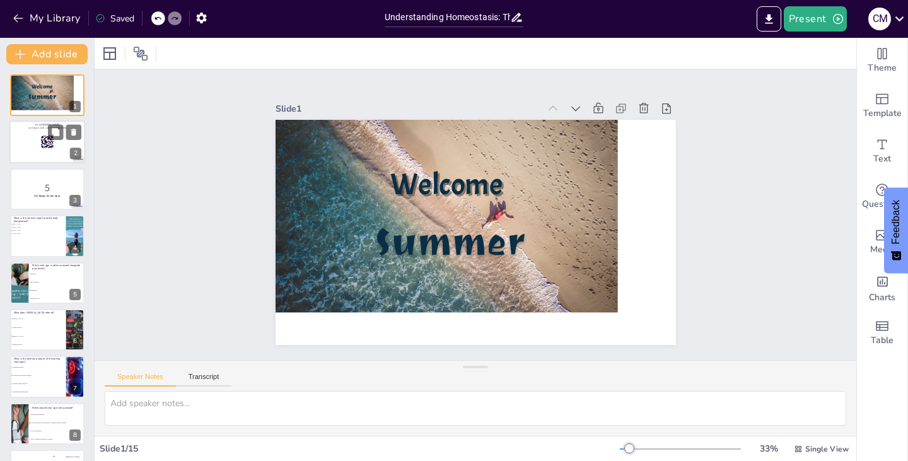
checkbox input "true"
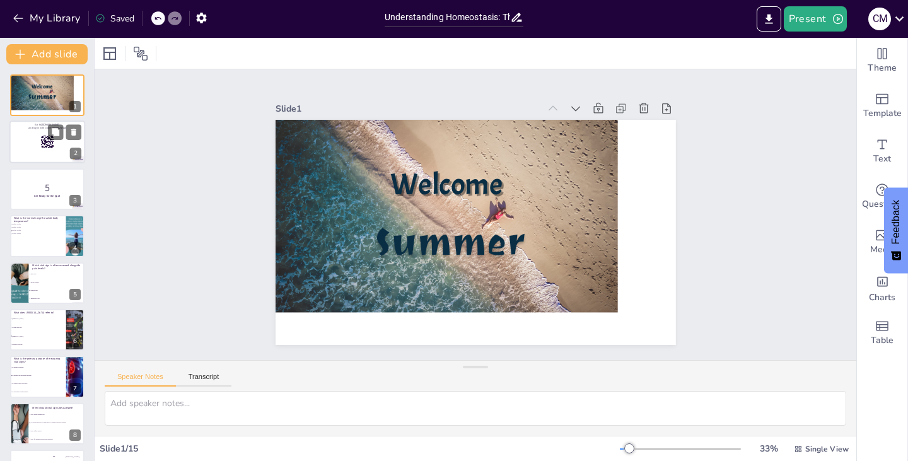
checkbox input "true"
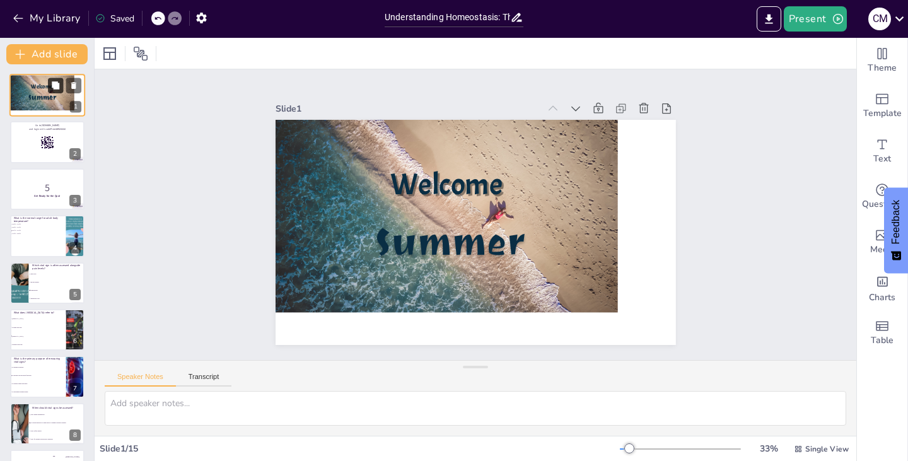
checkbox input "true"
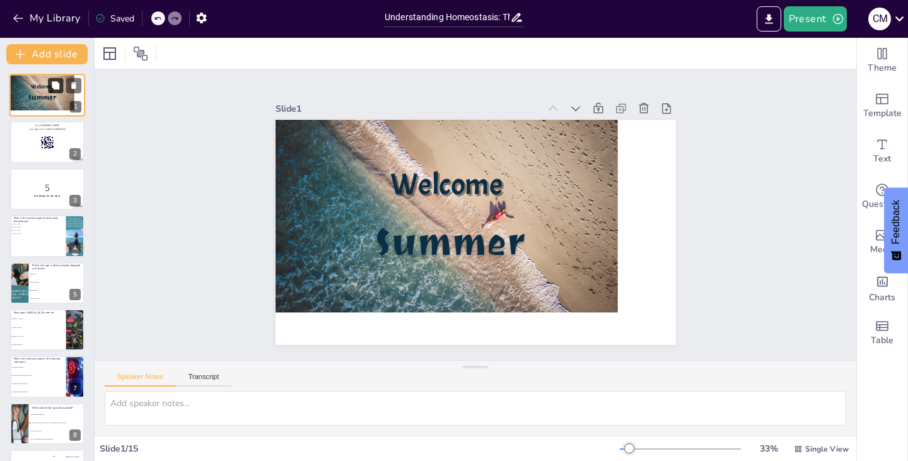
checkbox input "true"
click at [140, 50] on icon at bounding box center [141, 54] width 14 height 14
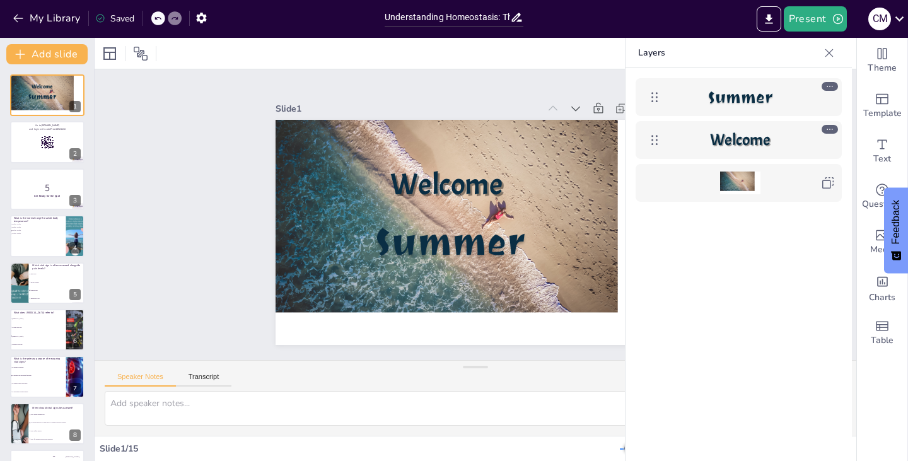
click at [219, 124] on div "Slide 1 Welcome Summer Slide 2 Go to sendsteps.me and login with code Free48924…" at bounding box center [475, 215] width 512 height 814
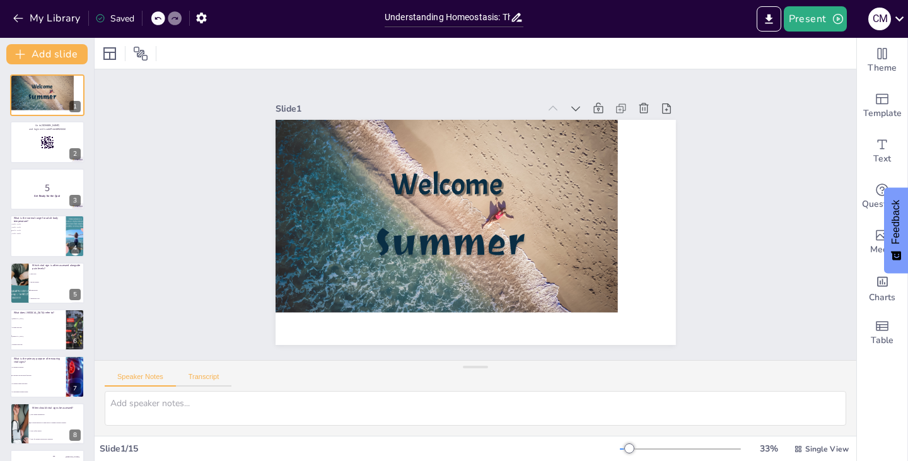
click at [190, 379] on button "Transcript" at bounding box center [204, 380] width 56 height 14
click at [840, 25] on button "Present" at bounding box center [815, 18] width 63 height 25
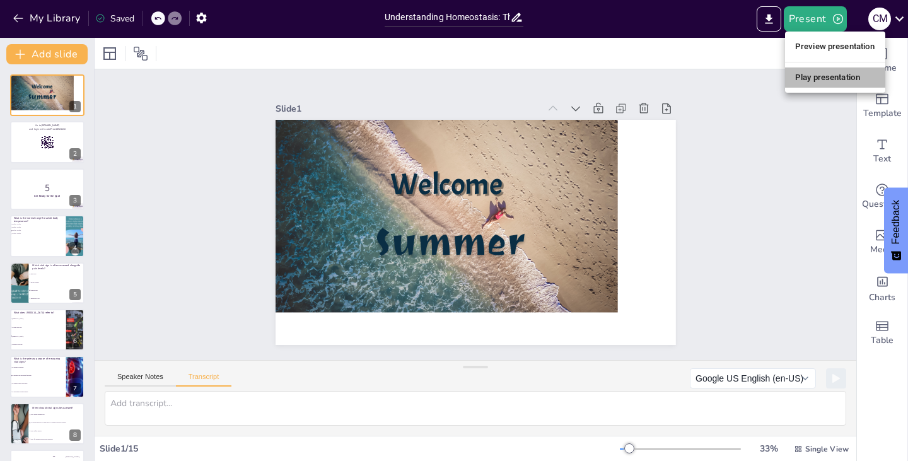
click at [823, 84] on li "Play presentation" at bounding box center [835, 77] width 100 height 20
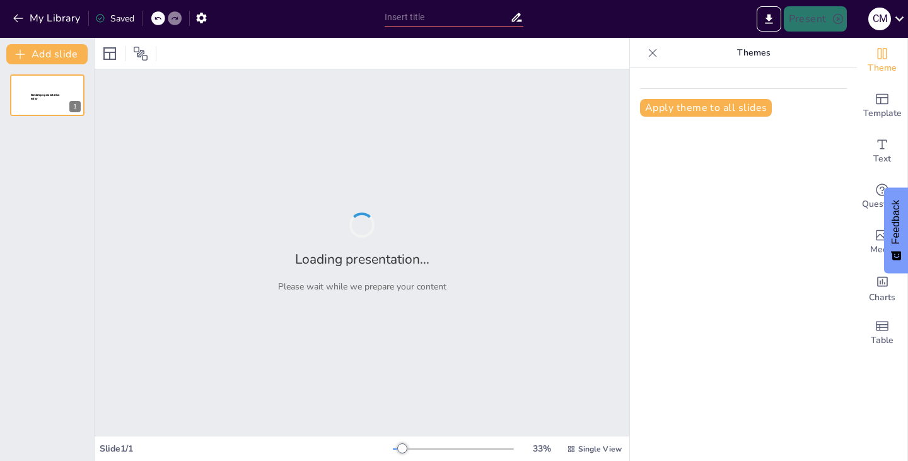
type input "Understanding Homeostasis: The Role of Vital Signs in Physiological Regulation"
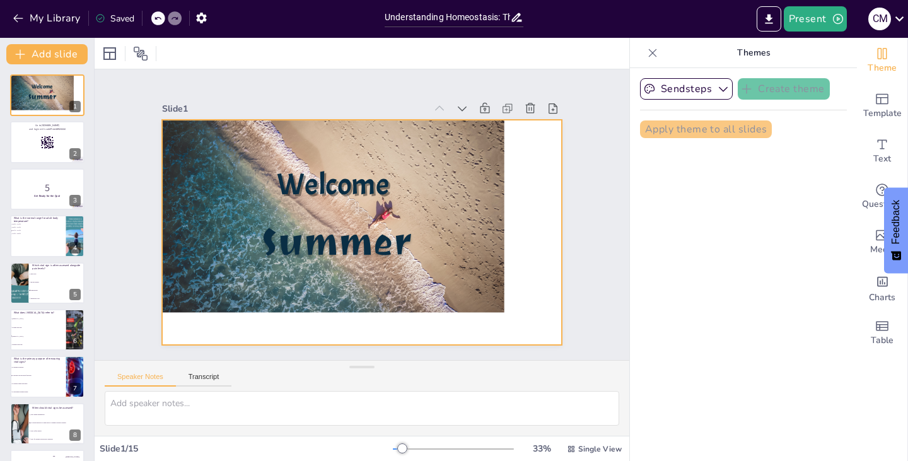
checkbox input "true"
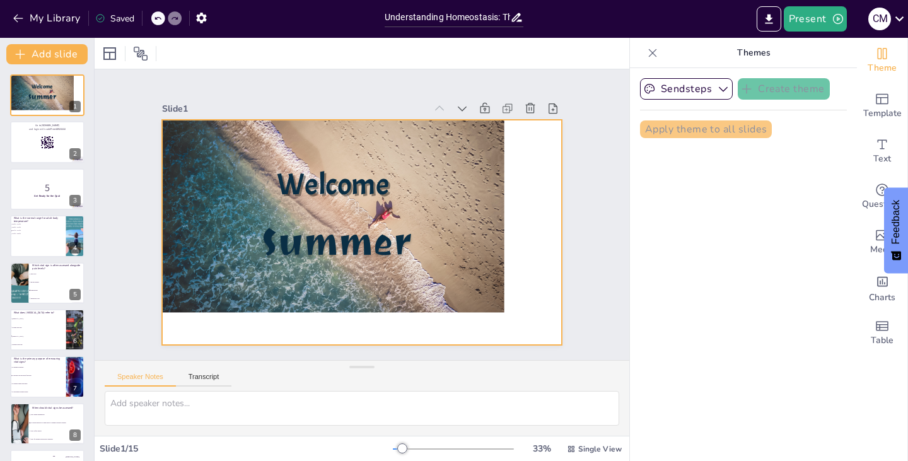
checkbox input "true"
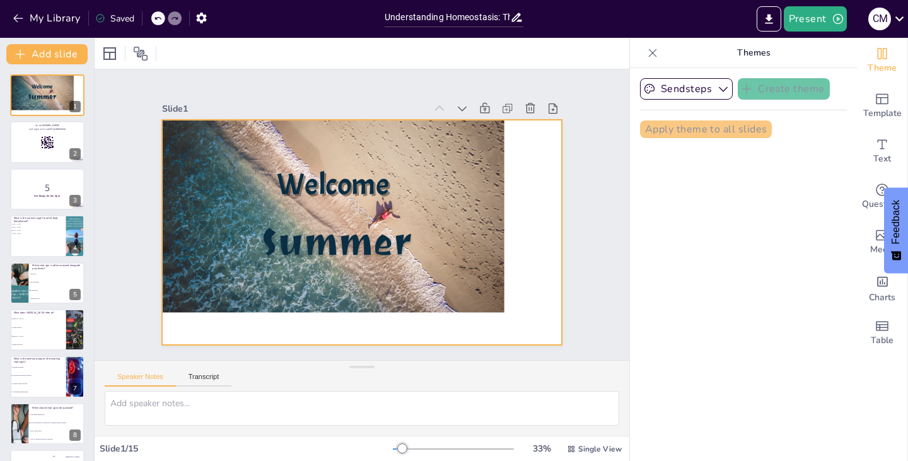
checkbox input "true"
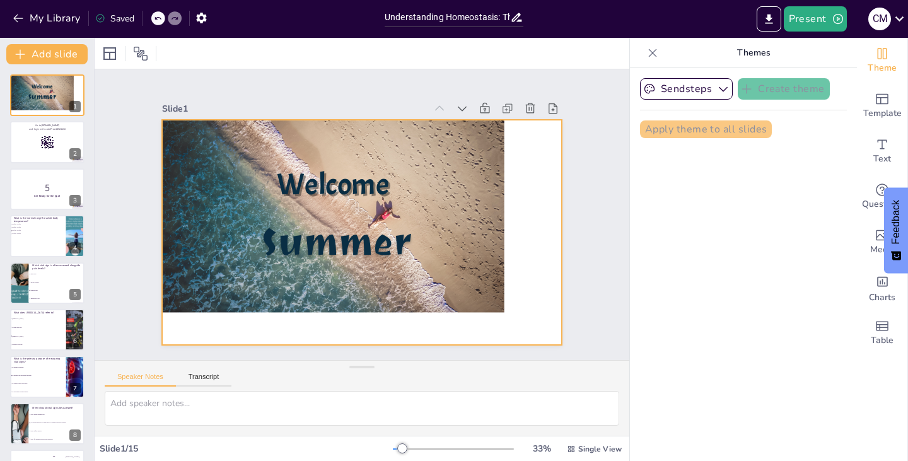
checkbox input "true"
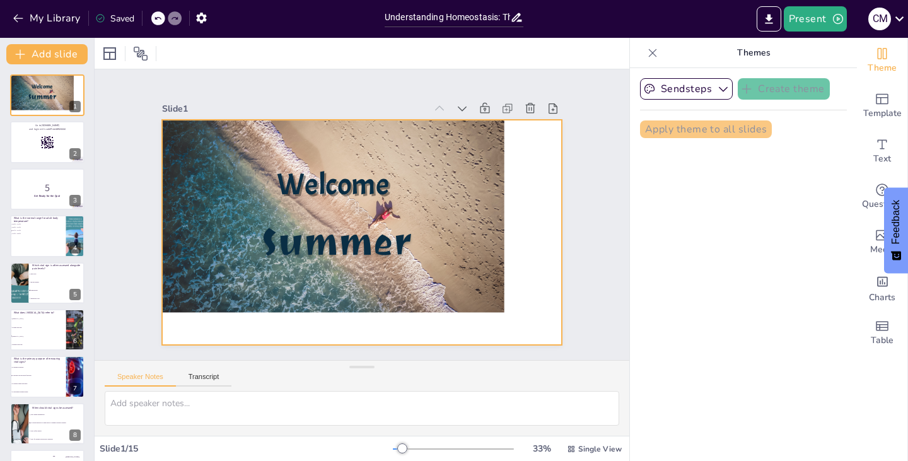
checkbox input "true"
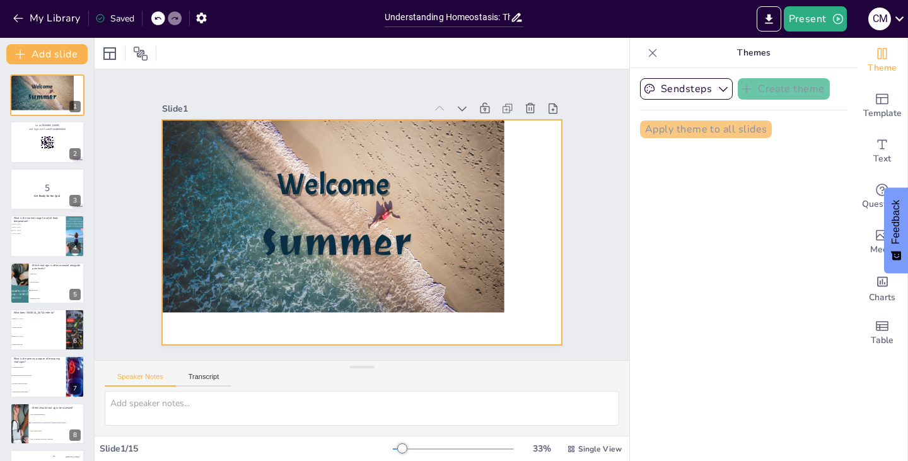
checkbox input "true"
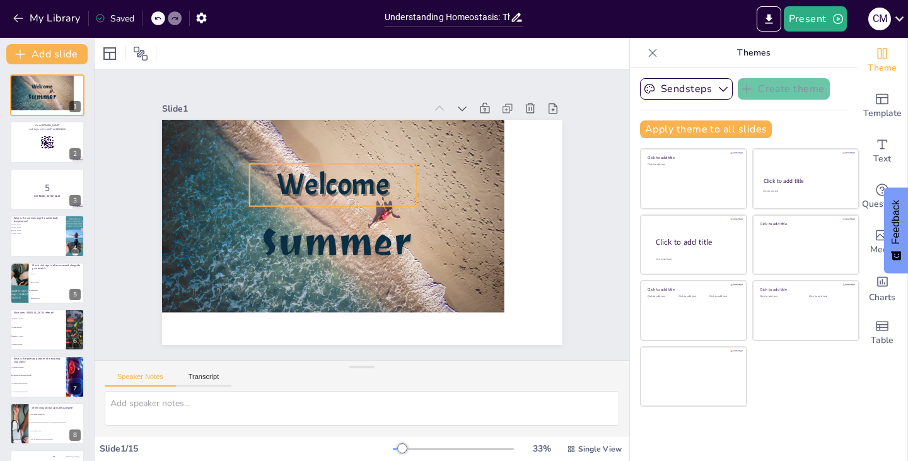
checkbox input "true"
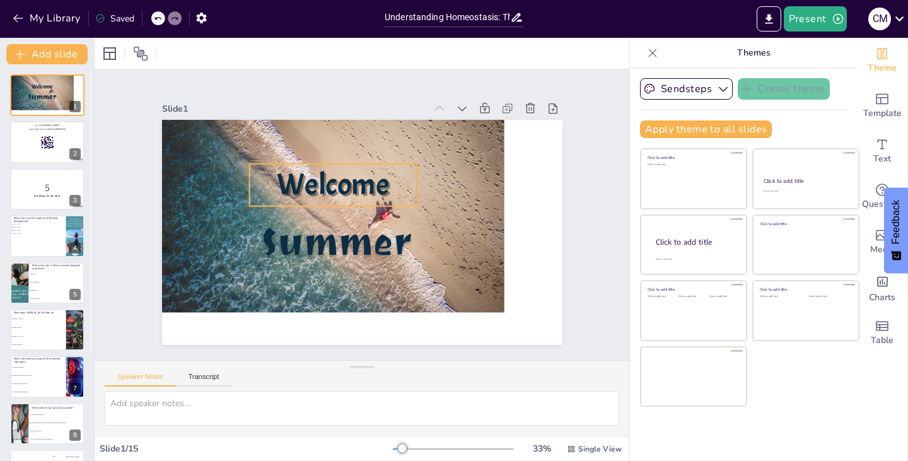
checkbox input "true"
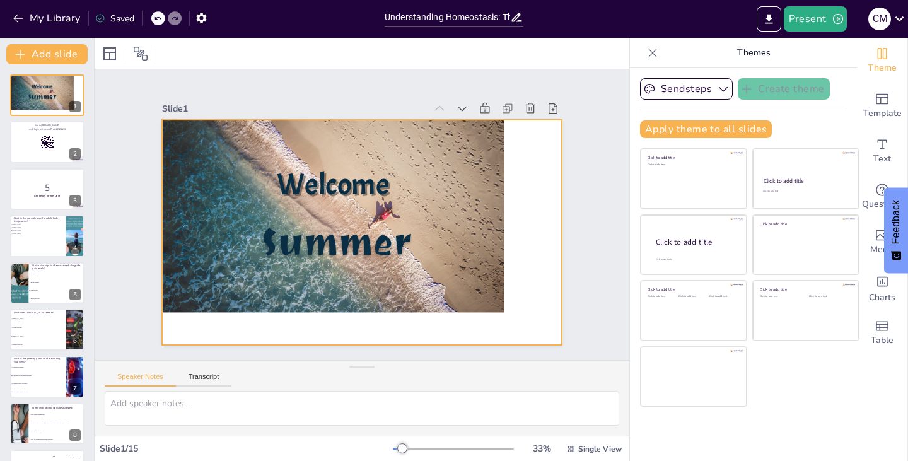
checkbox input "true"
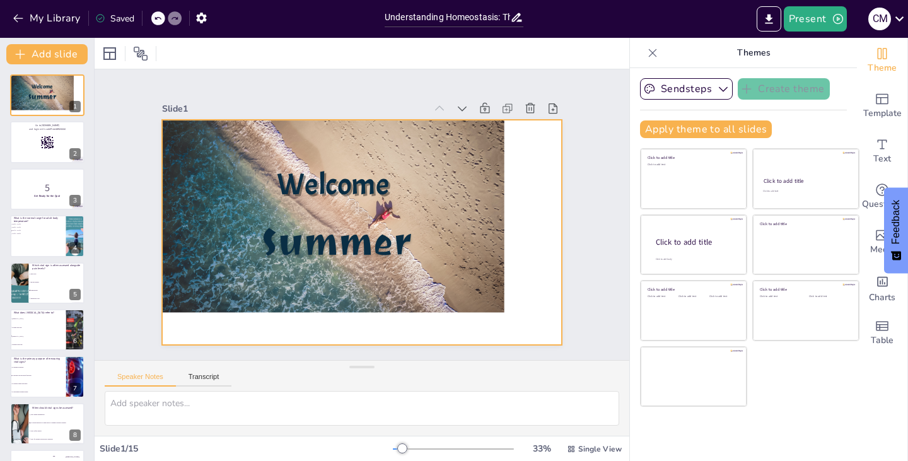
checkbox input "true"
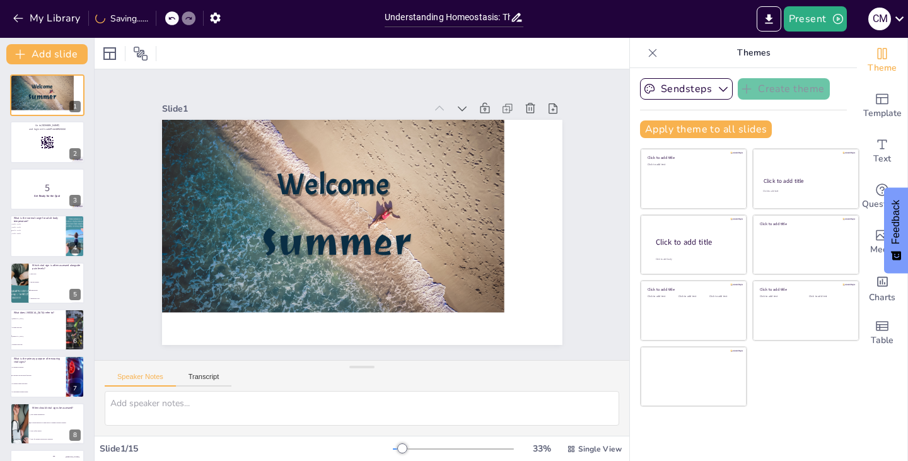
checkbox input "true"
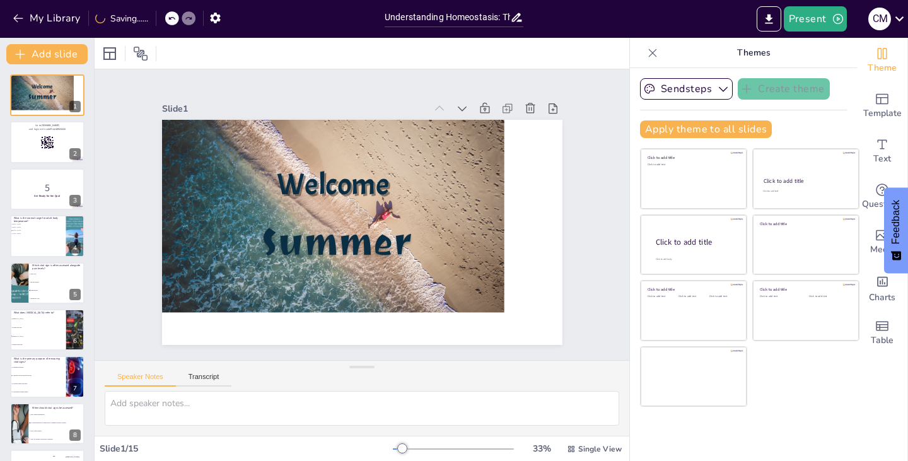
checkbox input "true"
click at [45, 13] on button "My Library" at bounding box center [47, 18] width 76 height 20
